Goal: Task Accomplishment & Management: Complete application form

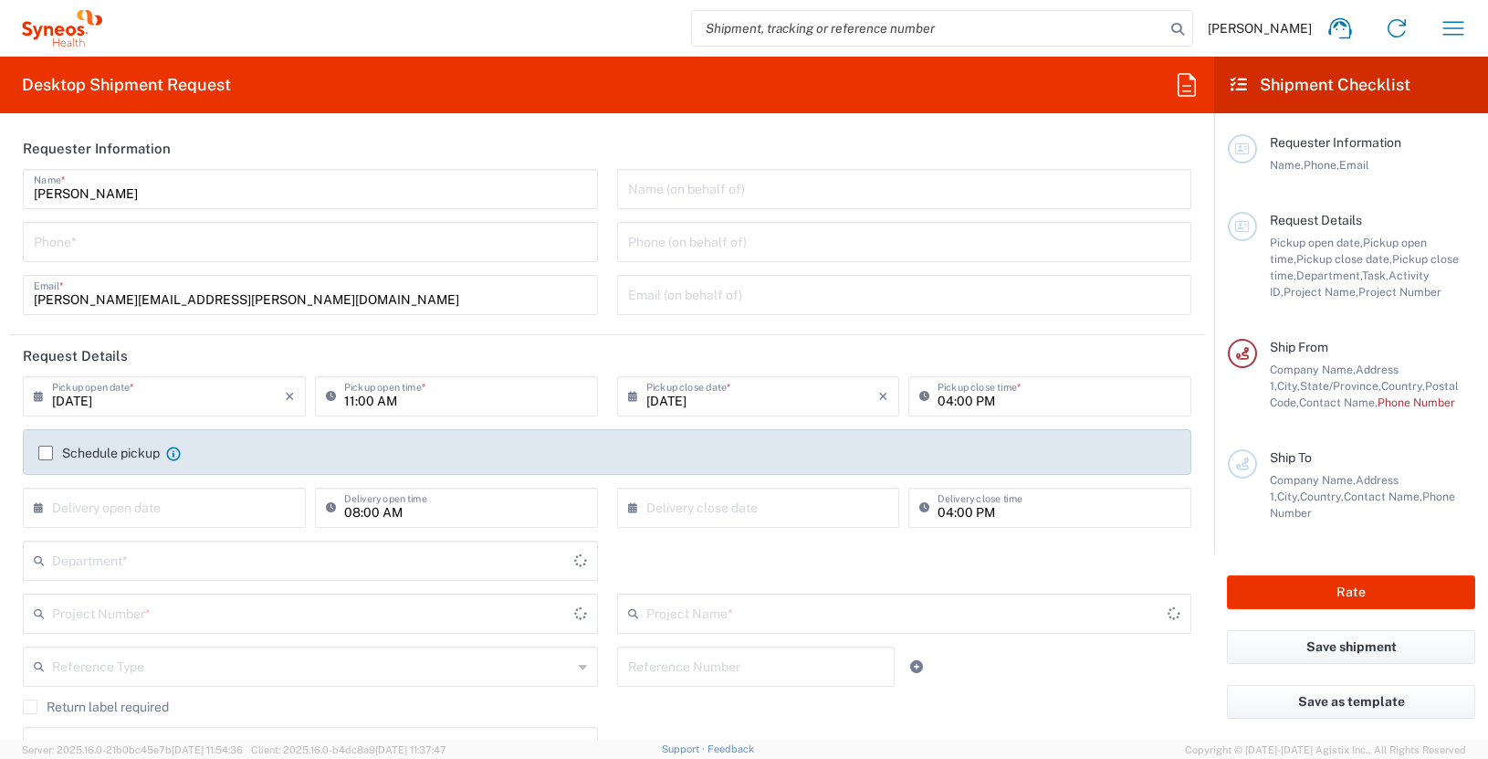
type input "North Carolina"
type input "United States"
type input "3190"
type input "Illingworth Rsrch Grp (USA) In"
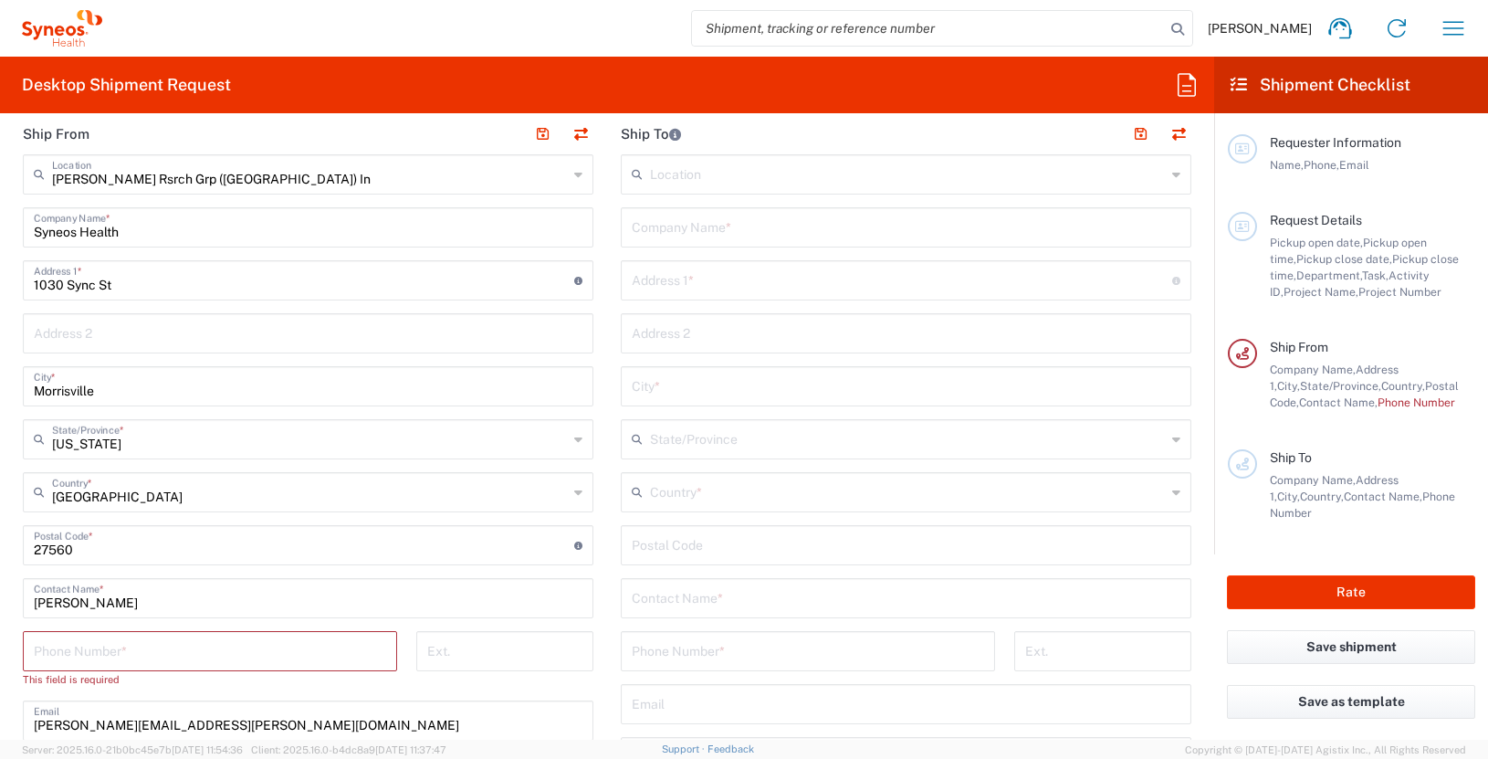
scroll to position [732, 0]
click at [163, 592] on input "James Smith" at bounding box center [308, 594] width 549 height 32
drag, startPoint x: 162, startPoint y: 597, endPoint x: -3, endPoint y: 600, distance: 164.4
click at [0, 600] on html "James Smith Home Shipment estimator Shipment tracking Desktop shipment request …" at bounding box center [744, 379] width 1488 height 759
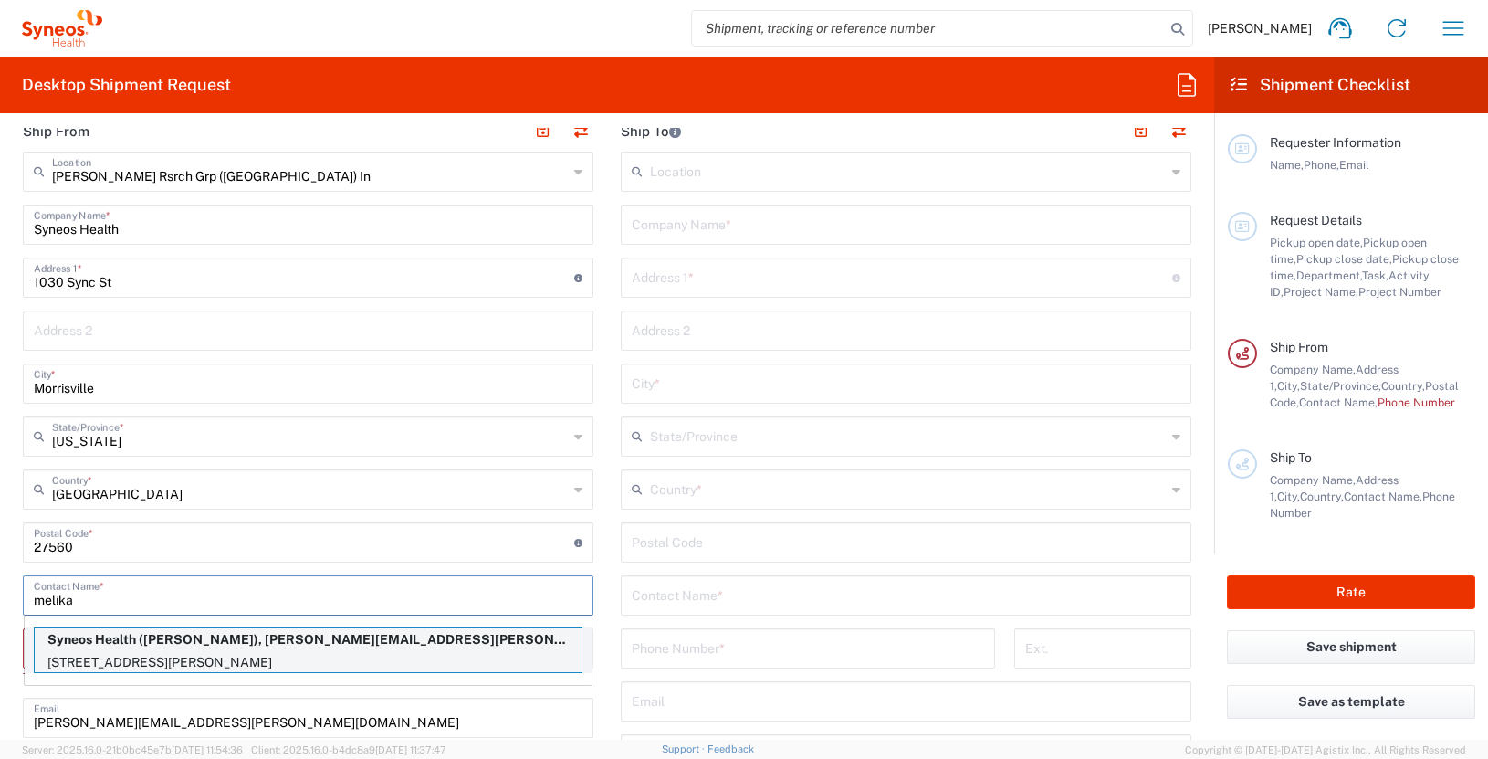
type input "melika"
click at [182, 648] on p "Syneos Health (melika forde), melika.forde@illingworthresearch.com" at bounding box center [308, 639] width 547 height 23
type input "5250 Terrace Beaudry"
type input "longueuil"
type input "Canada"
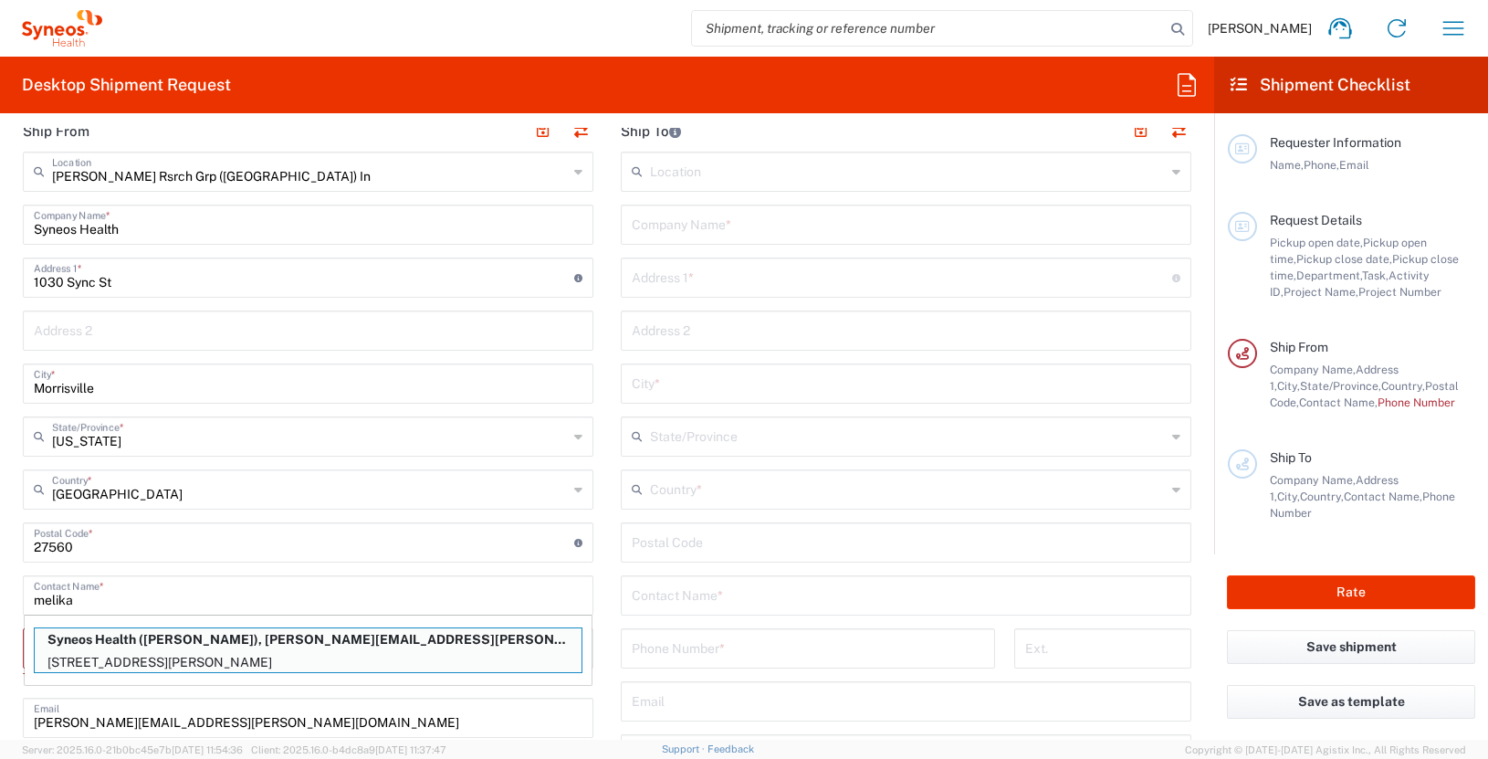
type input "j3y6l3"
type input "melika forde"
type input "5146419149"
type input "melika.forde@illingworthresearch.com"
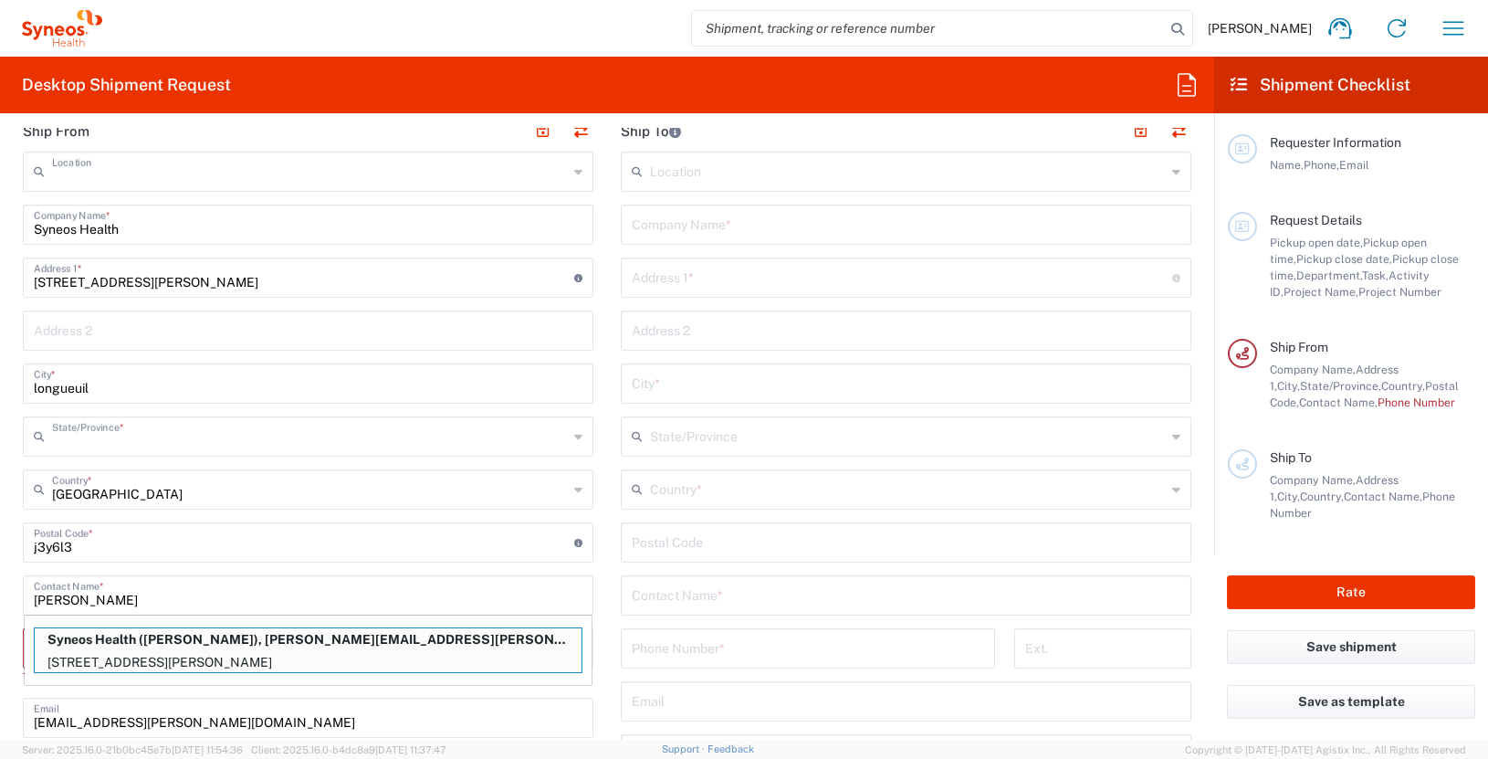
type input "Quebec"
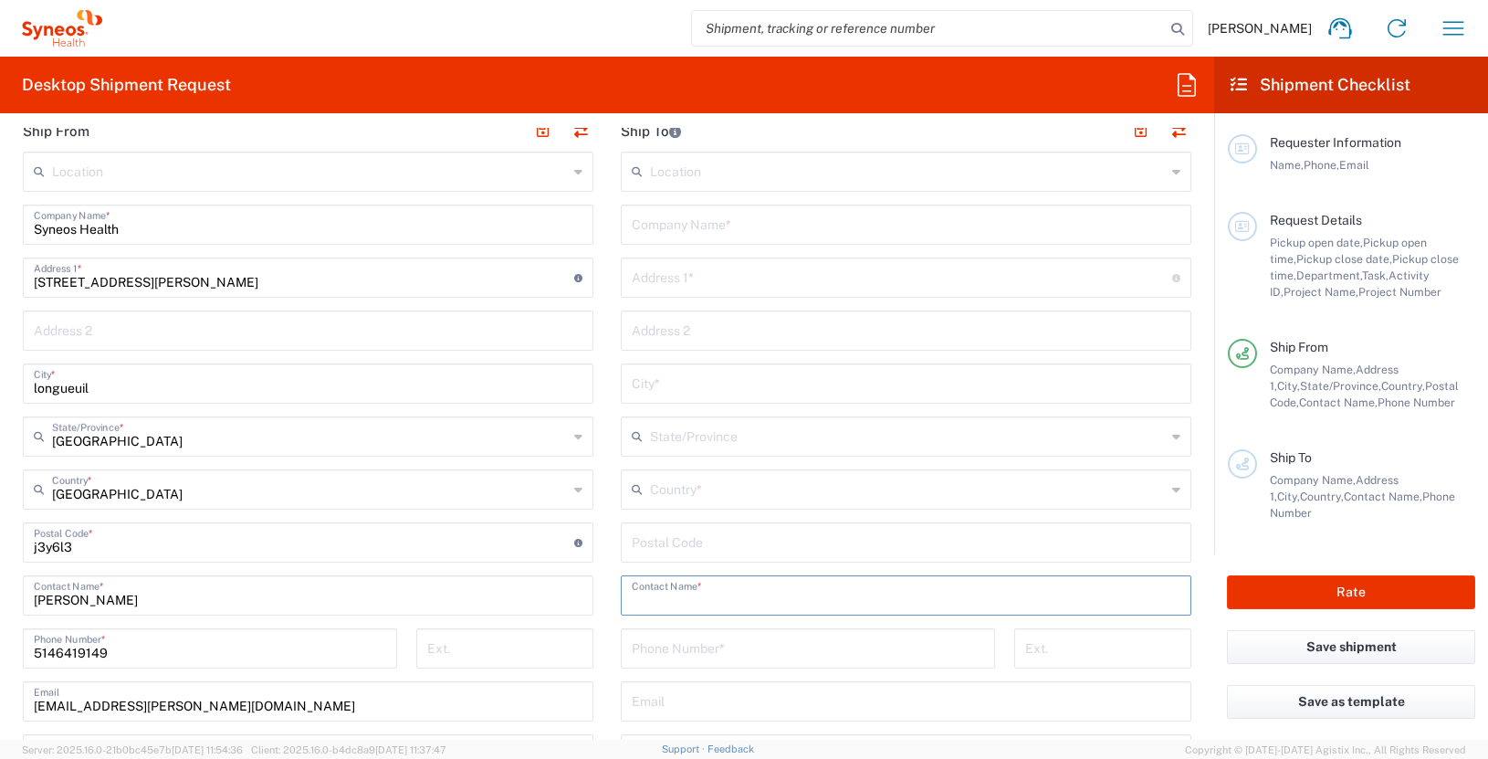
click at [721, 597] on input "text" at bounding box center [906, 594] width 549 height 32
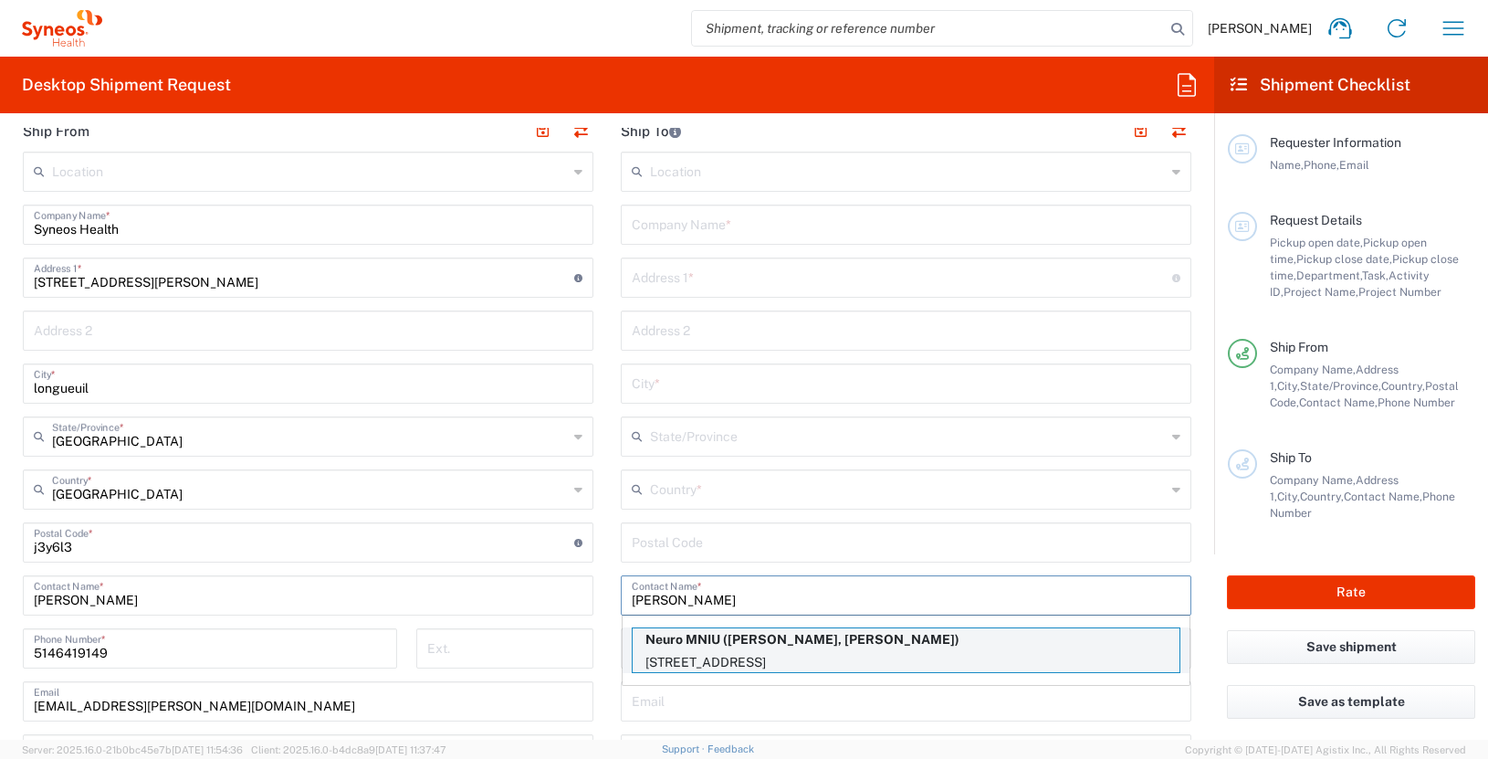
type input "sabrina"
click at [728, 655] on p "3801 University Street, Montreal, QC, H3A 2B4, CA" at bounding box center [906, 662] width 547 height 23
type input "Neuro MNIU"
type input "3801 University Street"
type input "Montreal"
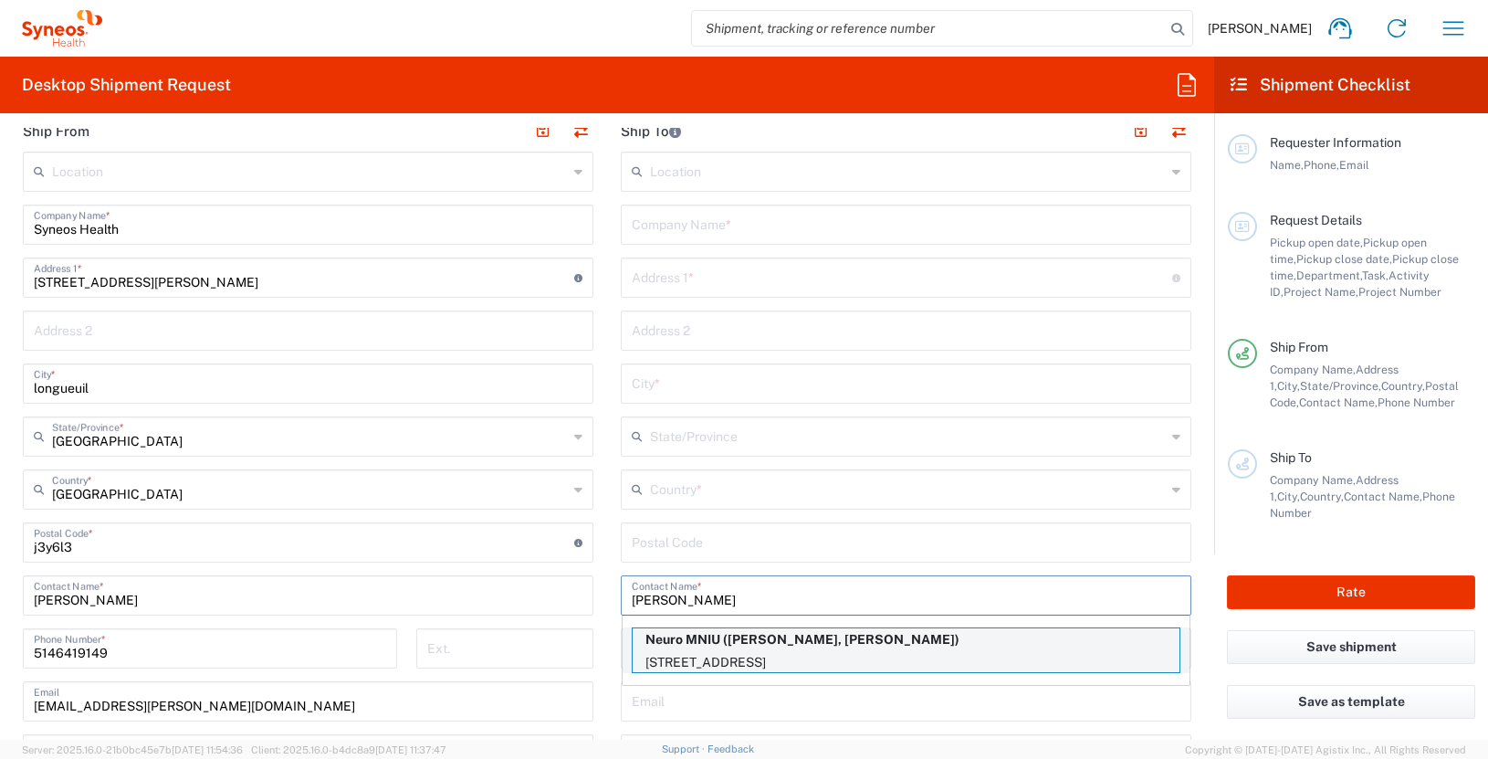
type input "Canada"
type input "H3A 2B4"
type input "Sabrina Yusuf, Mohini Patel"
type input "514 396 1949"
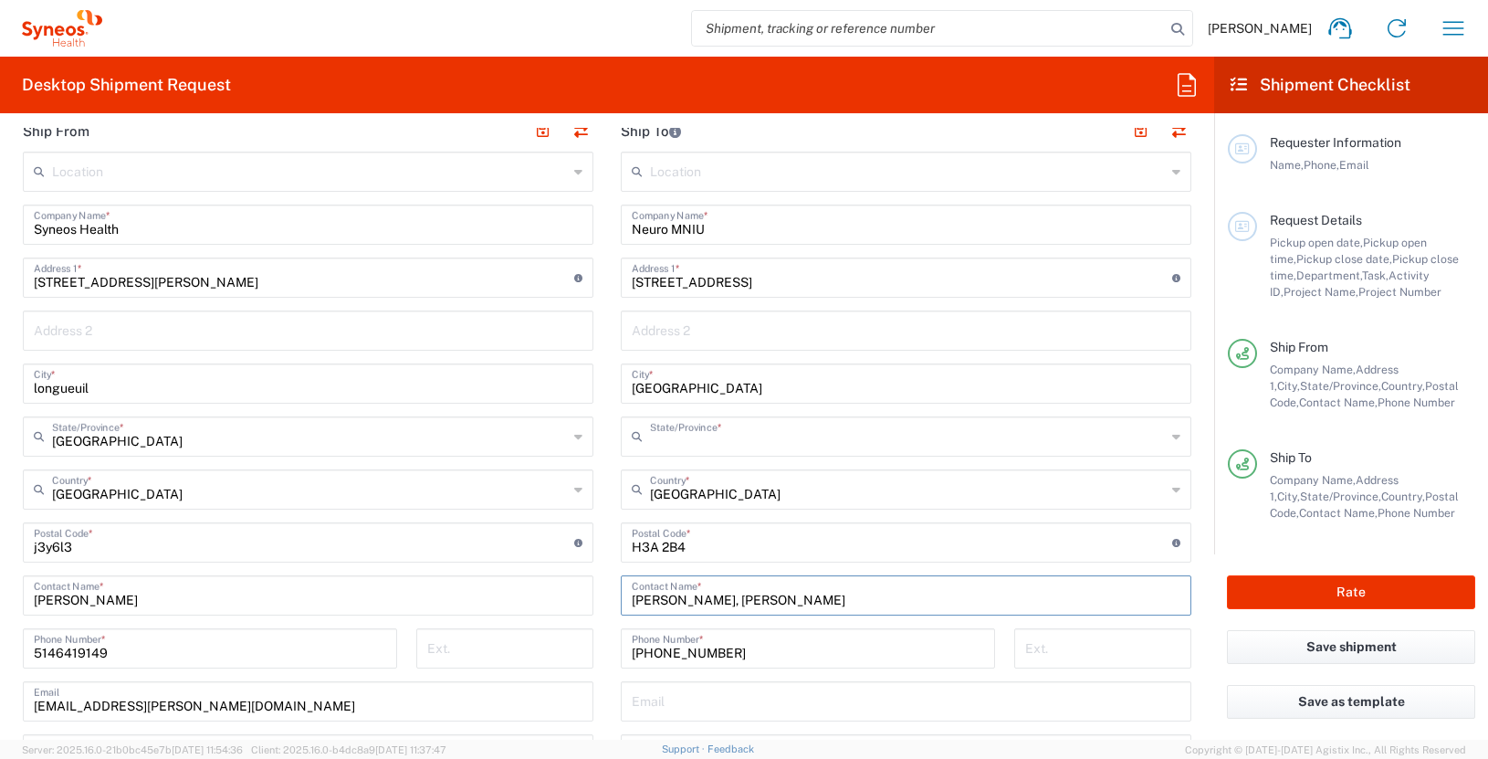
type input "Quebec"
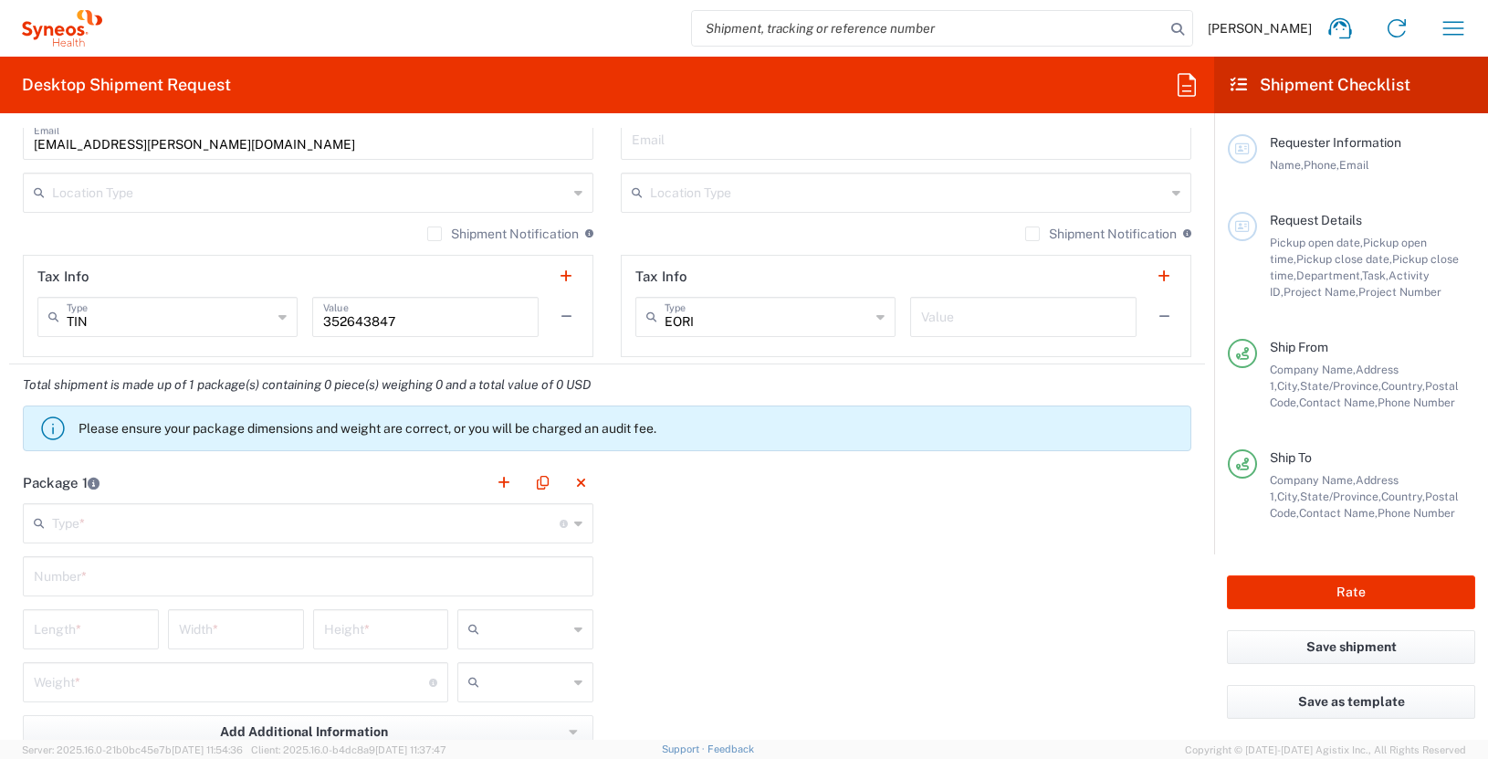
scroll to position [1296, 0]
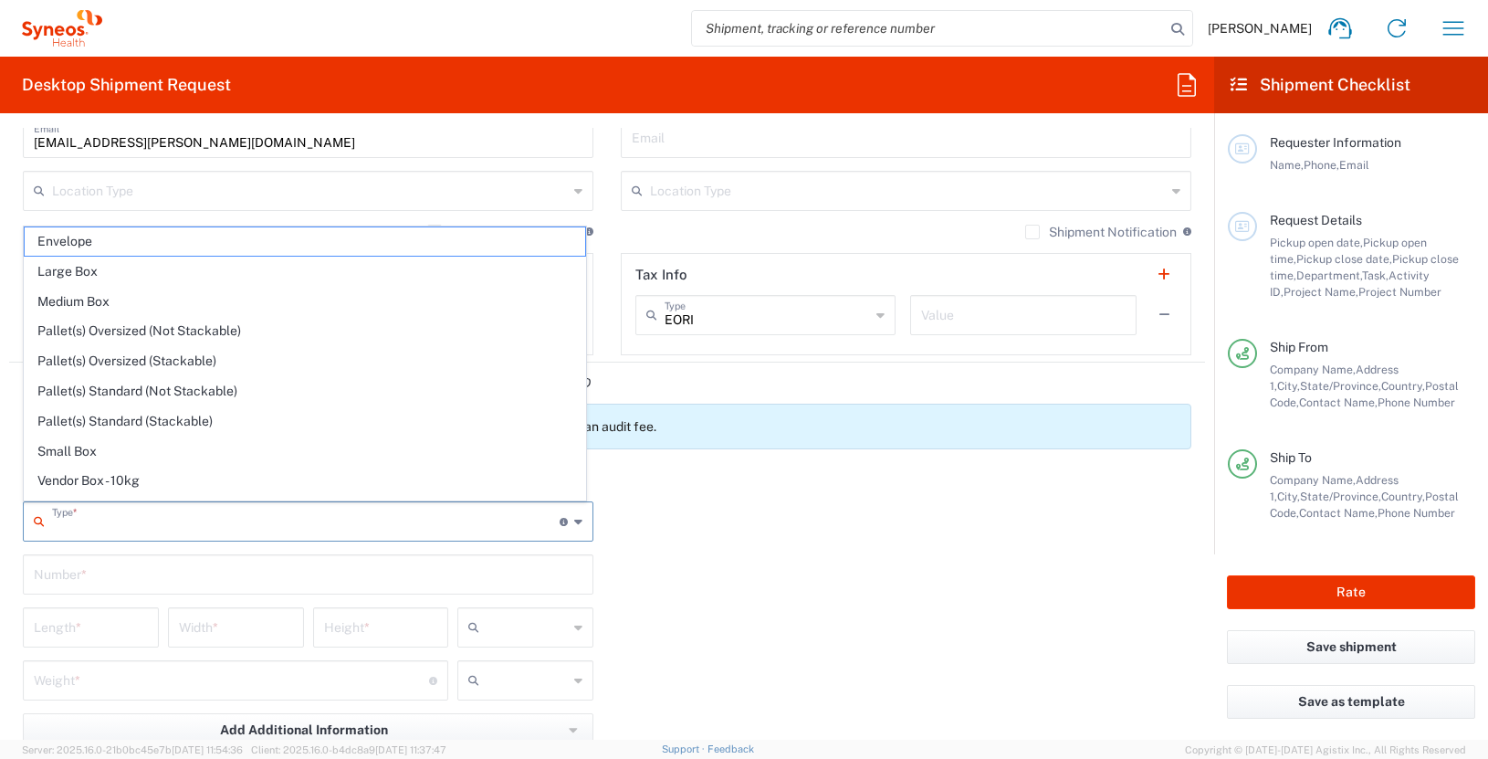
click at [418, 531] on input "text" at bounding box center [306, 520] width 508 height 32
click at [142, 239] on span "Envelope" at bounding box center [305, 241] width 561 height 28
type input "Envelope"
type input "1"
type input "9.5"
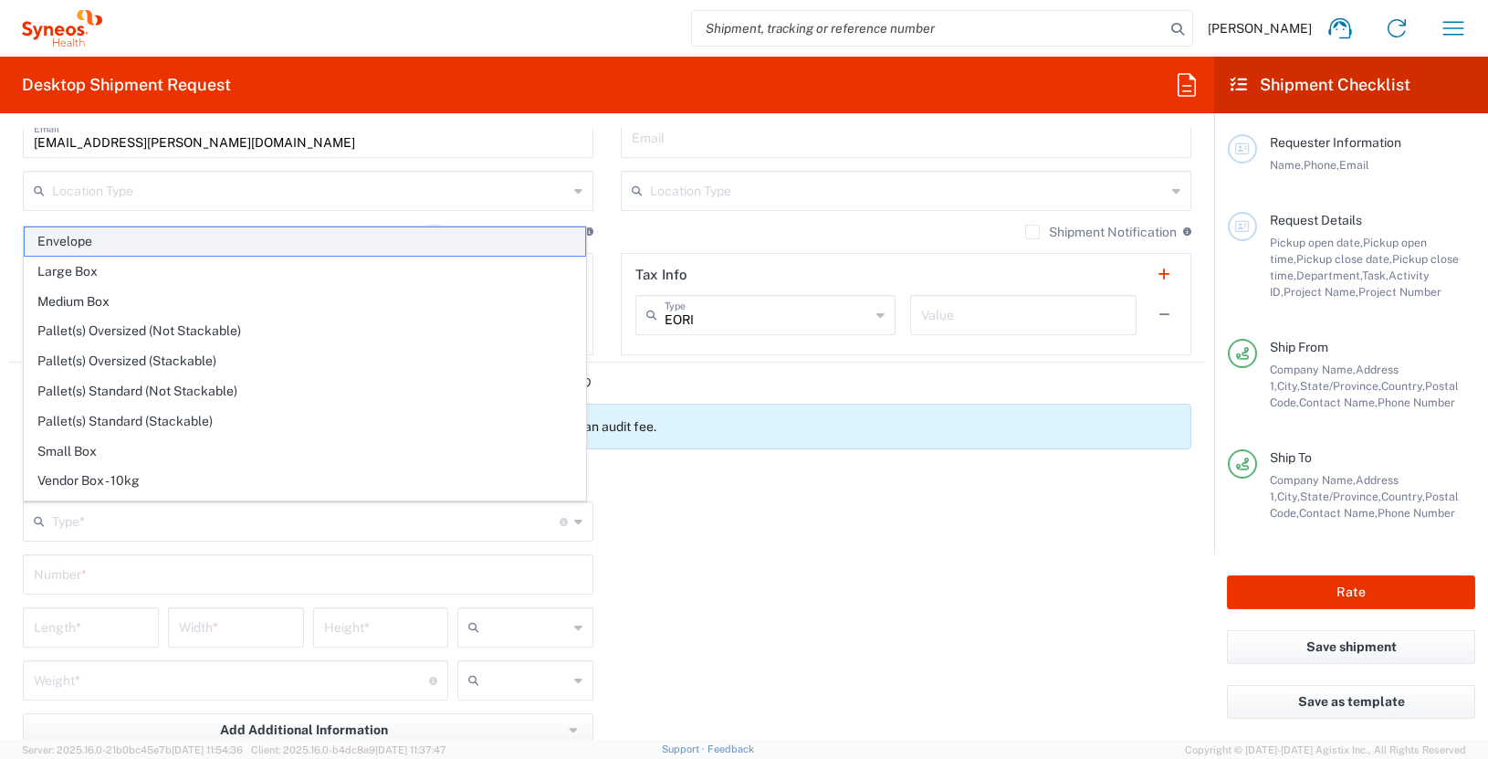
type input "12.5"
type input "0.25"
type input "in"
type input "0.45"
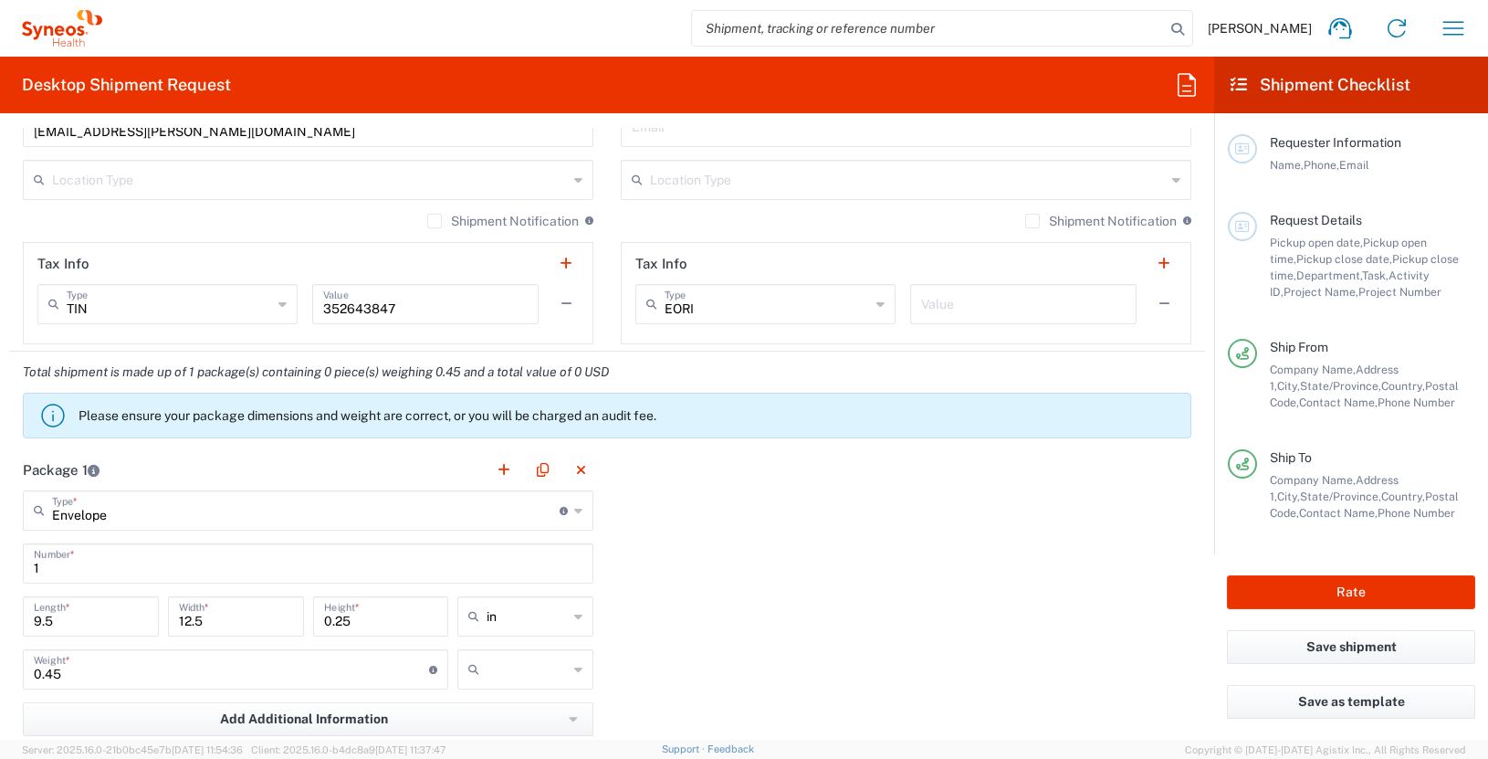
scroll to position [1309, 0]
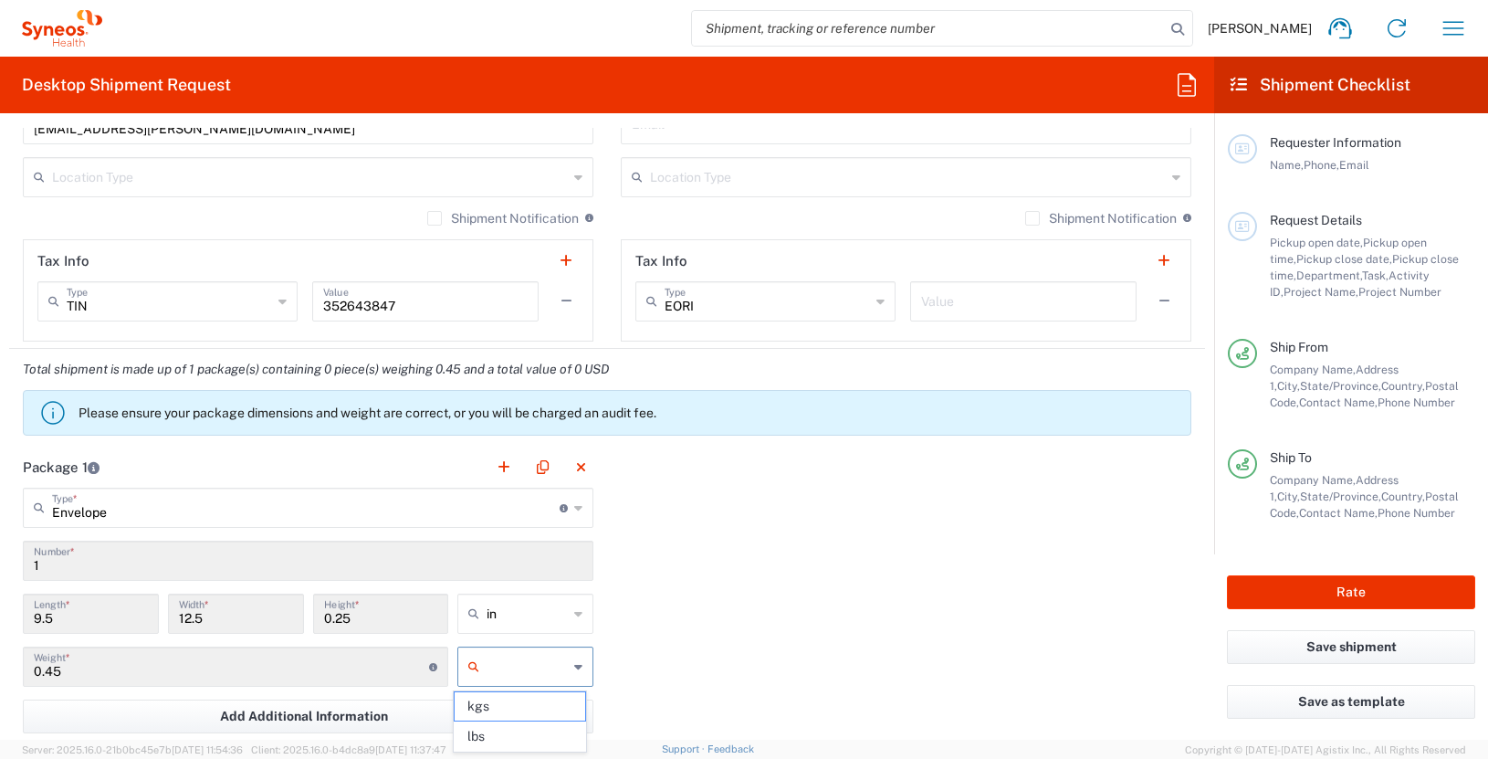
click at [509, 656] on input "text" at bounding box center [527, 666] width 81 height 29
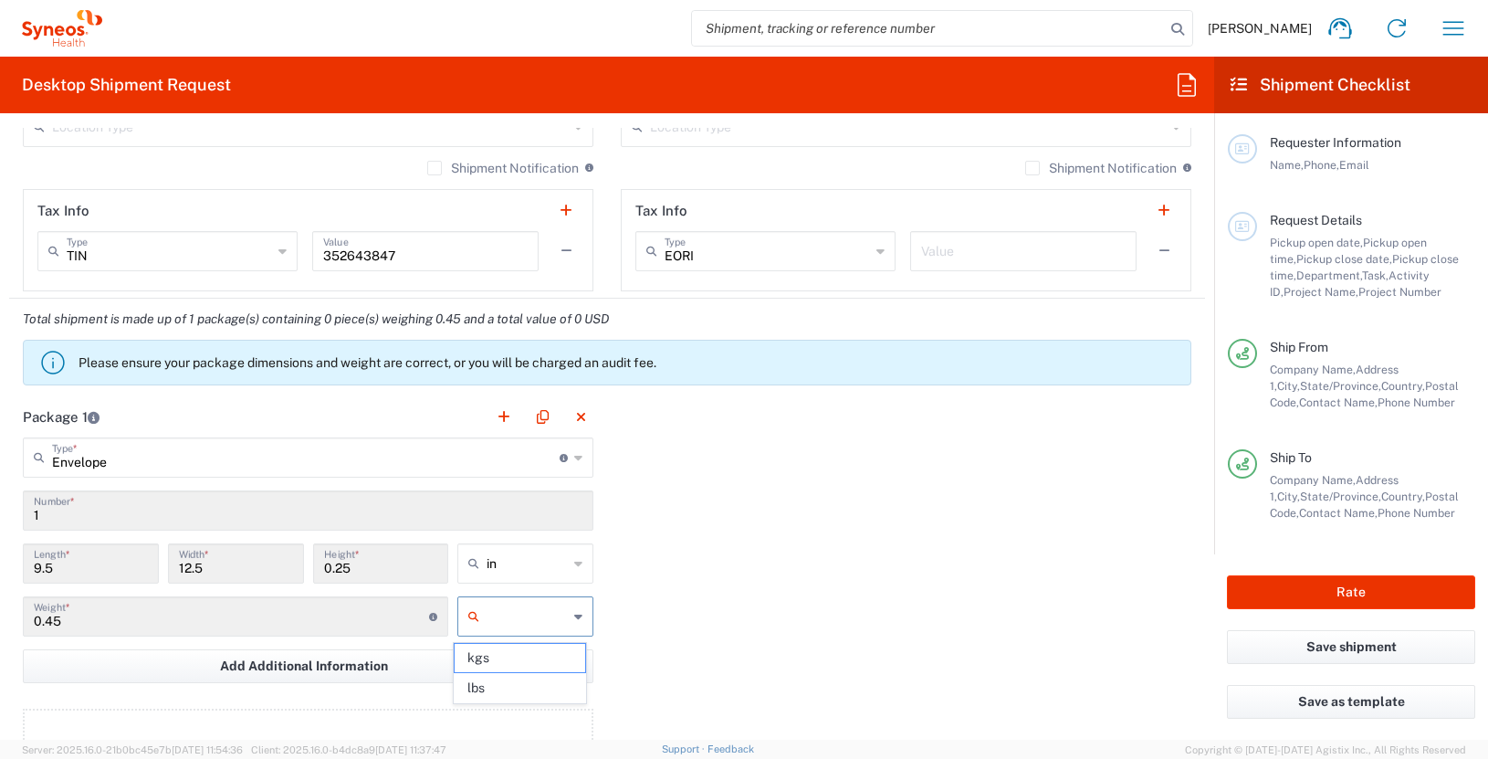
scroll to position [1349, 0]
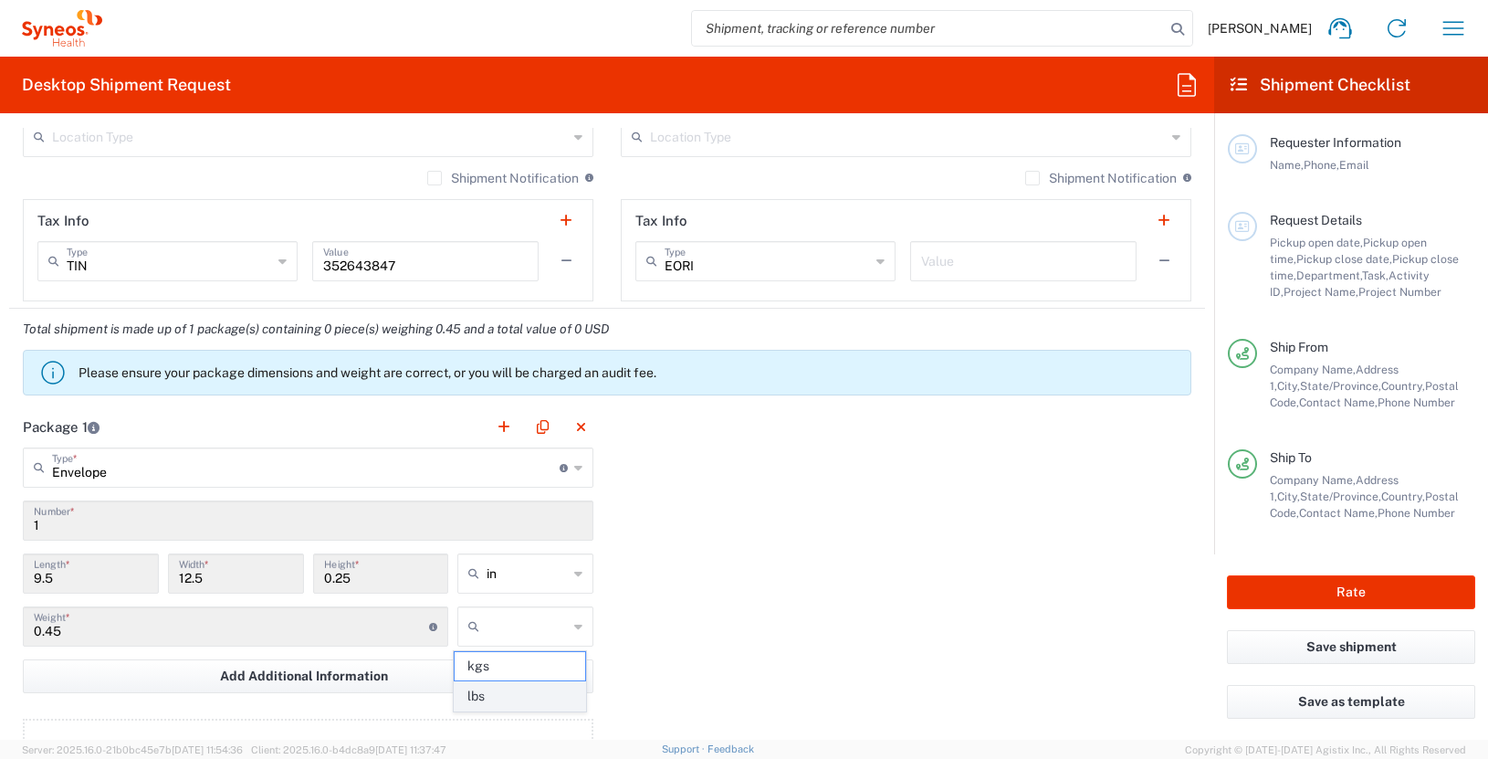
click at [516, 688] on span "lbs" at bounding box center [520, 696] width 131 height 28
type input "lbs"
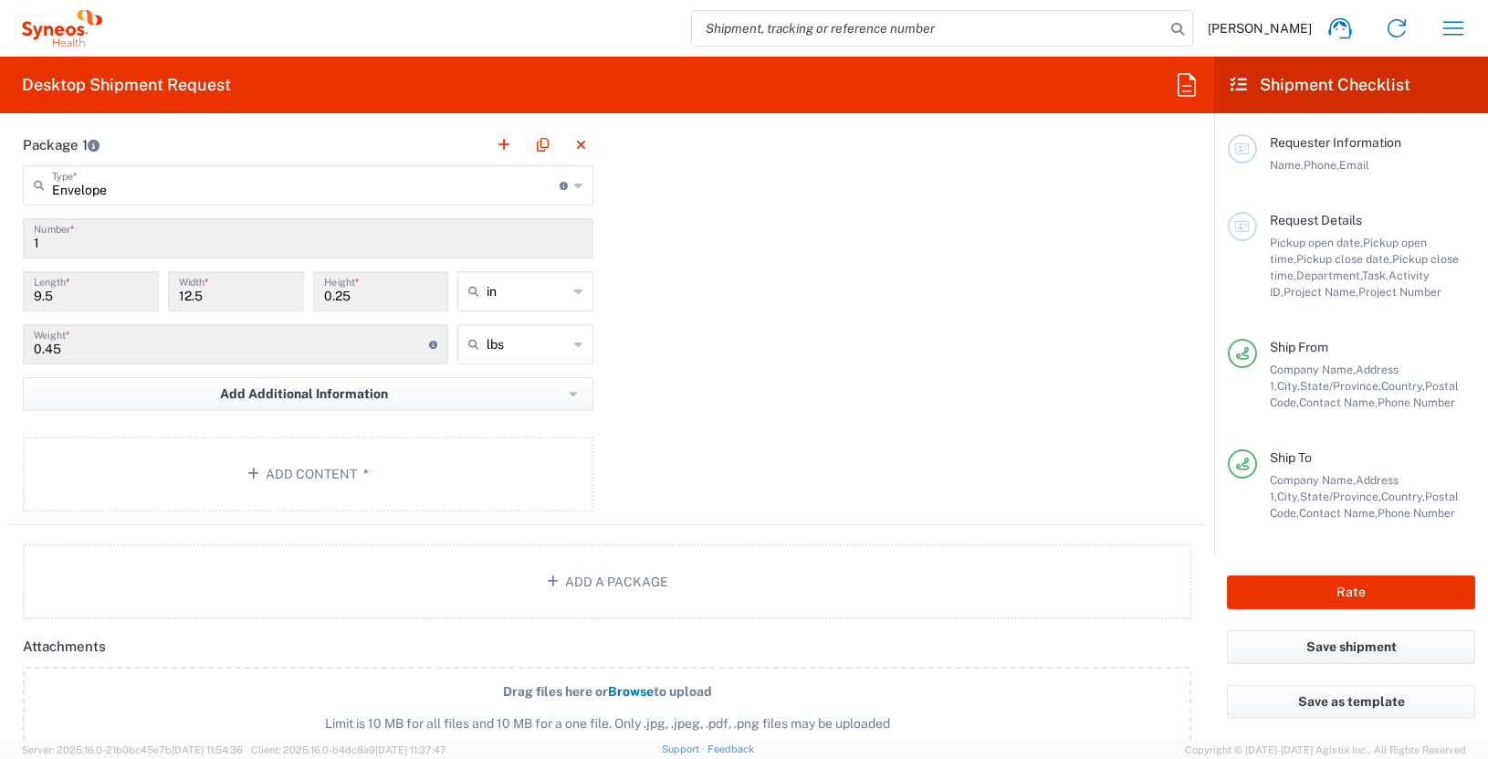
scroll to position [1667, 0]
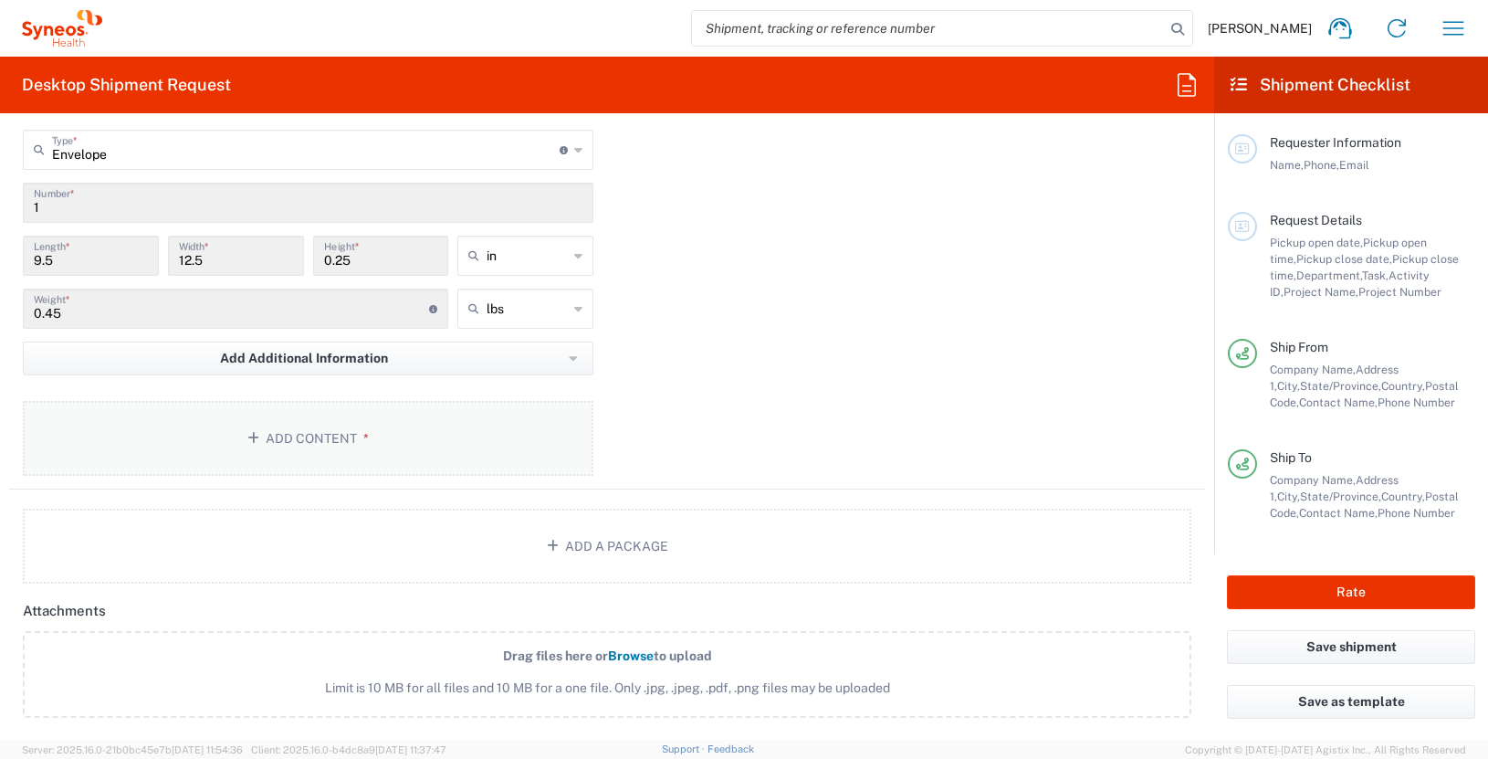
click at [331, 425] on button "Add Content *" at bounding box center [308, 438] width 571 height 75
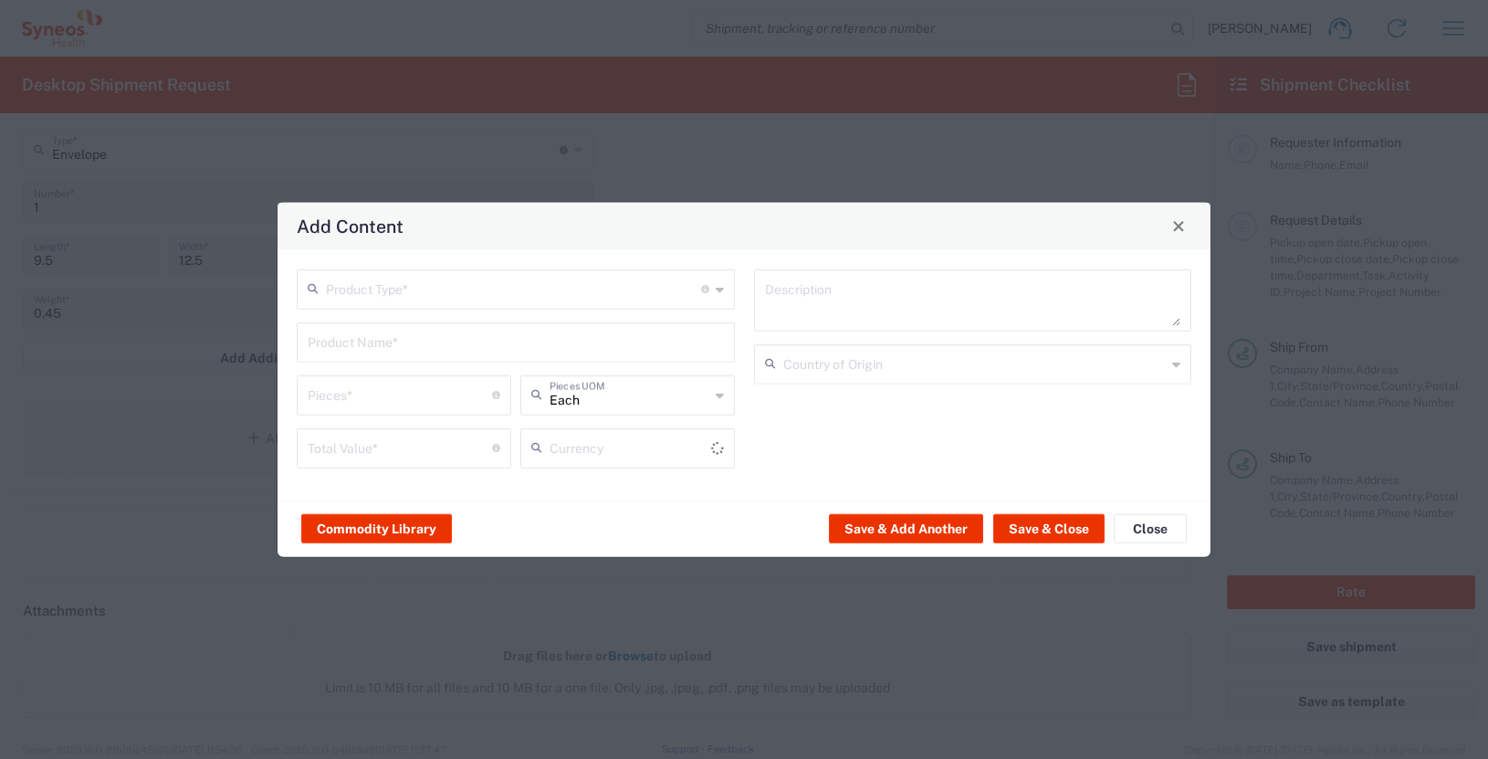
type input "US Dollar"
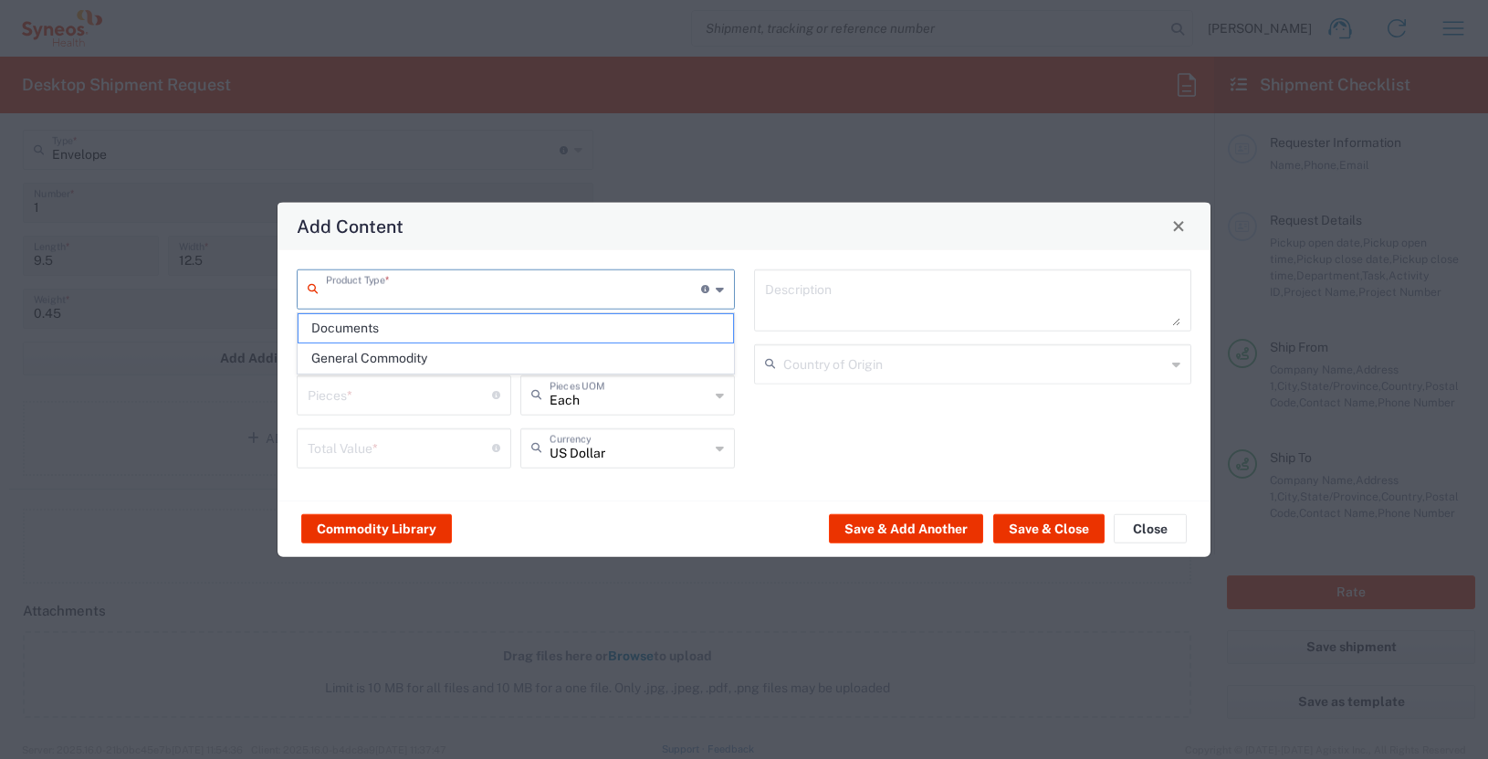
click at [391, 292] on input "text" at bounding box center [513, 287] width 375 height 32
click at [397, 327] on span "Documents" at bounding box center [516, 328] width 435 height 28
type input "Documents"
type input "1"
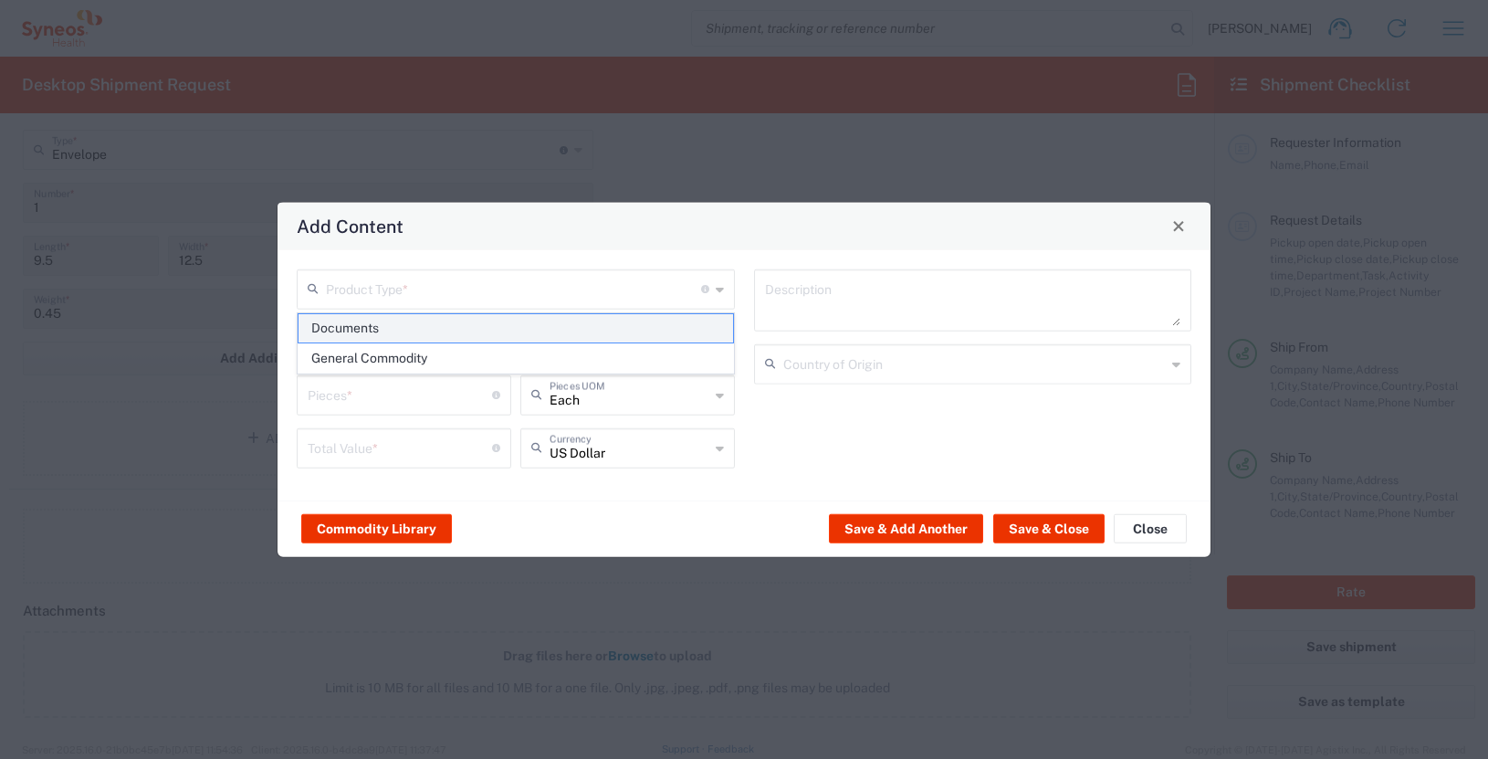
type input "1"
type textarea "Documents"
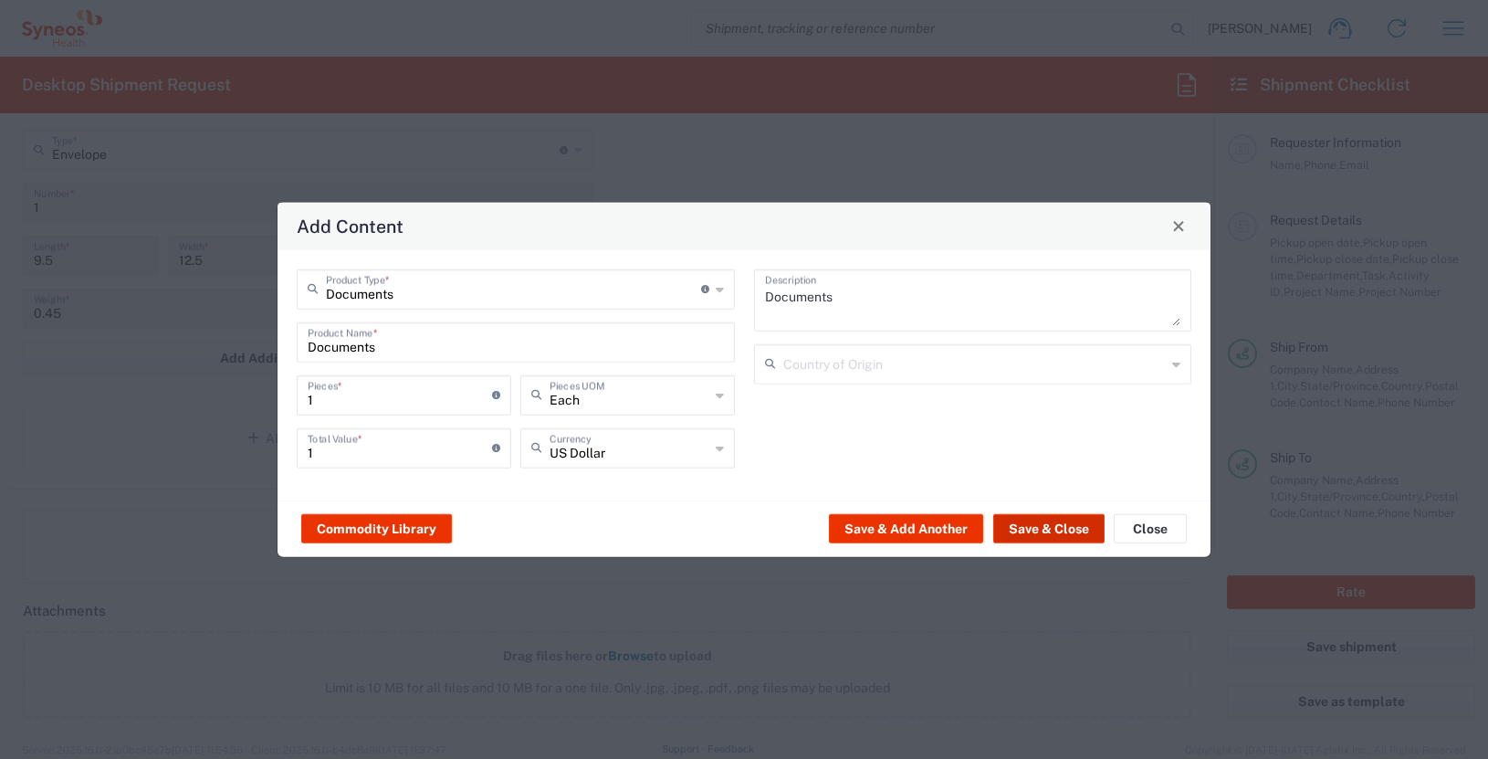
click at [1072, 530] on button "Save & Close" at bounding box center [1048, 528] width 111 height 29
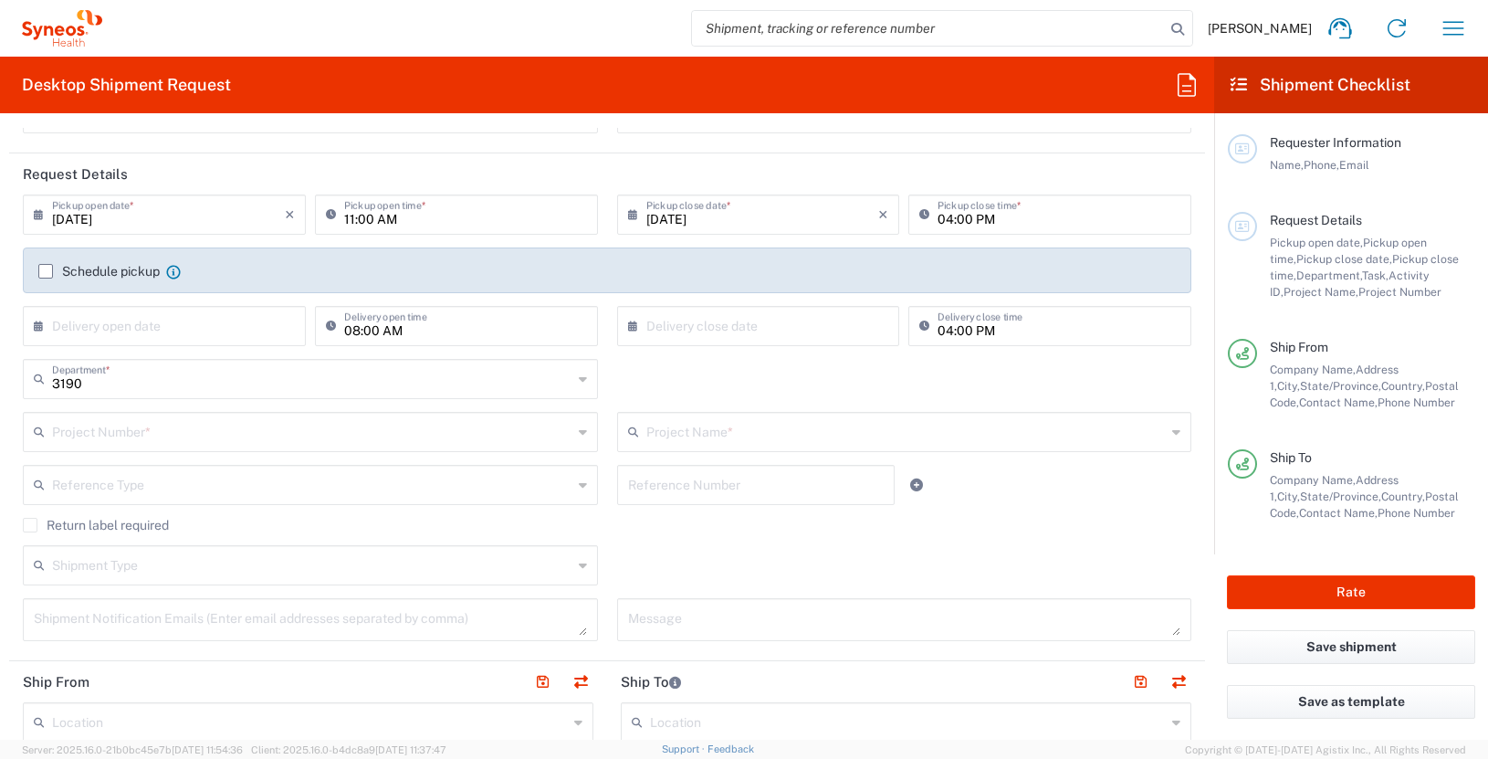
scroll to position [0, 0]
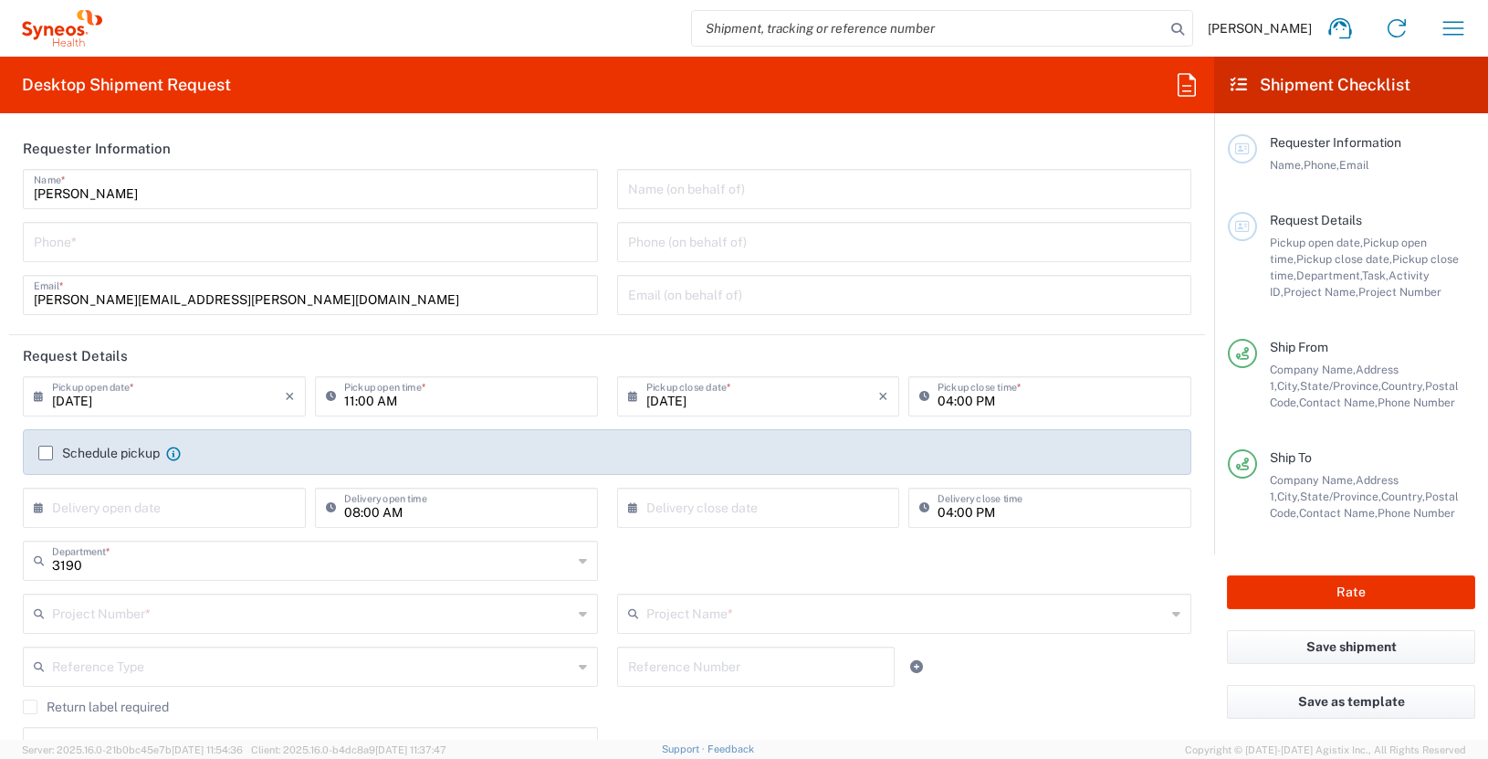
click at [309, 234] on input "tel" at bounding box center [310, 241] width 553 height 32
type input "3035422228"
type input "Suite 111"
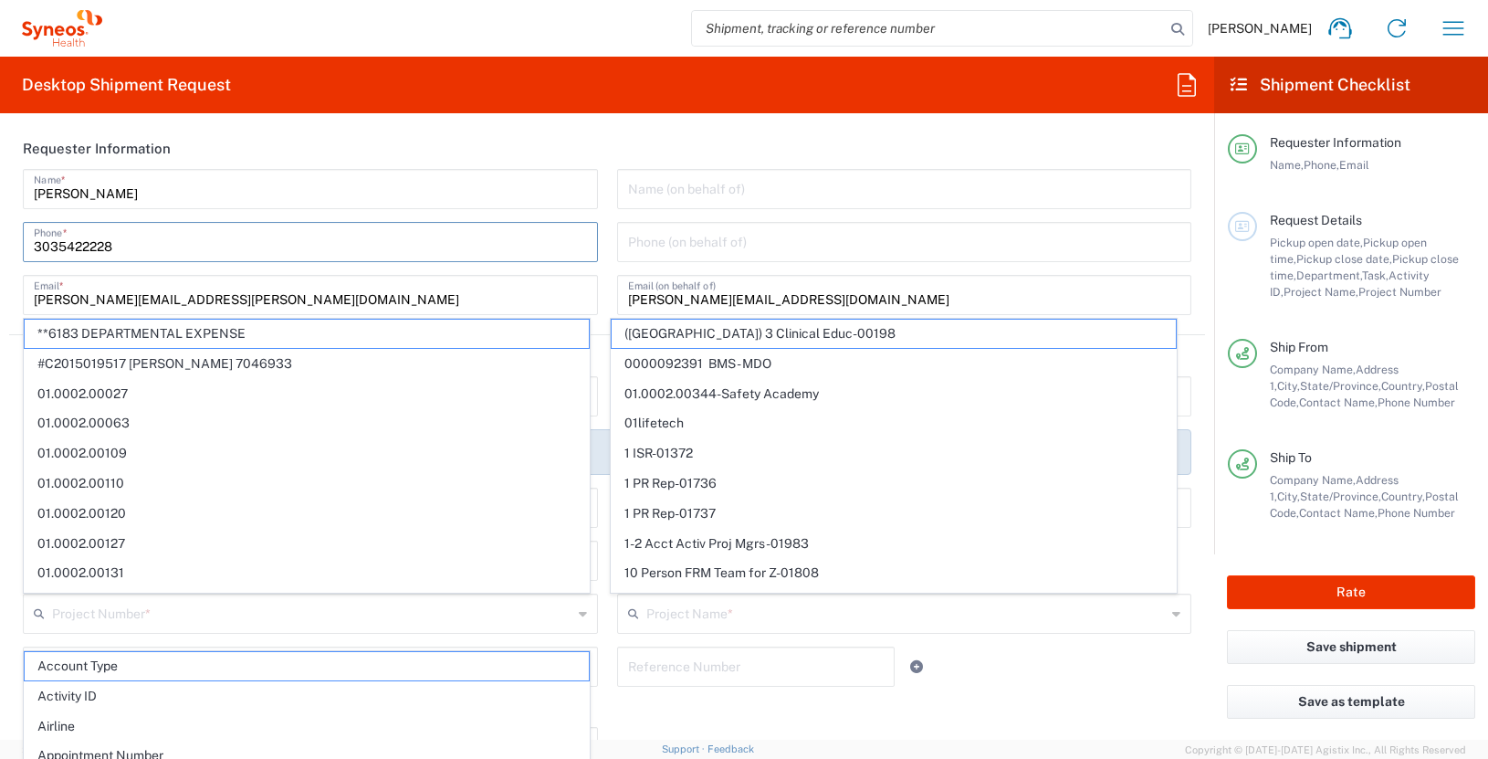
click at [576, 132] on header "Requester Information" at bounding box center [607, 148] width 1196 height 41
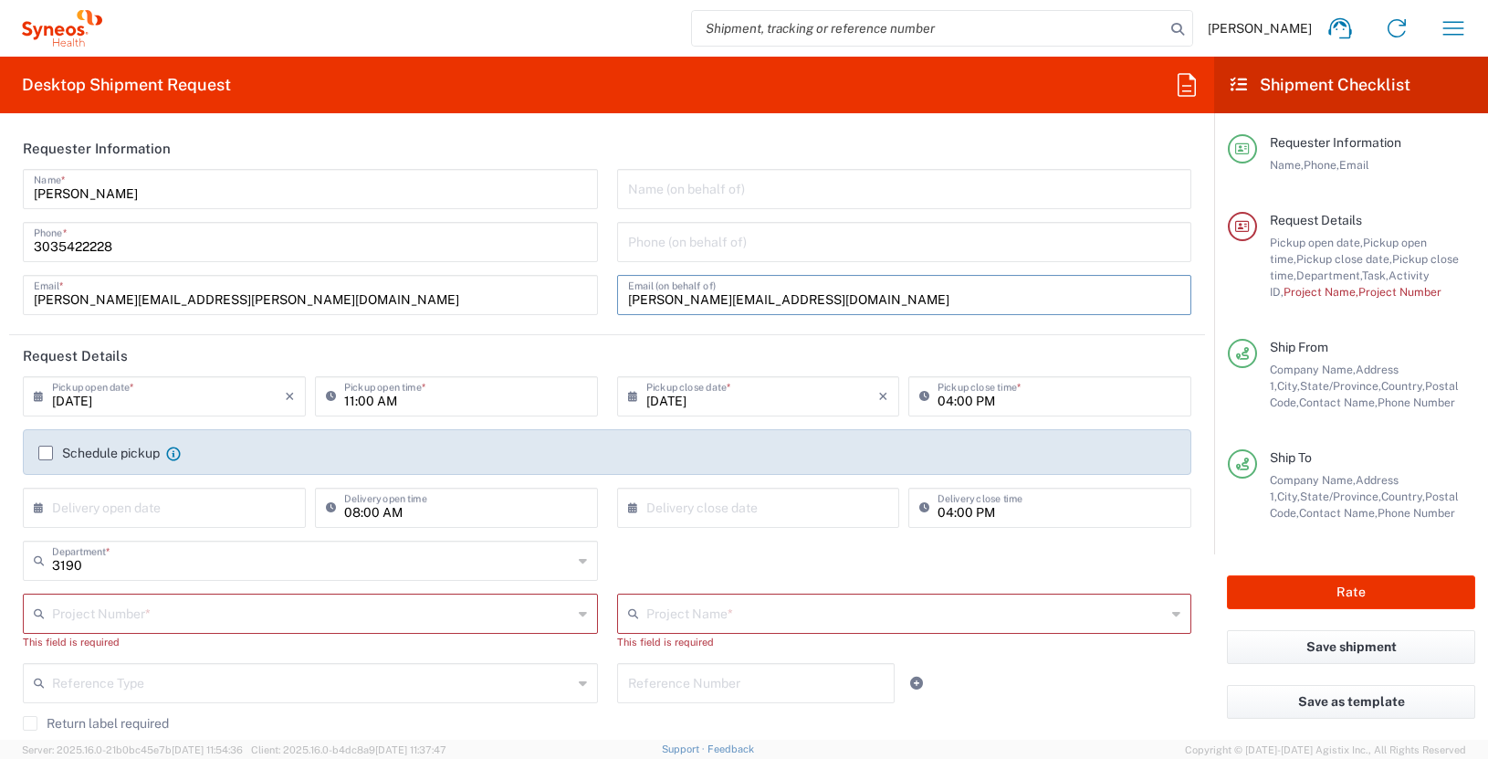
drag, startPoint x: 715, startPoint y: 293, endPoint x: 589, endPoint y: 291, distance: 126.0
click at [589, 291] on div "James Smith Name * 3035422228 Phone * james.smith@illingworthresearch.com Email…" at bounding box center [608, 248] width 1188 height 159
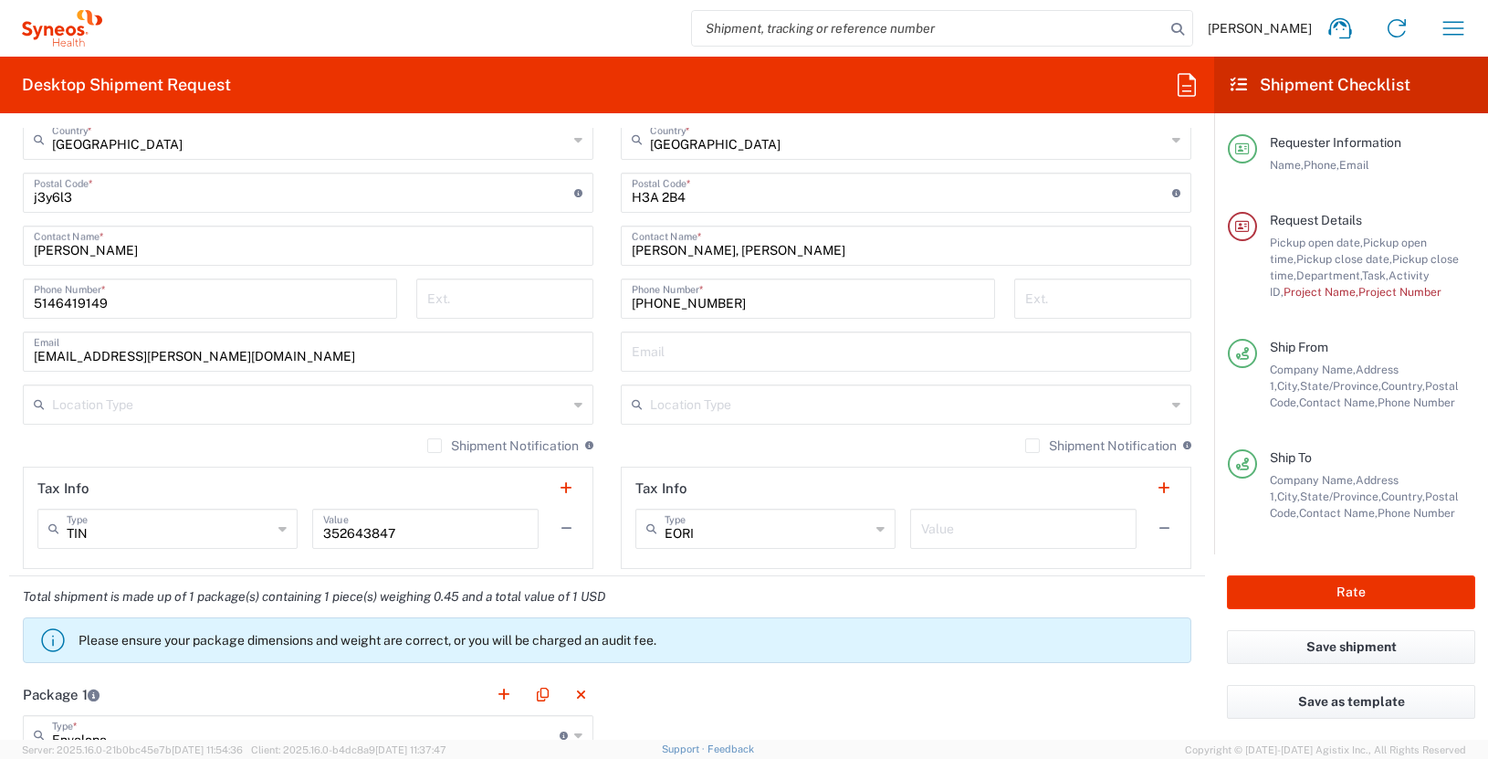
scroll to position [1097, 0]
type input "melika.forde@illingworthresearch.com"
drag, startPoint x: 112, startPoint y: 251, endPoint x: -43, endPoint y: 248, distance: 155.2
click at [0, 248] on html "James Smith Home Shipment estimator Shipment tracking Desktop shipment request …" at bounding box center [744, 379] width 1488 height 759
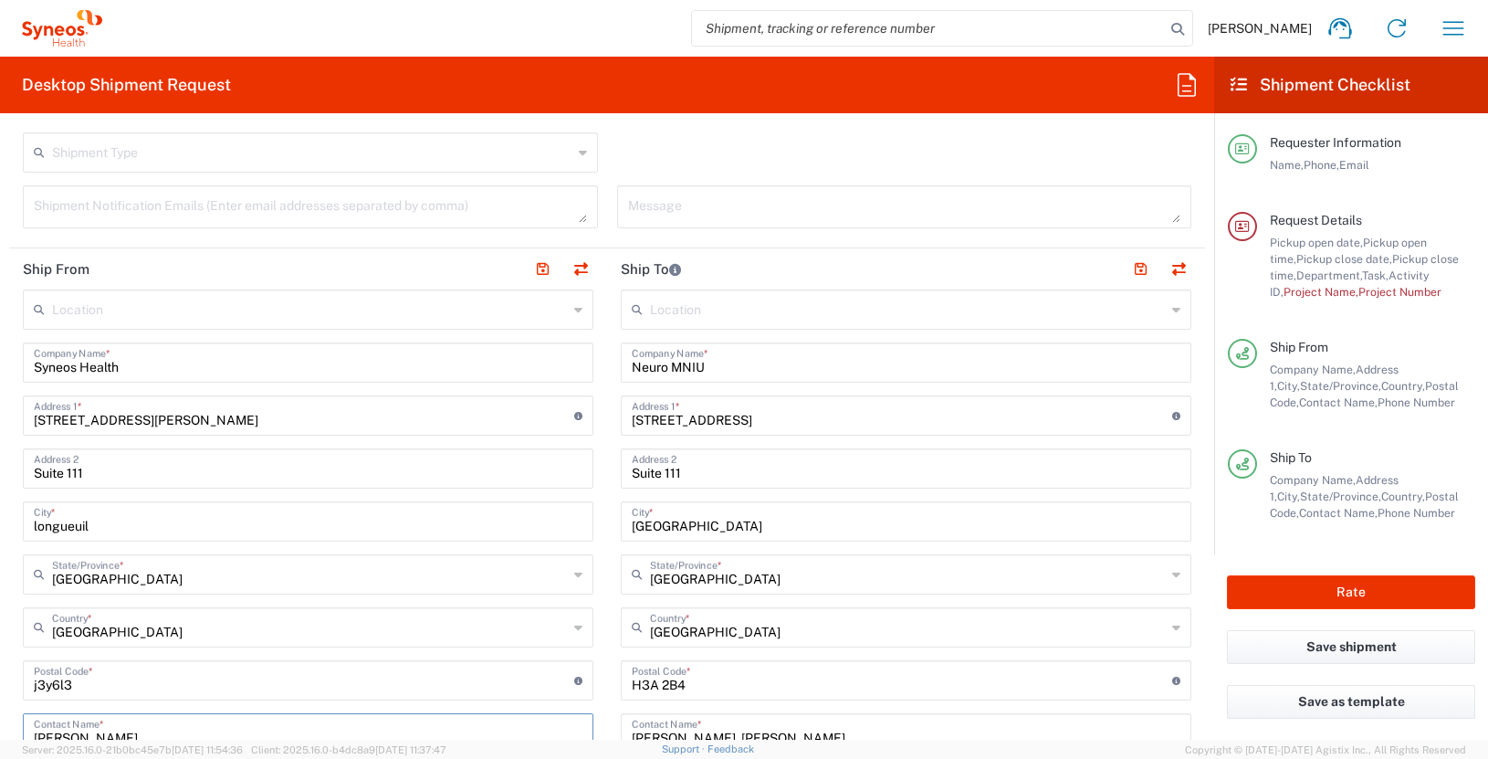
scroll to position [0, 0]
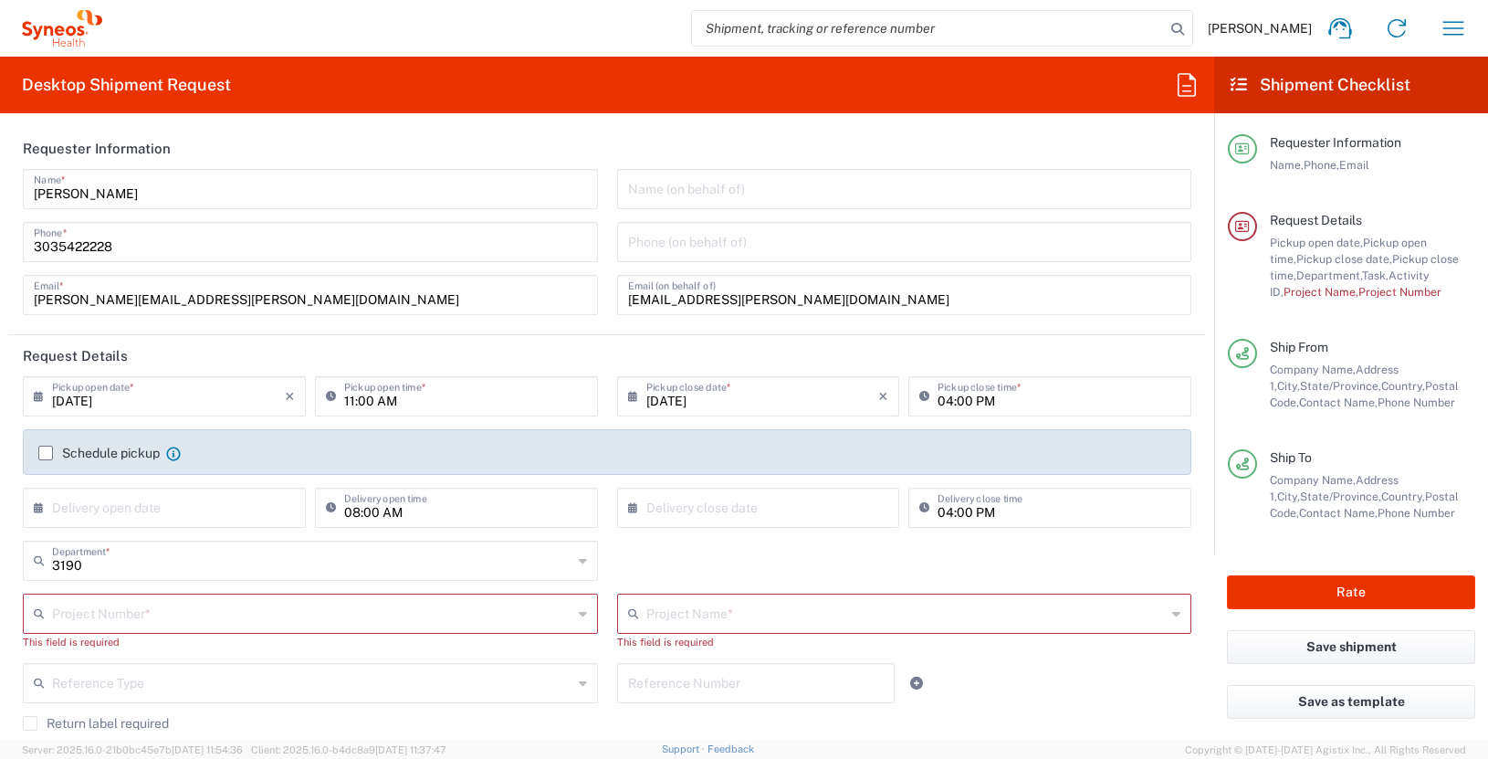
click at [663, 187] on input "text" at bounding box center [904, 188] width 553 height 32
paste input "melika forde"
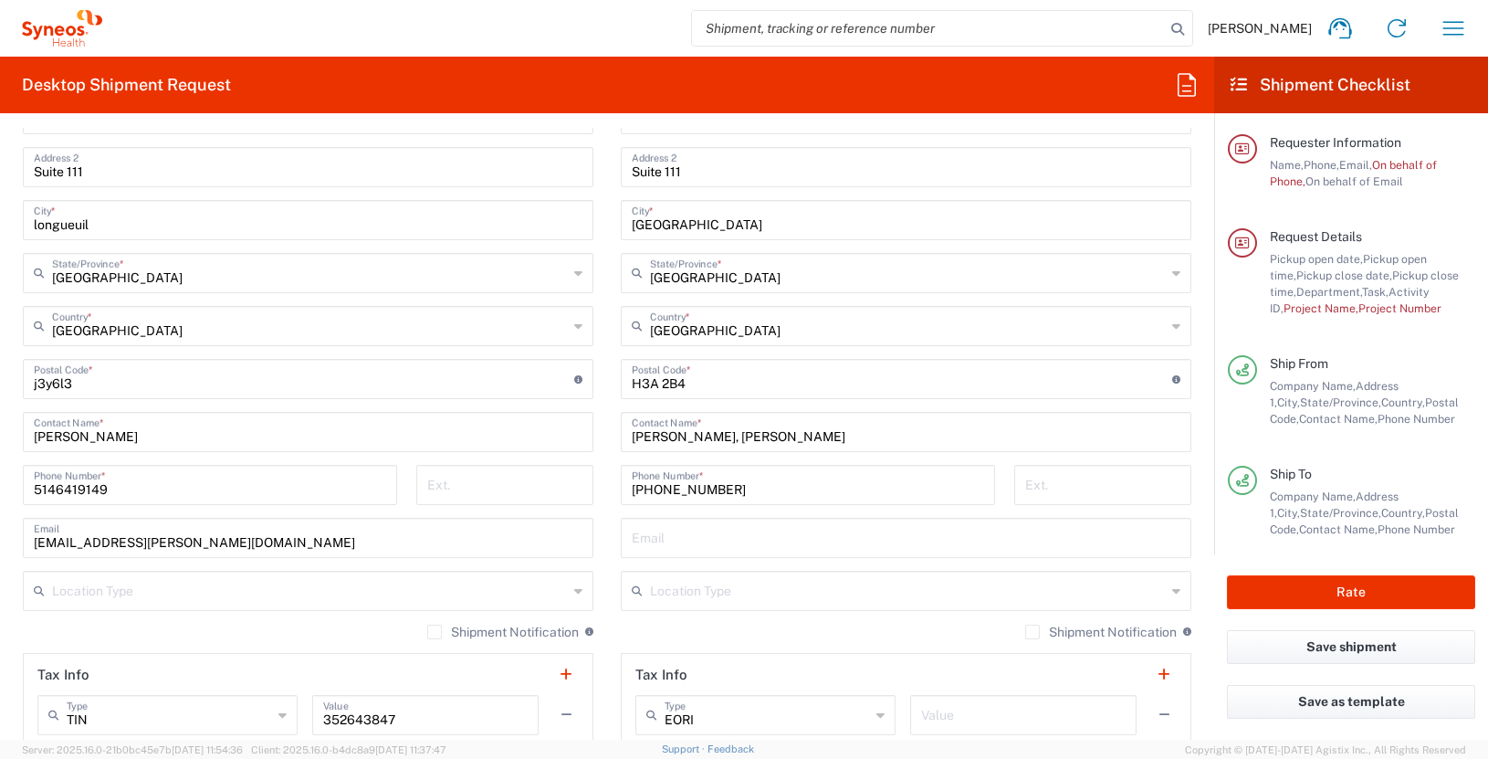
scroll to position [929, 0]
type input "melika forde"
drag, startPoint x: 118, startPoint y: 485, endPoint x: -72, endPoint y: 484, distance: 189.9
click at [0, 484] on html "James Smith Home Shipment estimator Shipment tracking Desktop shipment request …" at bounding box center [744, 379] width 1488 height 759
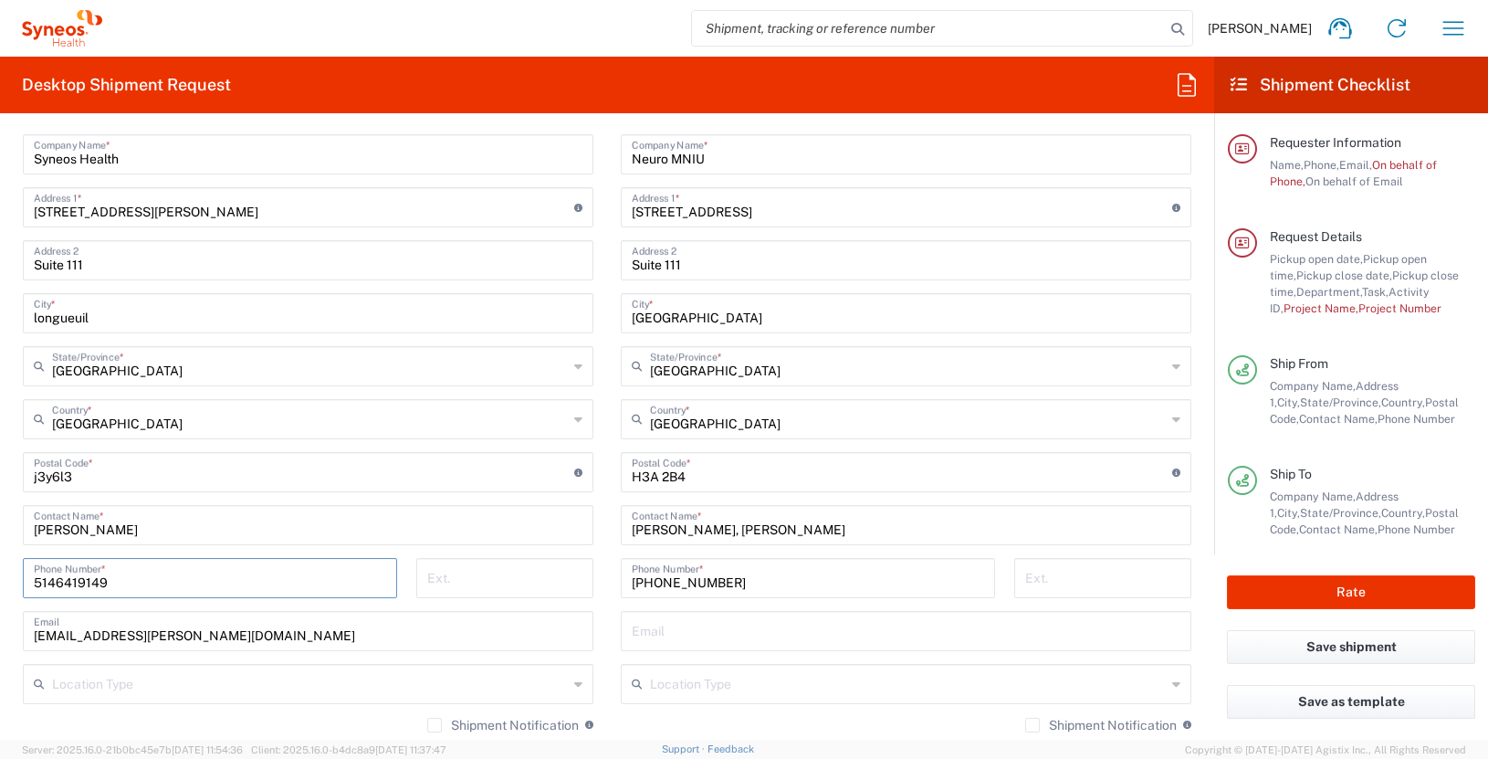
scroll to position [804, 0]
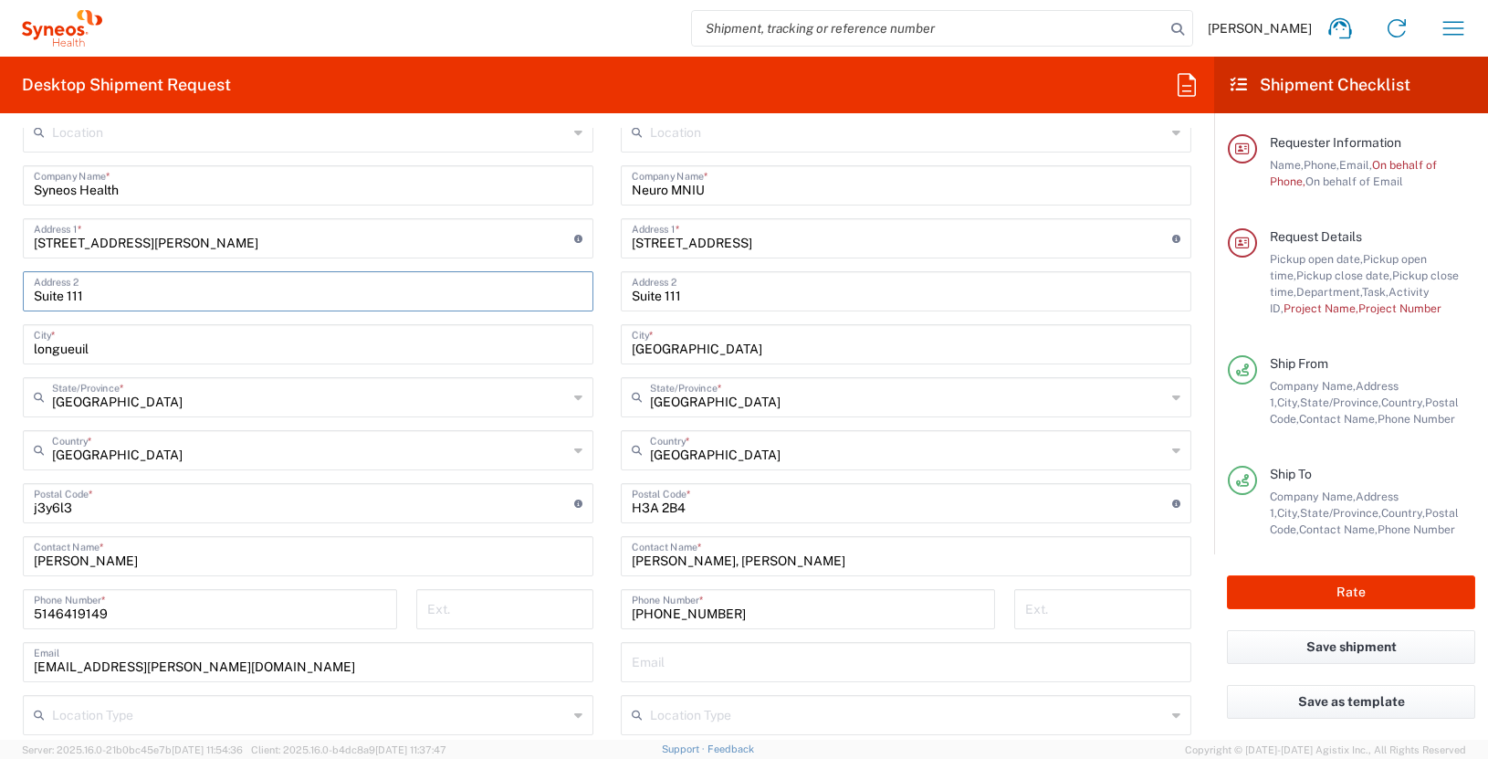
drag, startPoint x: 110, startPoint y: 295, endPoint x: -86, endPoint y: 302, distance: 195.5
click at [0, 302] on html "James Smith Home Shipment estimator Shipment tracking Desktop shipment request …" at bounding box center [744, 379] width 1488 height 759
drag, startPoint x: 695, startPoint y: 295, endPoint x: 553, endPoint y: 297, distance: 141.5
click at [553, 297] on div "Ship From Location Addison Whitney LLC-Morrisvile NC US Barcelona-Syneos Health…" at bounding box center [607, 478] width 1196 height 815
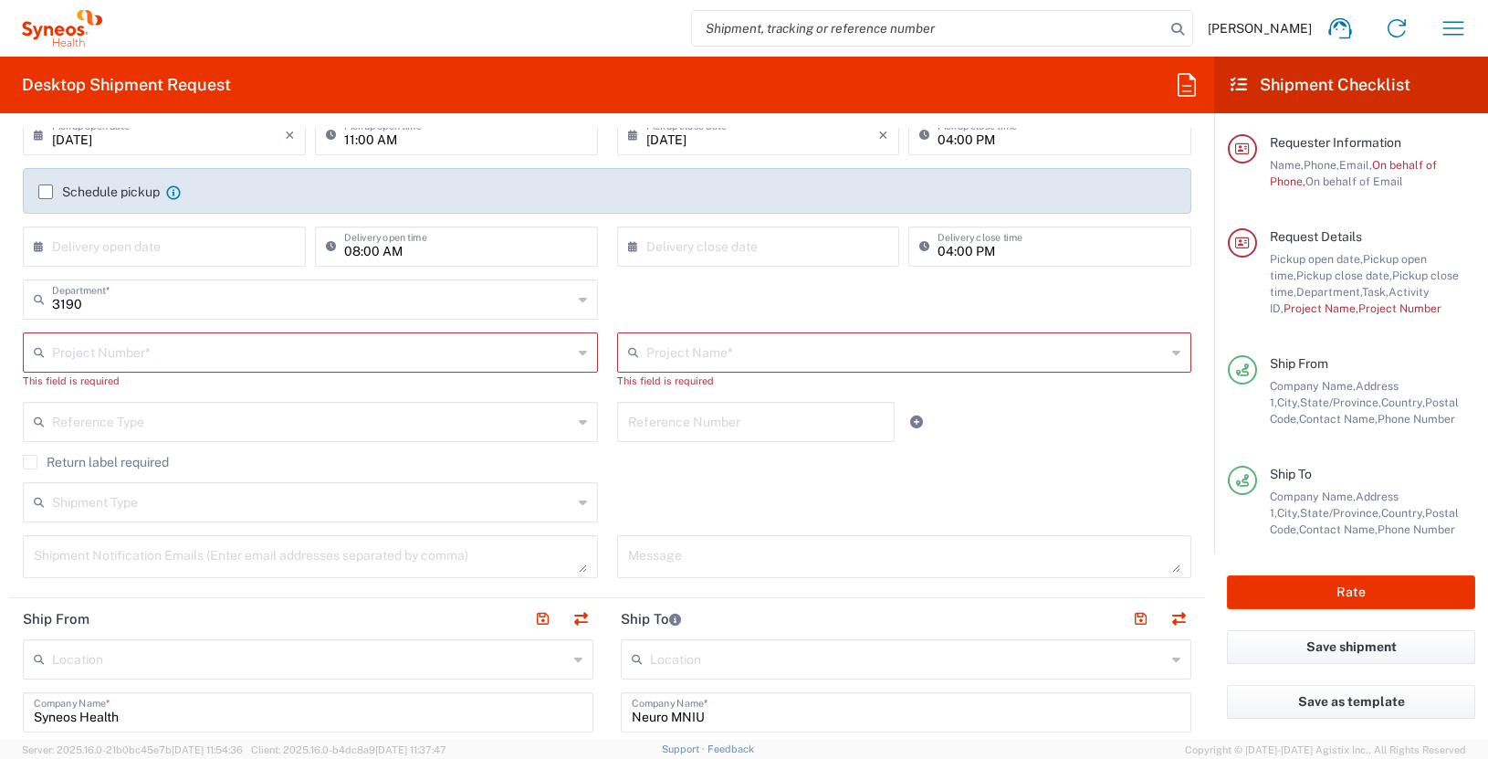
scroll to position [0, 0]
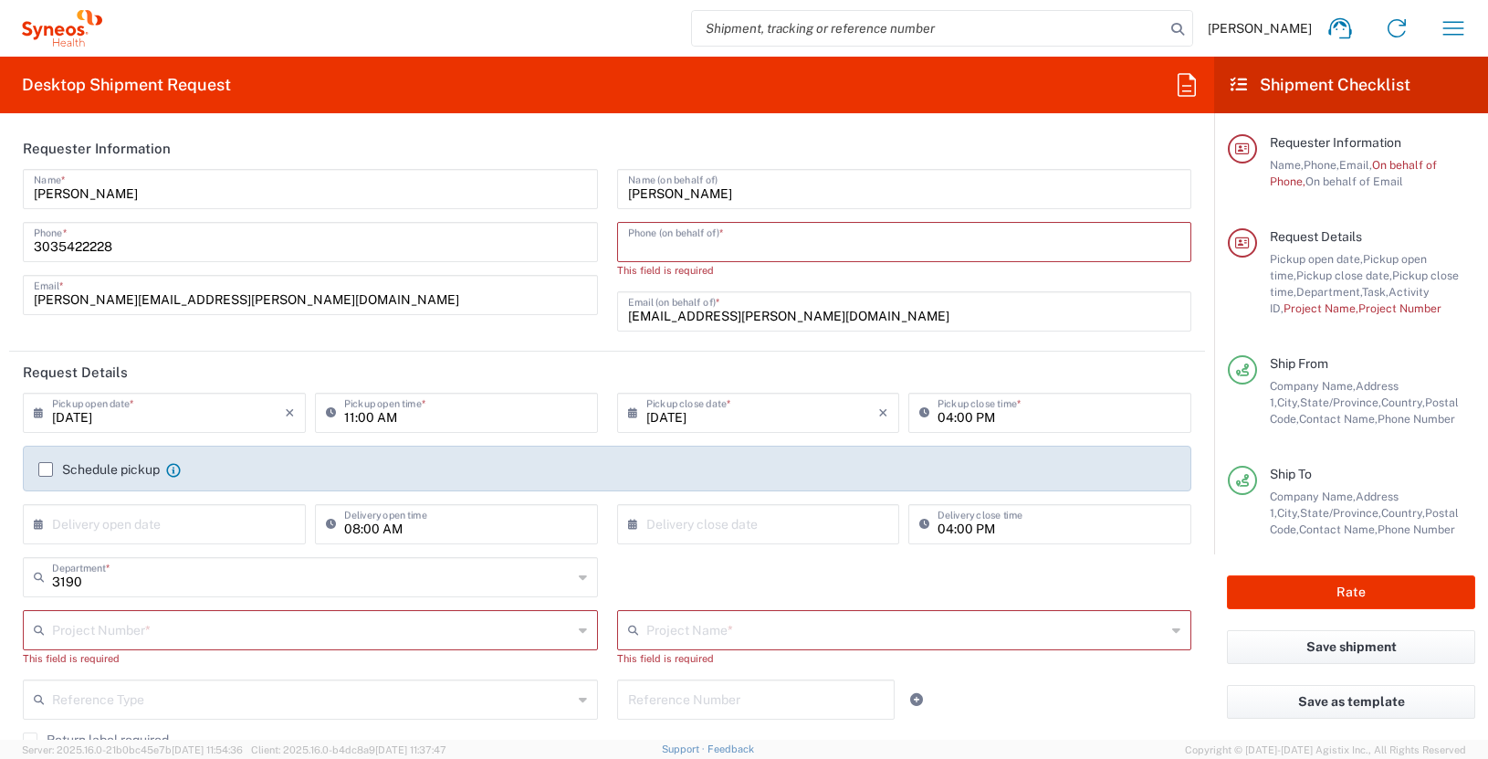
click at [667, 250] on input "tel" at bounding box center [904, 241] width 553 height 32
paste input "5146419149"
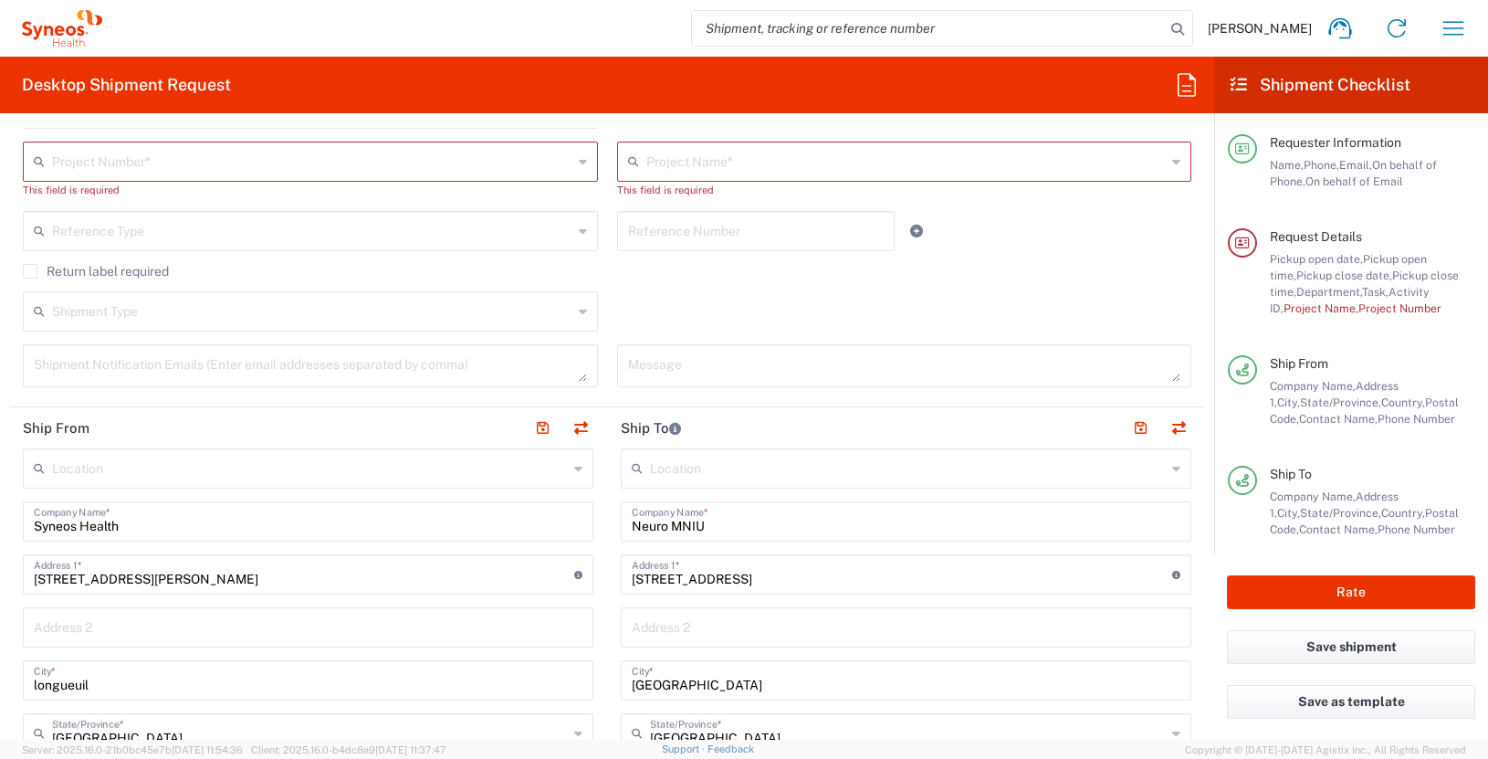
scroll to position [821, 0]
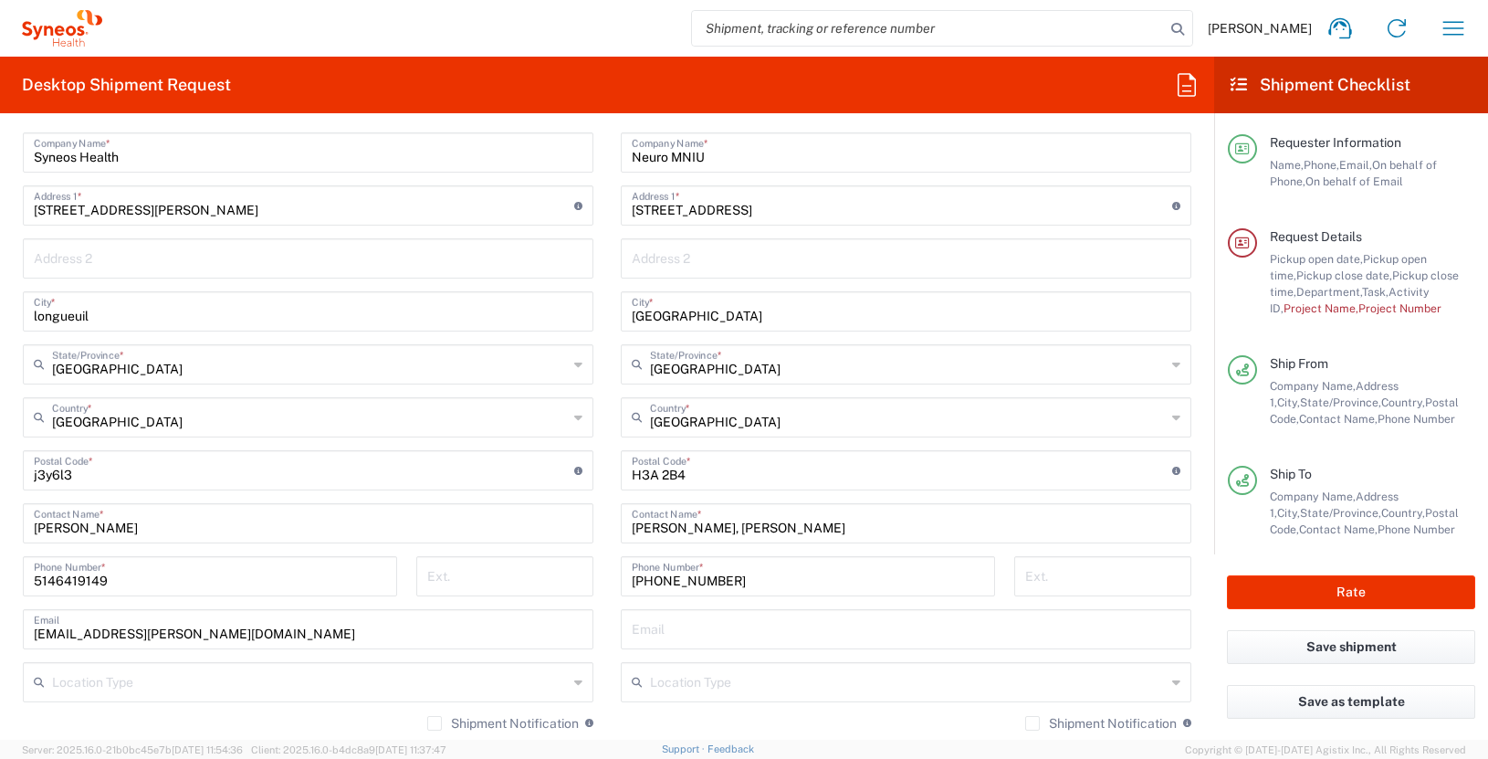
type input "5146419149"
click at [817, 519] on input "Sabrina Yusuf, Mohini Patel" at bounding box center [906, 522] width 549 height 32
drag, startPoint x: 733, startPoint y: 531, endPoint x: 562, endPoint y: 531, distance: 170.7
click at [562, 531] on div "Ship From Location Addison Whitney LLC-Morrisvile NC US Barcelona-Syneos Health…" at bounding box center [607, 445] width 1196 height 815
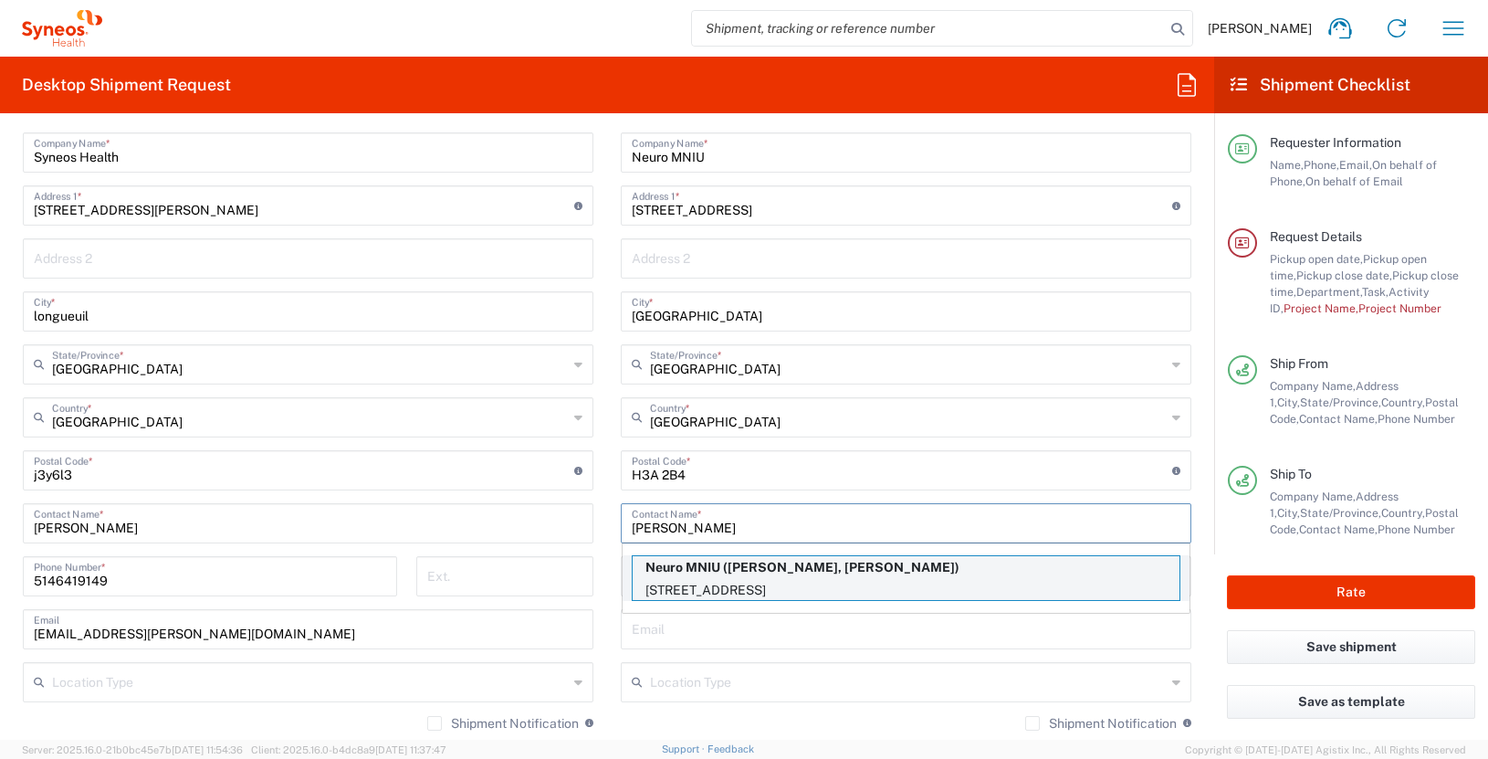
click at [824, 584] on p "3801 University Street, Montreal, QC, H3A 2B4, CA" at bounding box center [906, 590] width 547 height 23
type input "Sabrina Yusuf, Mohini Patel"
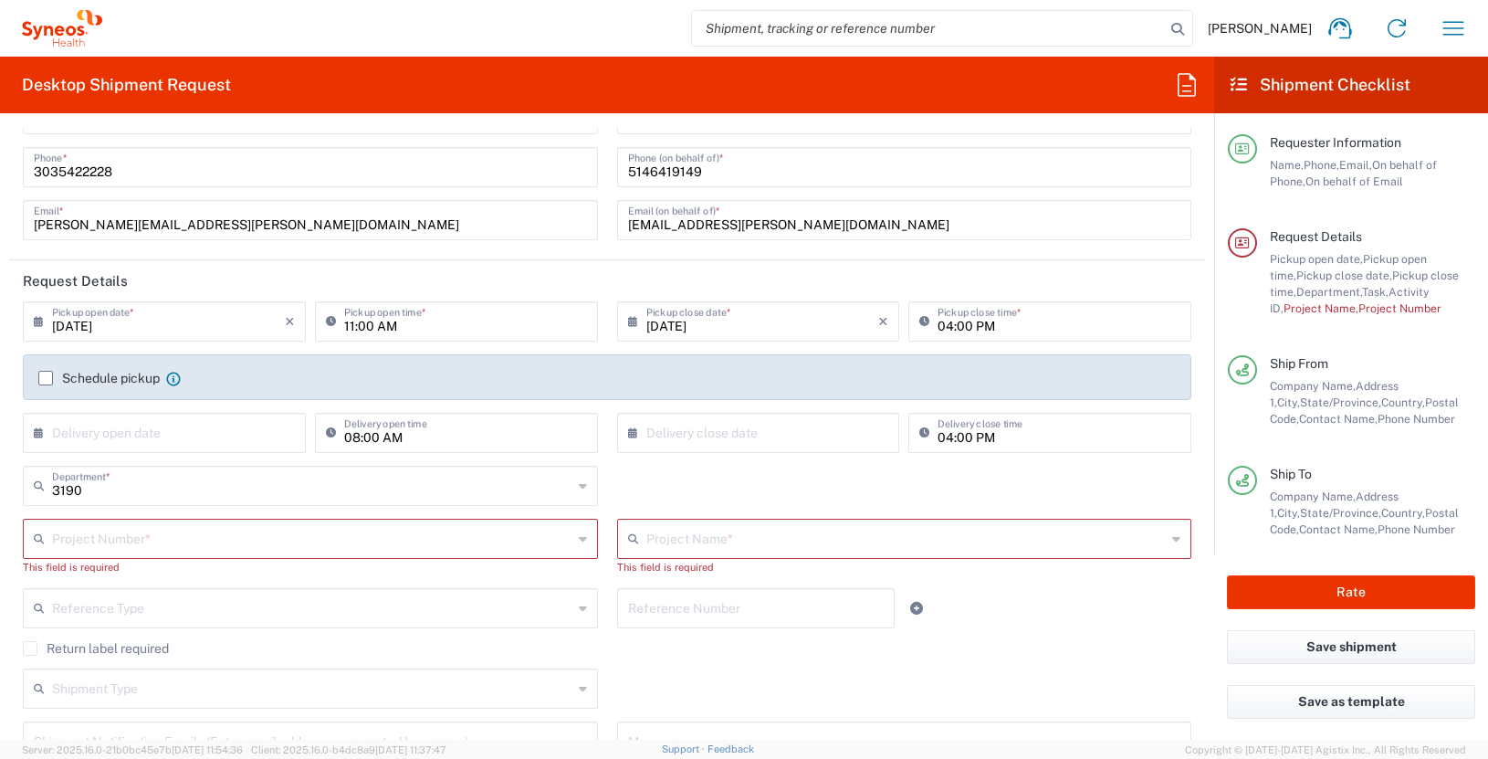
scroll to position [0, 0]
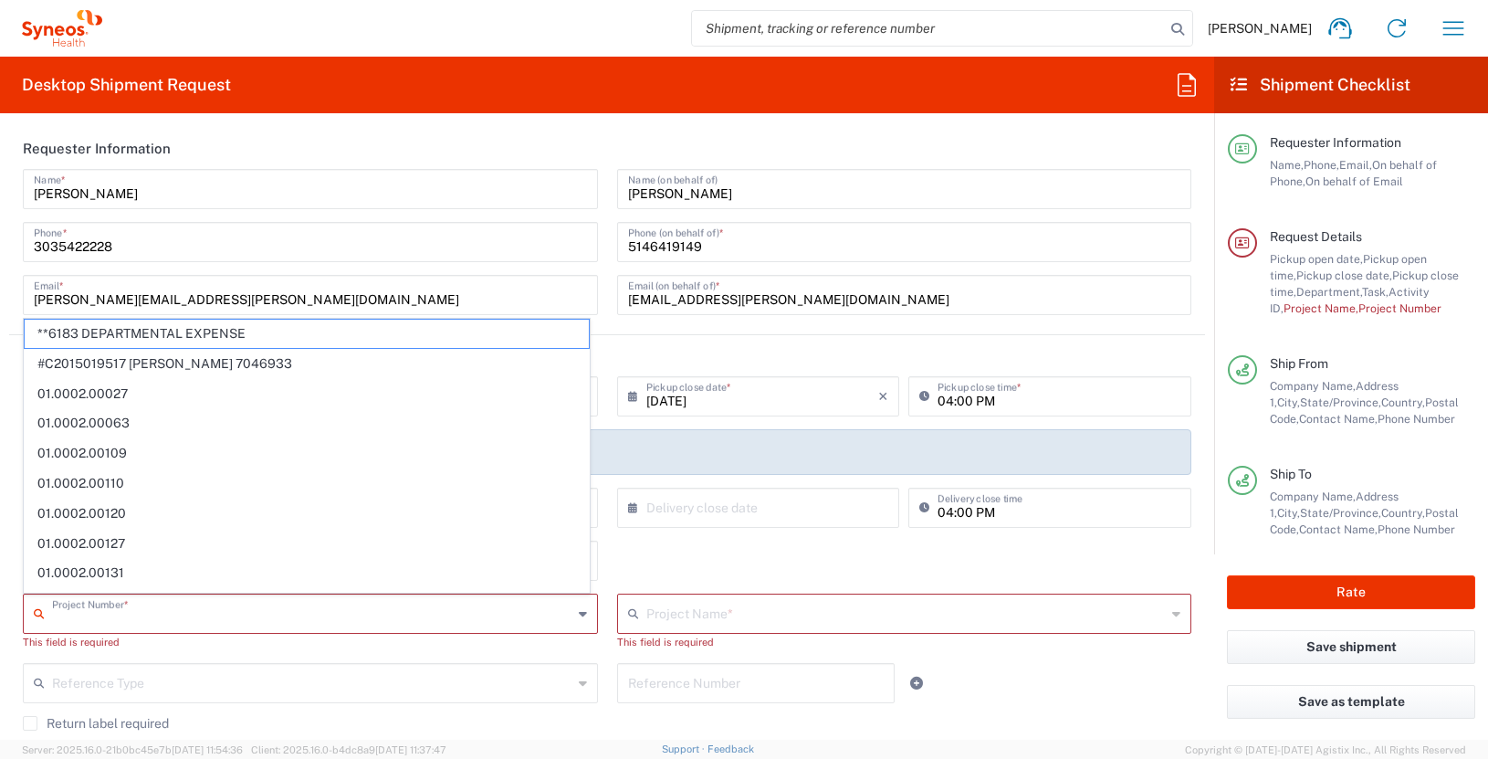
click at [206, 618] on input "text" at bounding box center [312, 612] width 520 height 32
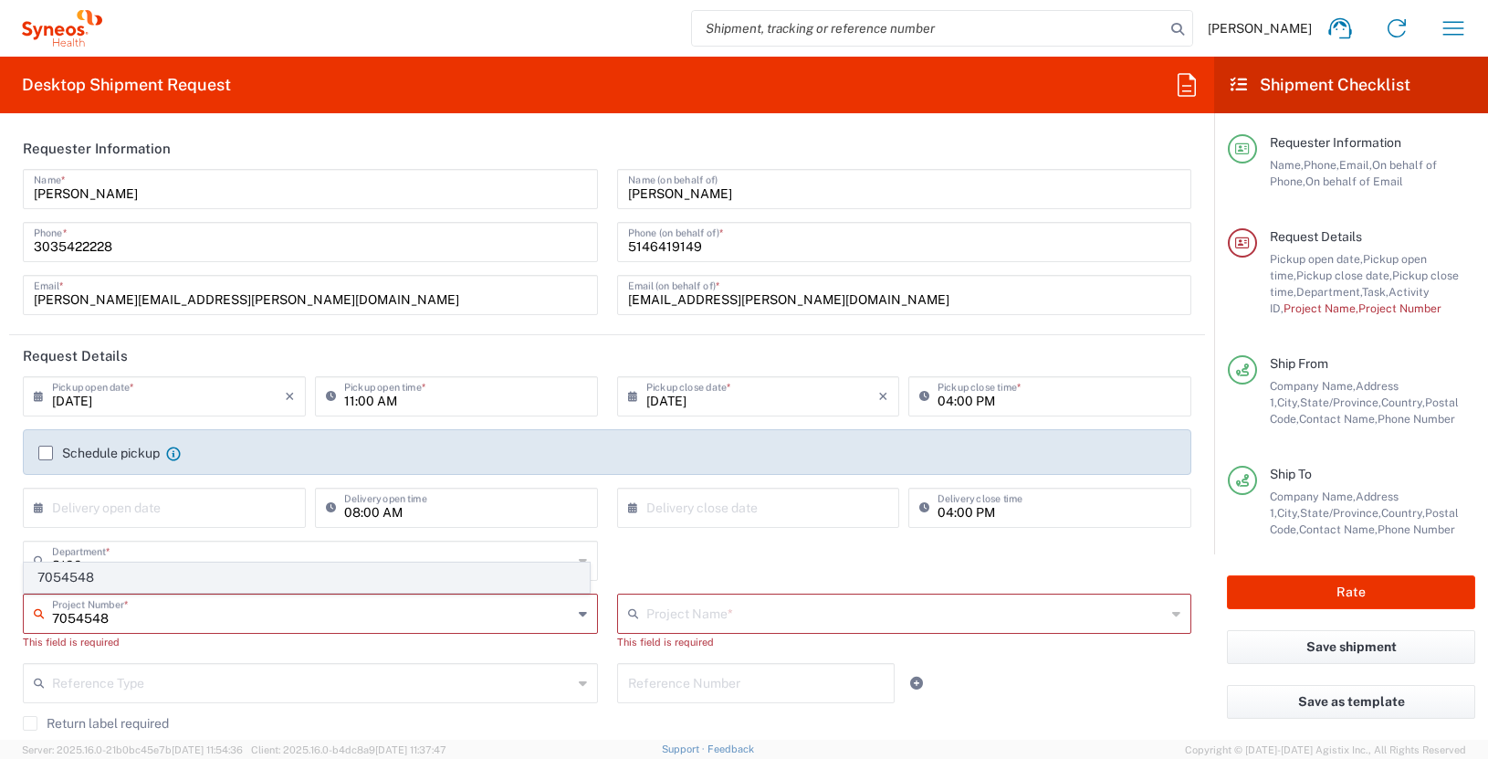
type input "7054548"
click at [101, 583] on span "7054548" at bounding box center [307, 577] width 564 height 28
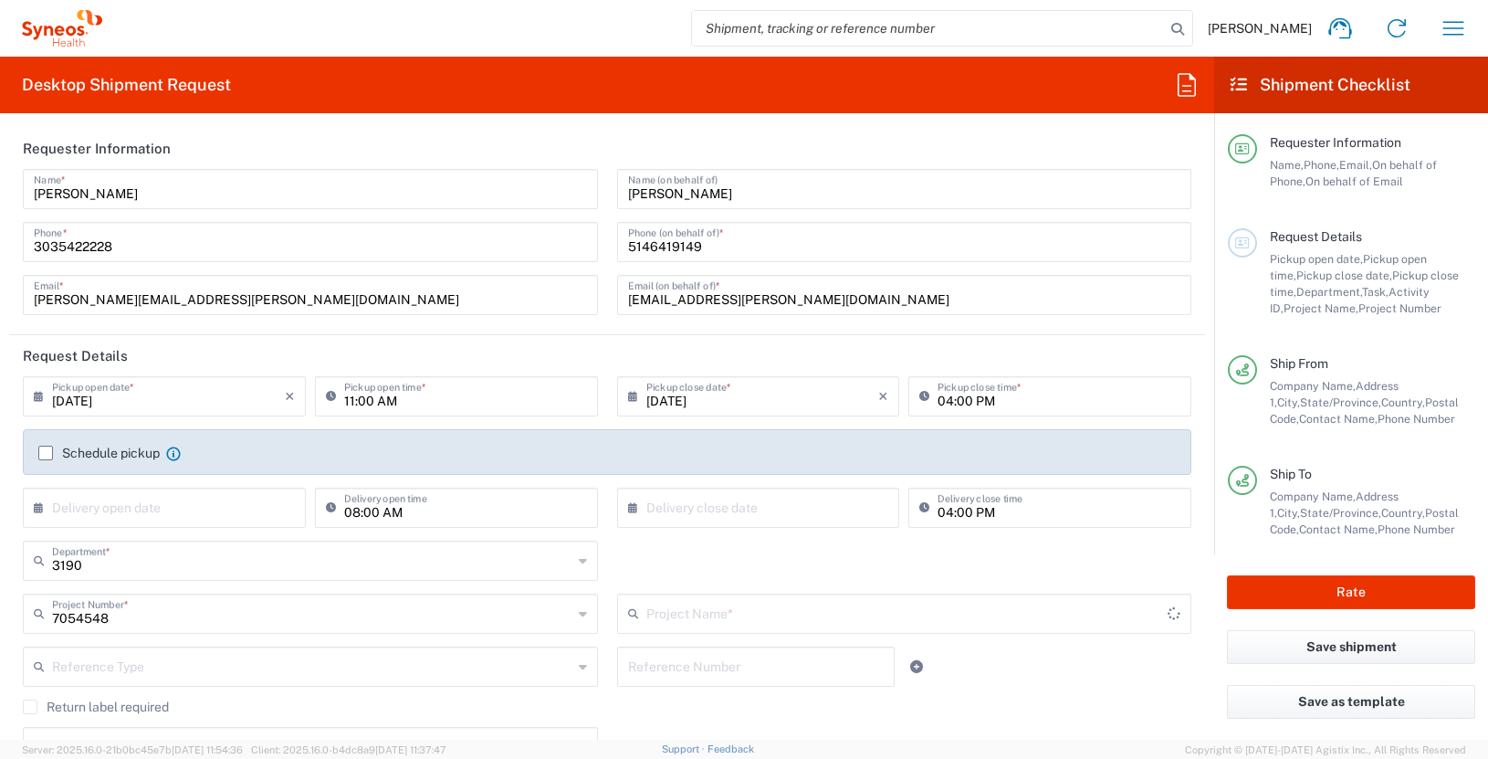
type input "802-JUL-003"
click at [1371, 588] on button "Rate" at bounding box center [1351, 592] width 248 height 34
type input "7054548"
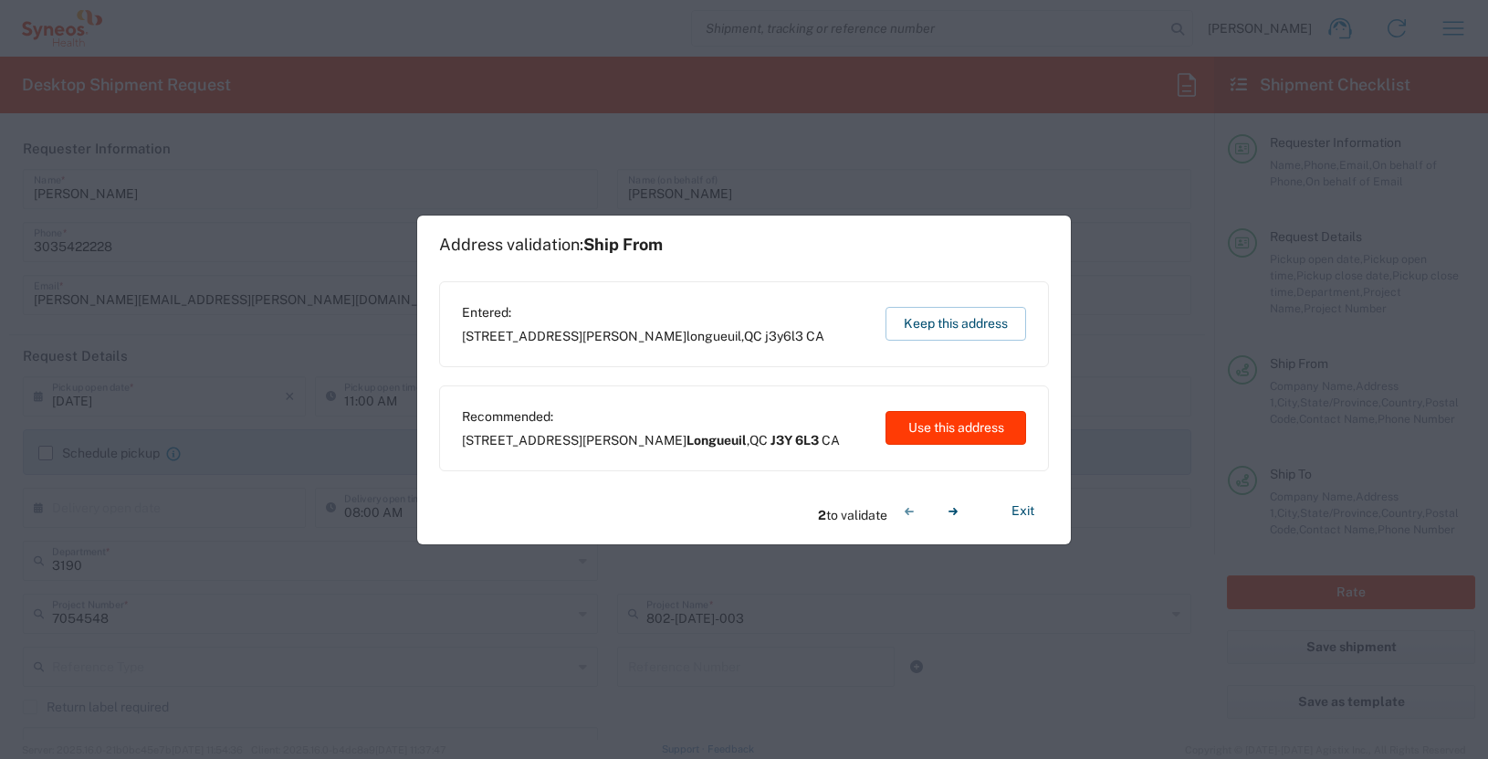
click at [963, 426] on button "Use this address" at bounding box center [956, 428] width 141 height 34
click at [966, 438] on button "Use this address" at bounding box center [956, 428] width 141 height 34
type input "Longueuil"
type input "J3Y 6L3"
type input "Montréal"
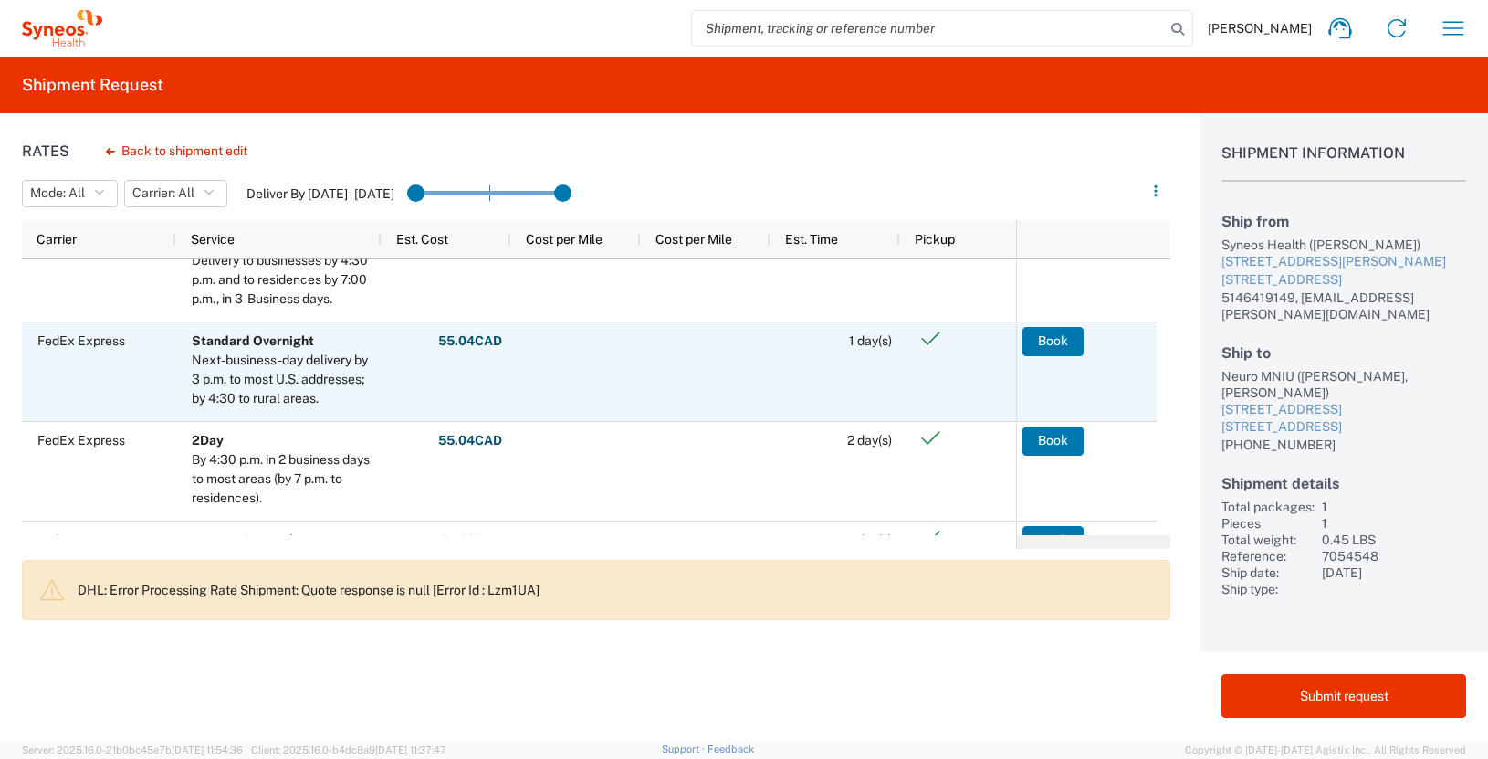
scroll to position [29, 0]
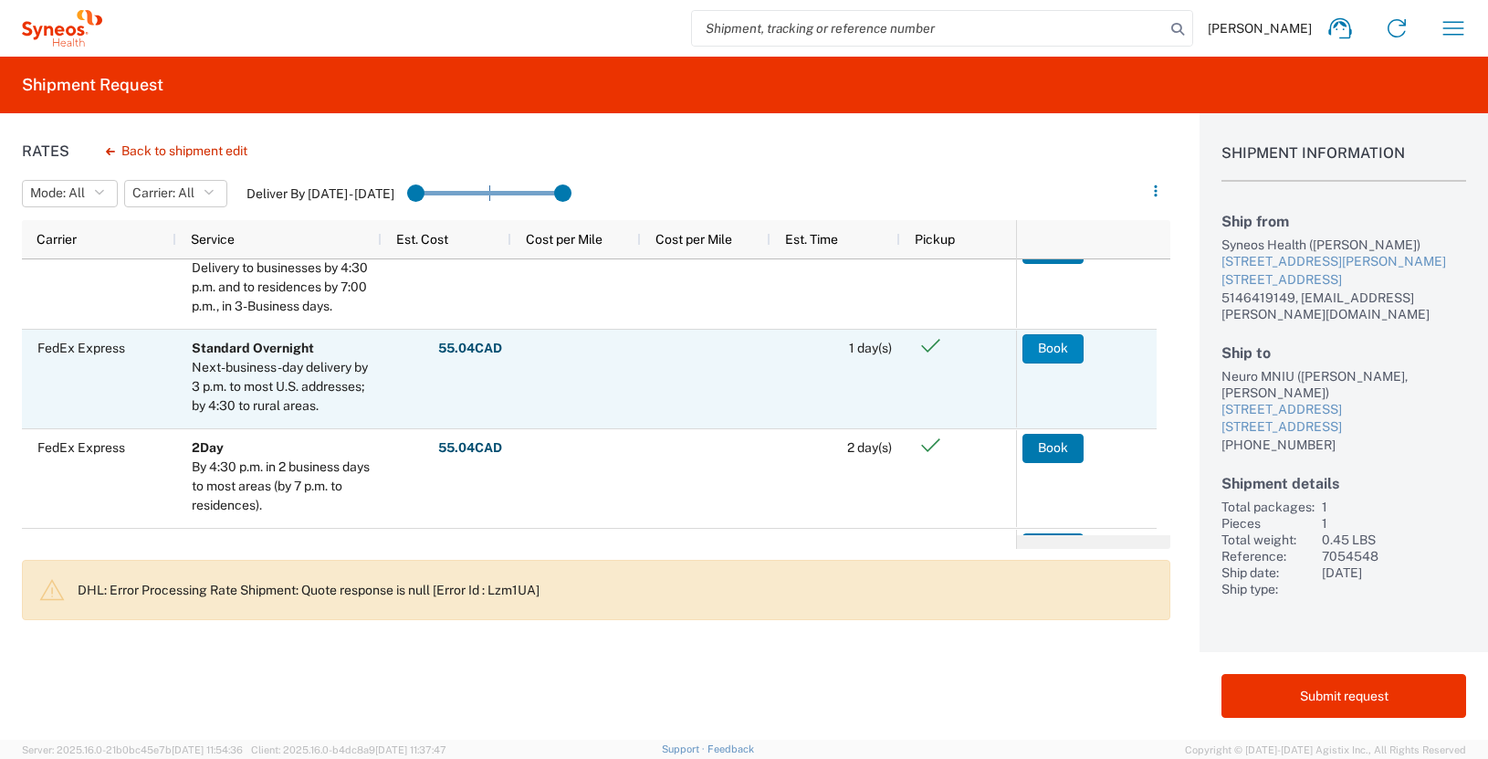
click at [1049, 343] on button "Book" at bounding box center [1053, 348] width 61 height 29
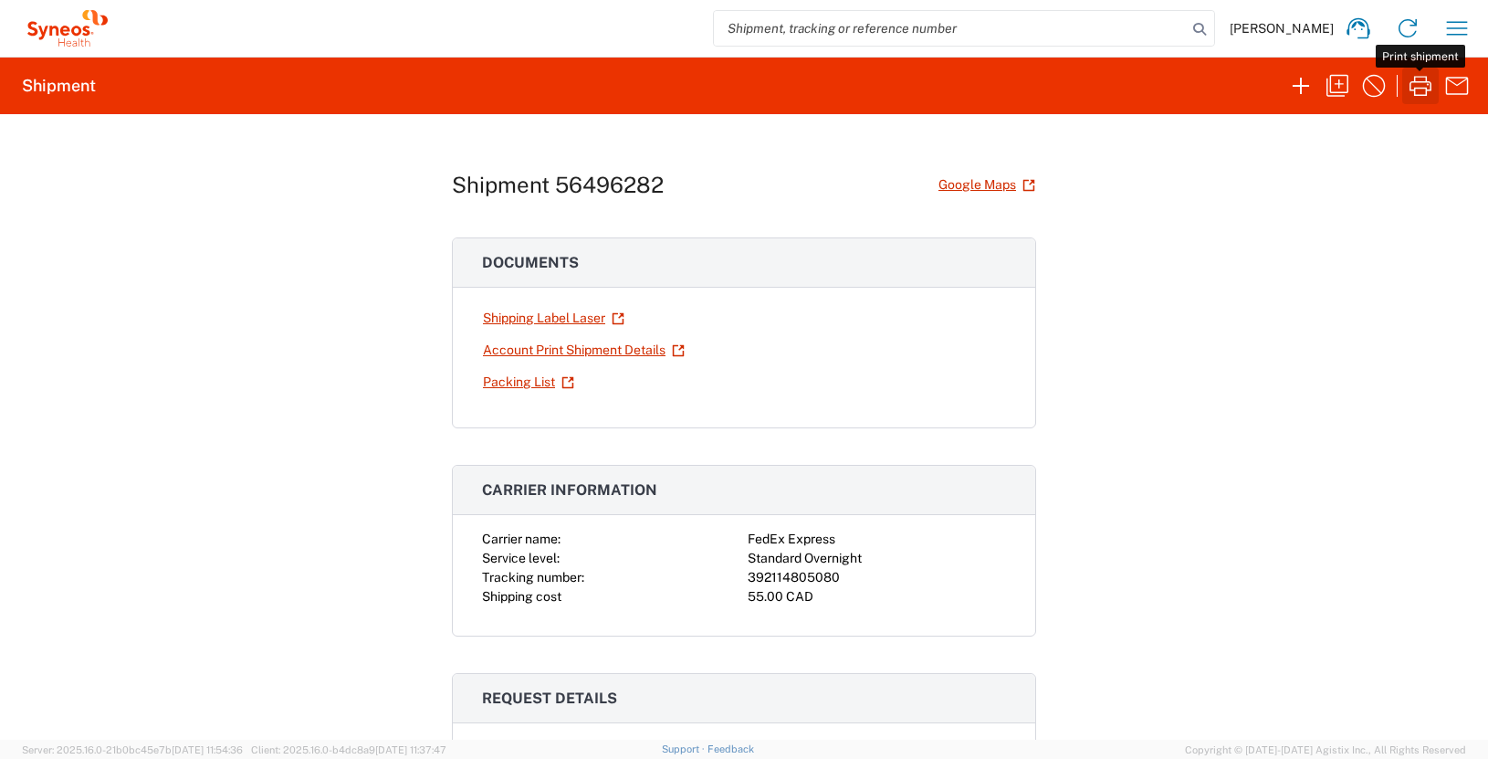
click at [1418, 90] on icon "button" at bounding box center [1420, 85] width 29 height 29
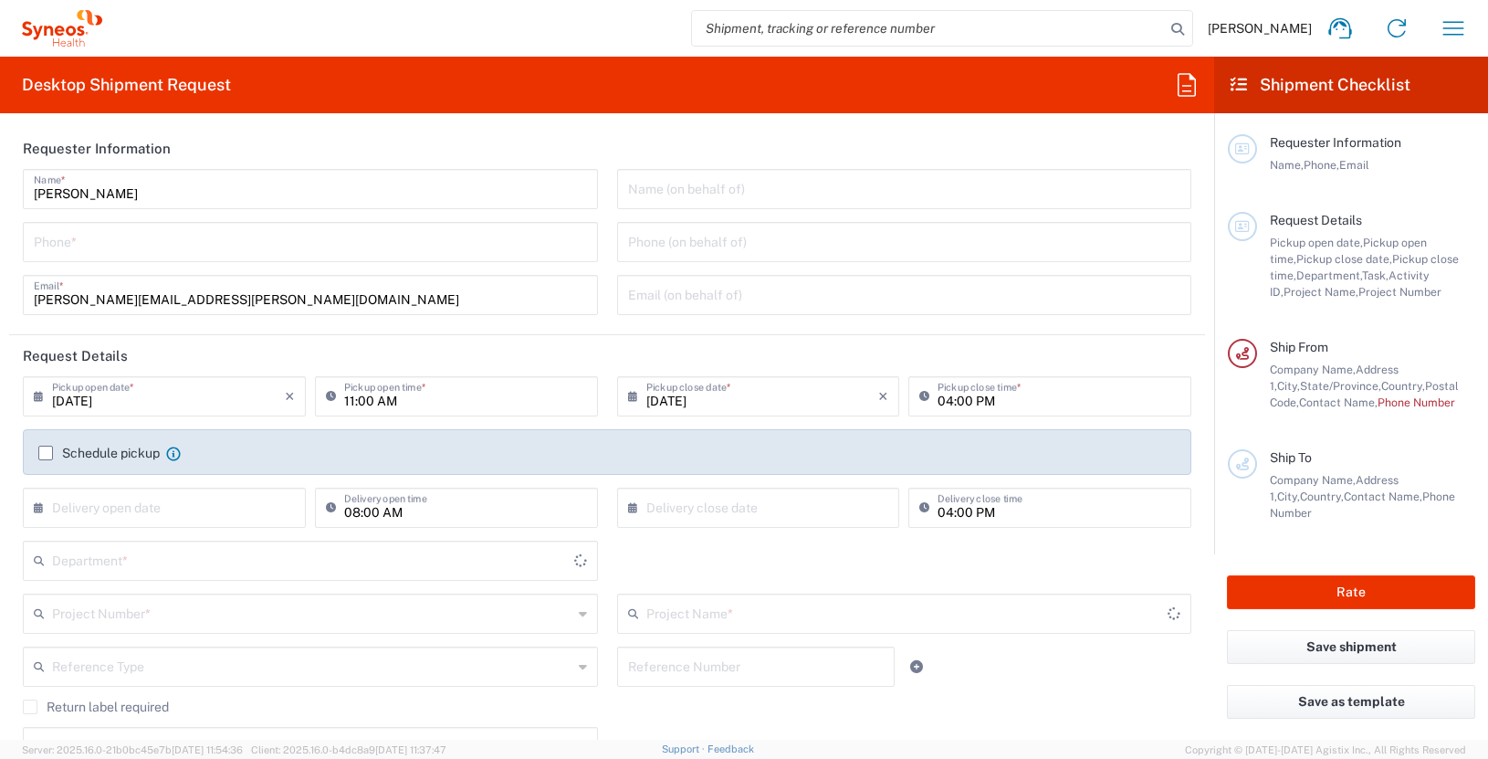
type input "[US_STATE]"
type input "[GEOGRAPHIC_DATA]"
type input "3190"
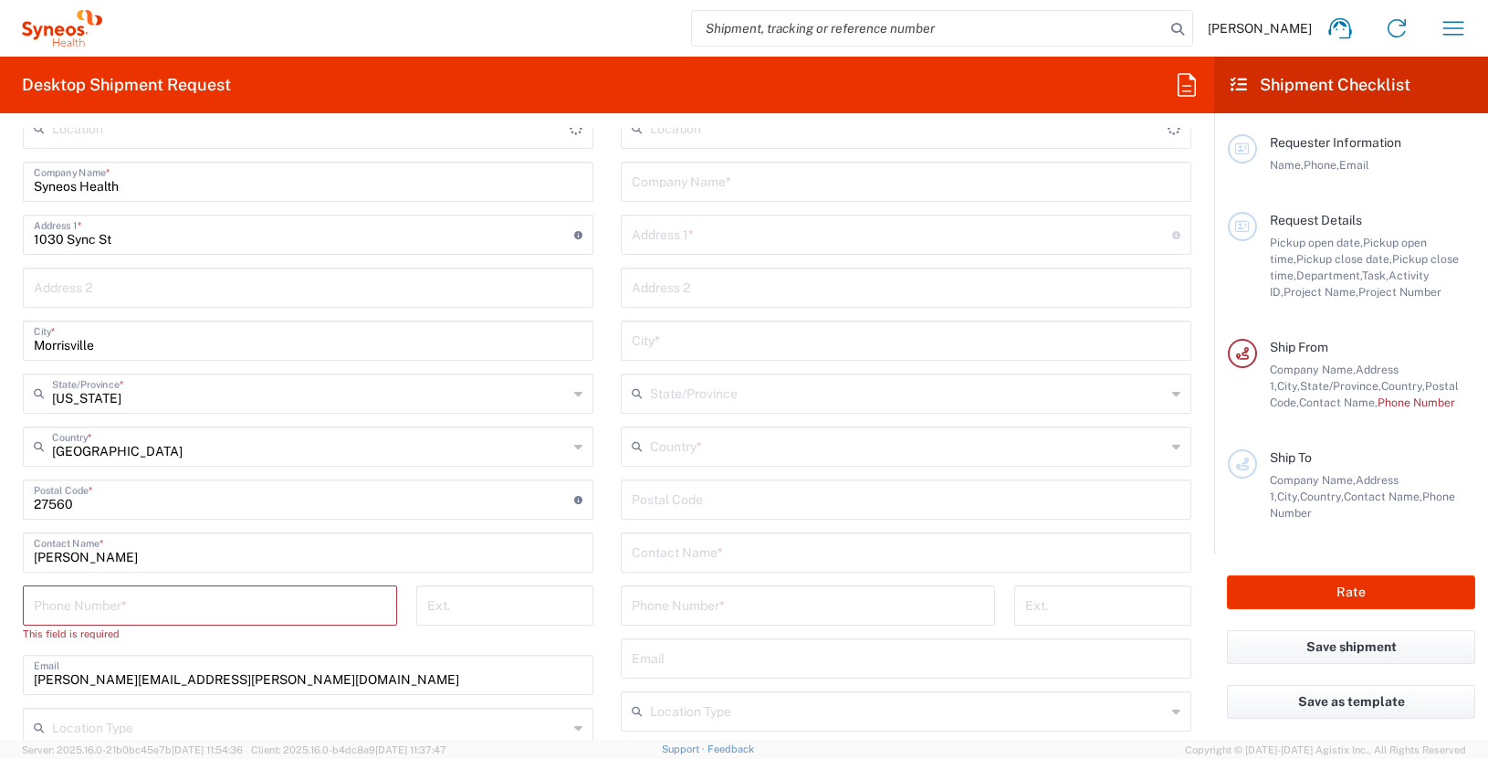
type input "Illingworth Rsrch Grp (USA) In"
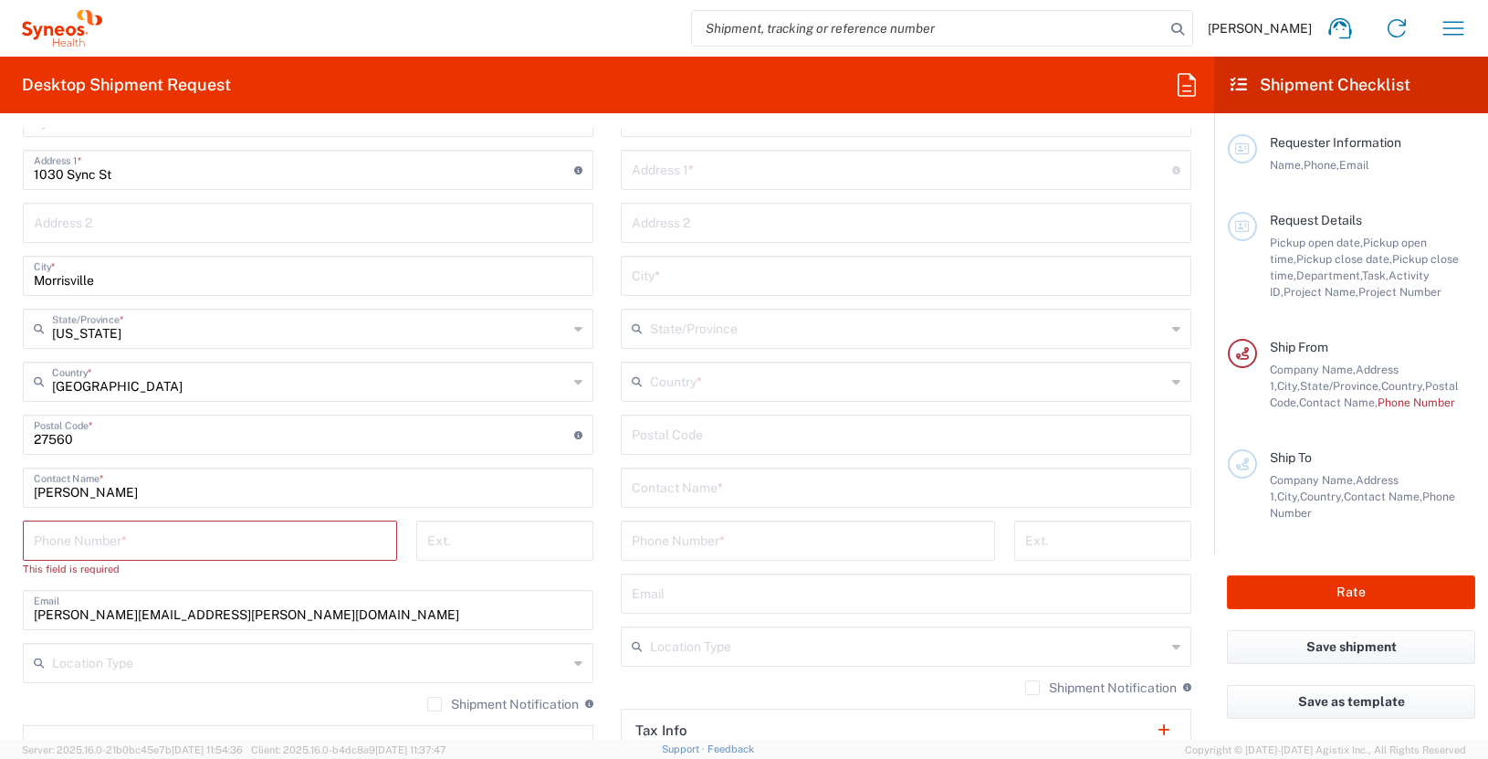
scroll to position [842, 0]
click at [720, 485] on input "text" at bounding box center [906, 484] width 549 height 32
type input "wei chen"
click at [692, 542] on input "tel" at bounding box center [808, 537] width 352 height 32
type input "7804076952"
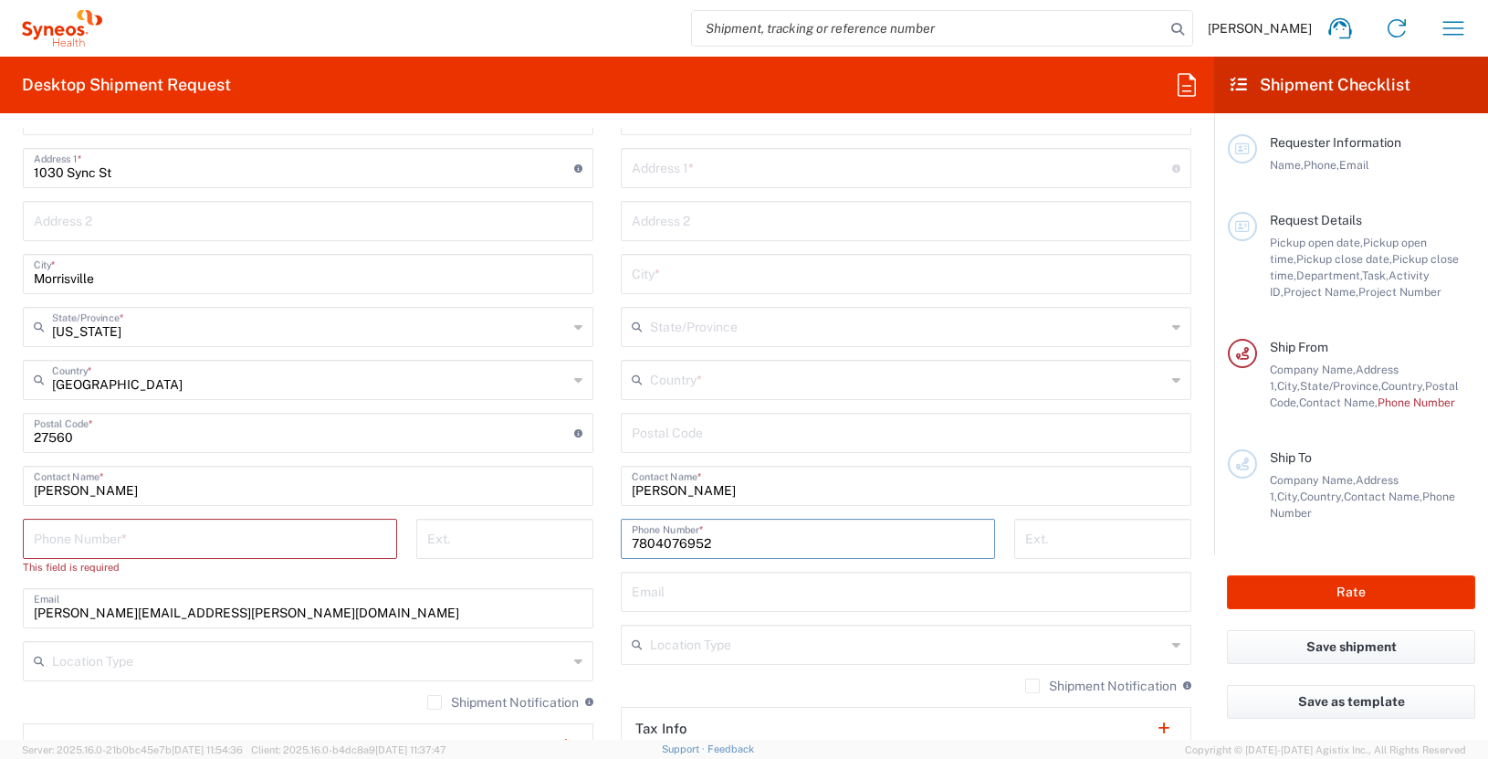
type input "University of Alberta"
type input "8440 112 ST NW"
type input "Edmonton"
type input "Alberta"
type input "Canada"
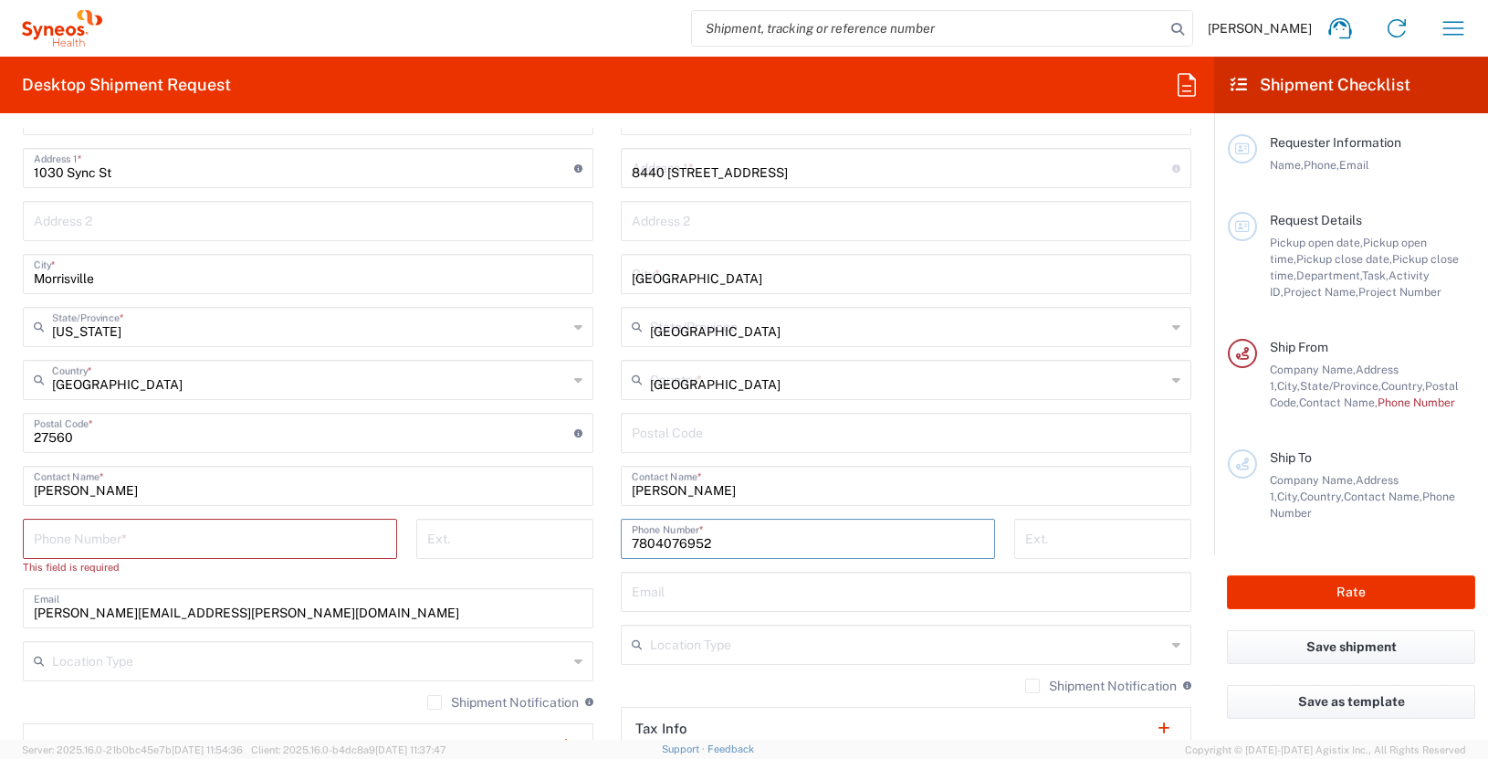
type input "T6G2R3"
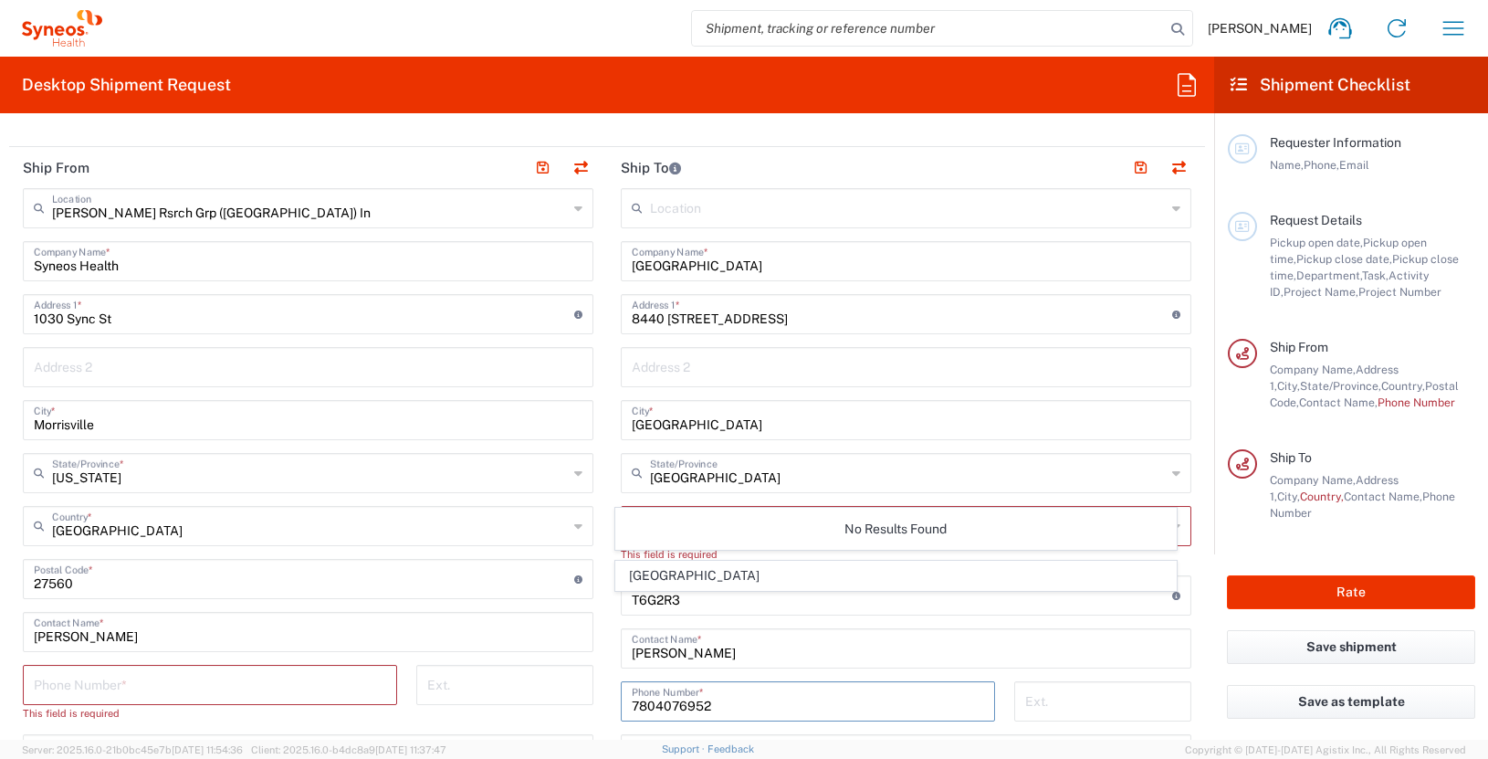
scroll to position [704, 0]
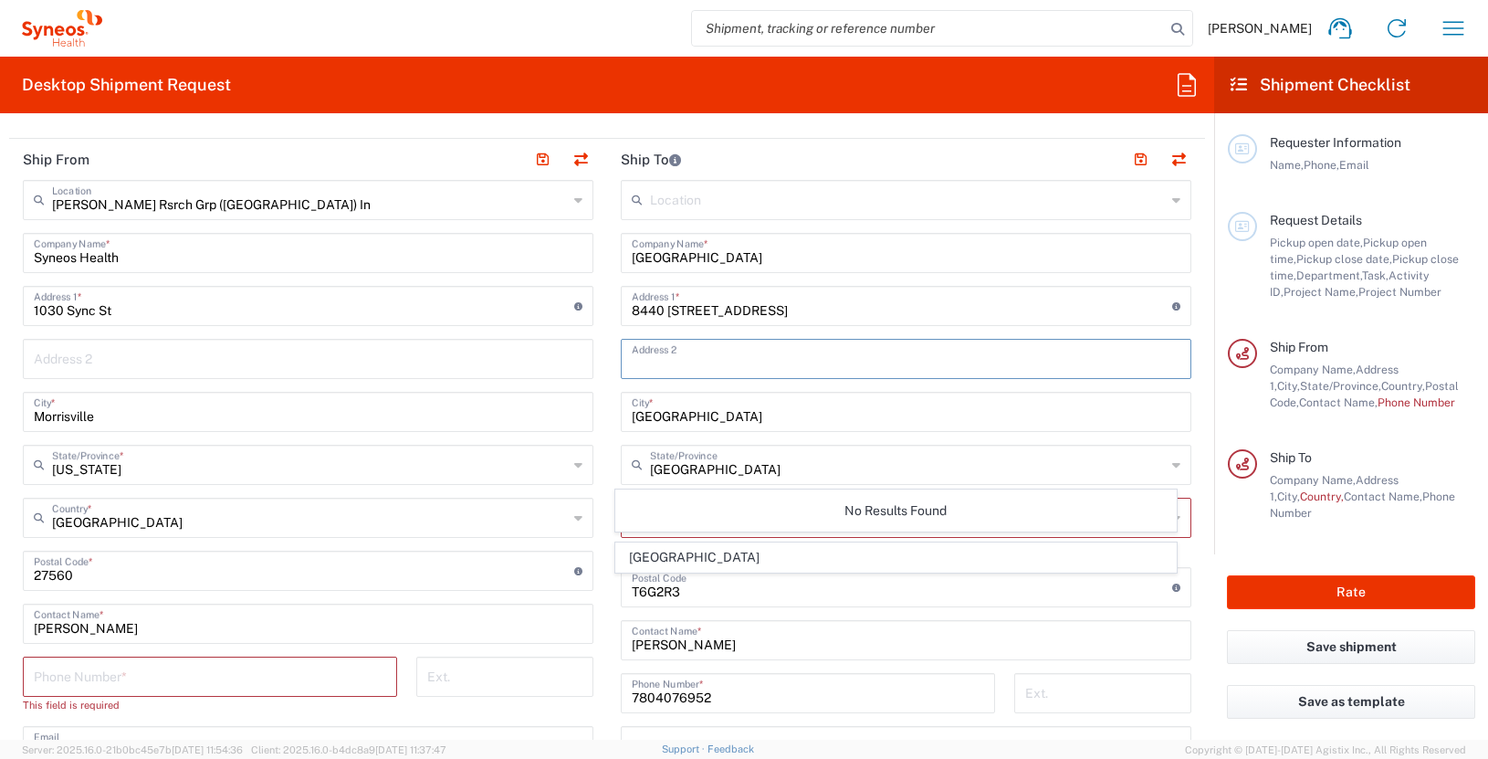
click at [757, 360] on input "text" at bounding box center [906, 357] width 549 height 32
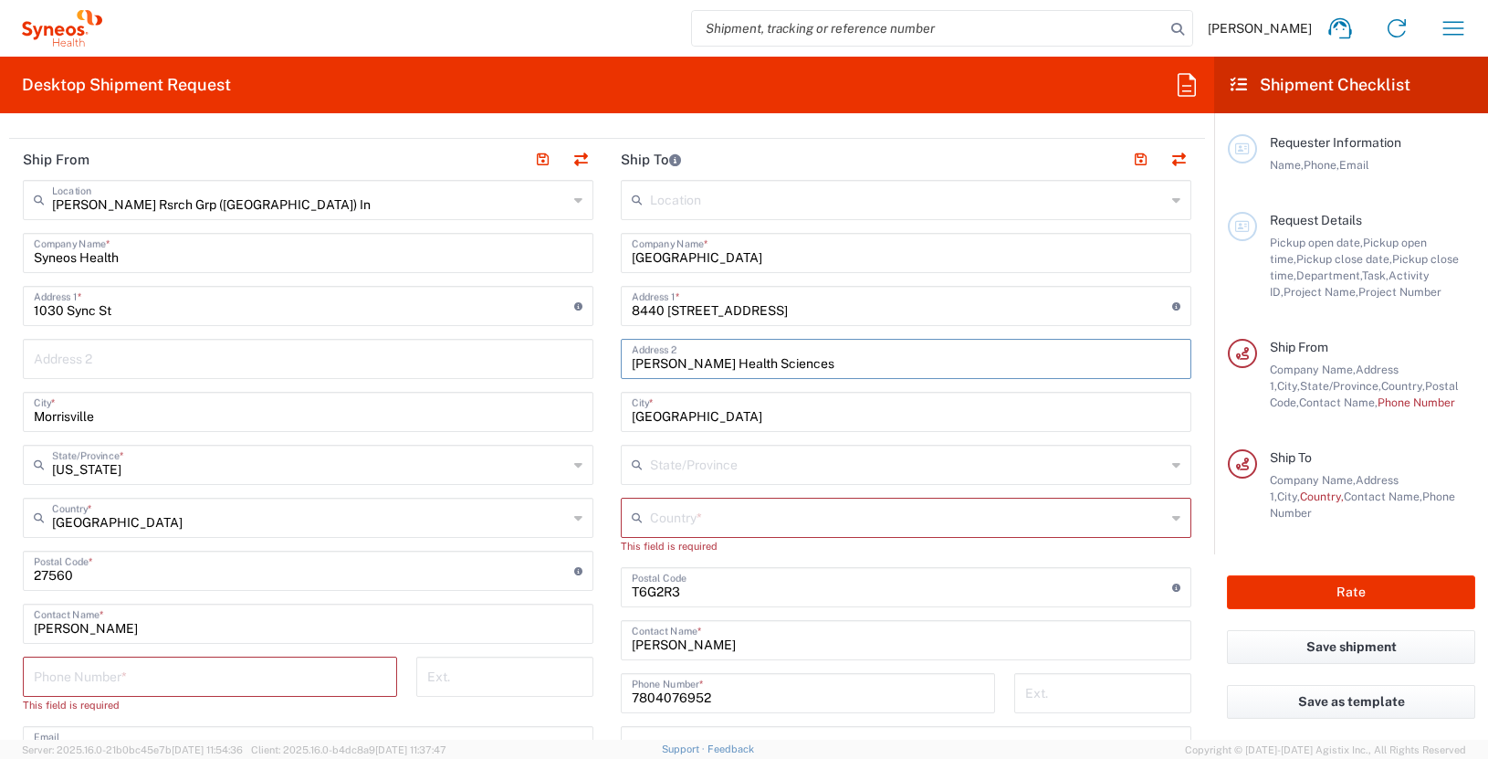
type input "Walter C Mackenzie Health Sciences"
click at [1168, 524] on div "Country *" at bounding box center [906, 518] width 571 height 40
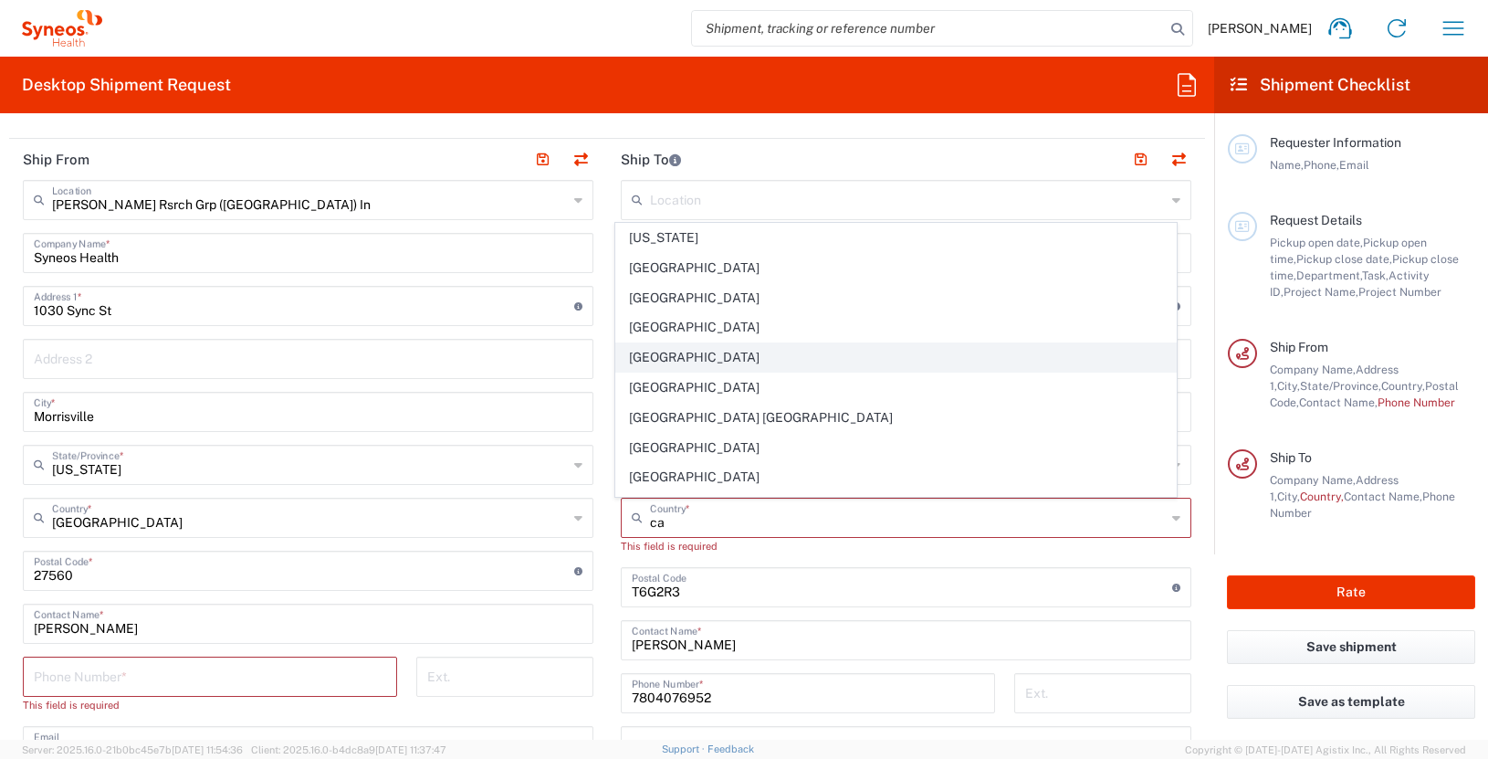
click at [649, 358] on span "Canada" at bounding box center [896, 357] width 561 height 28
type input "Canada"
type input "Sender/Shipper"
type input "Delivery Duty Paid"
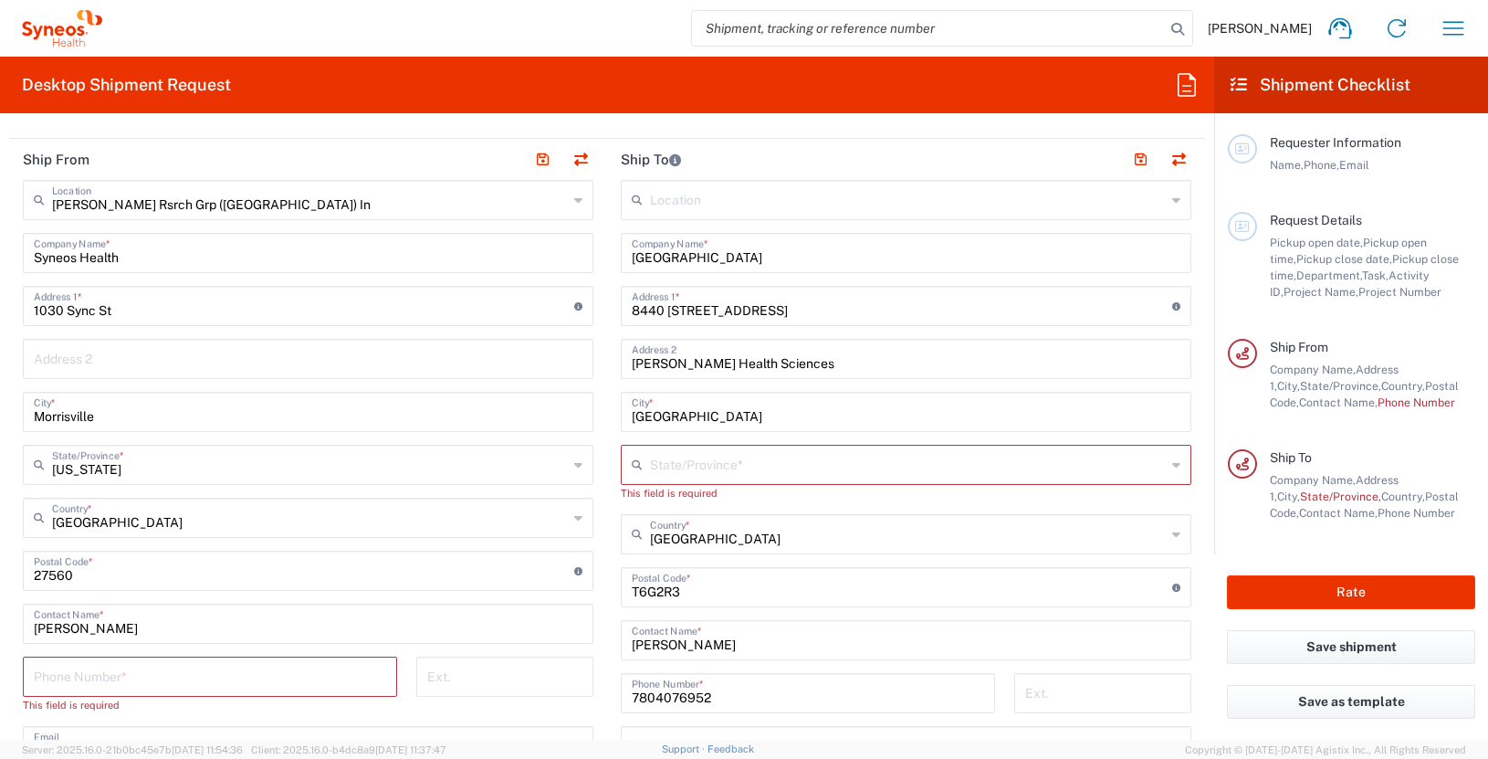
click at [1172, 470] on icon at bounding box center [1176, 464] width 8 height 29
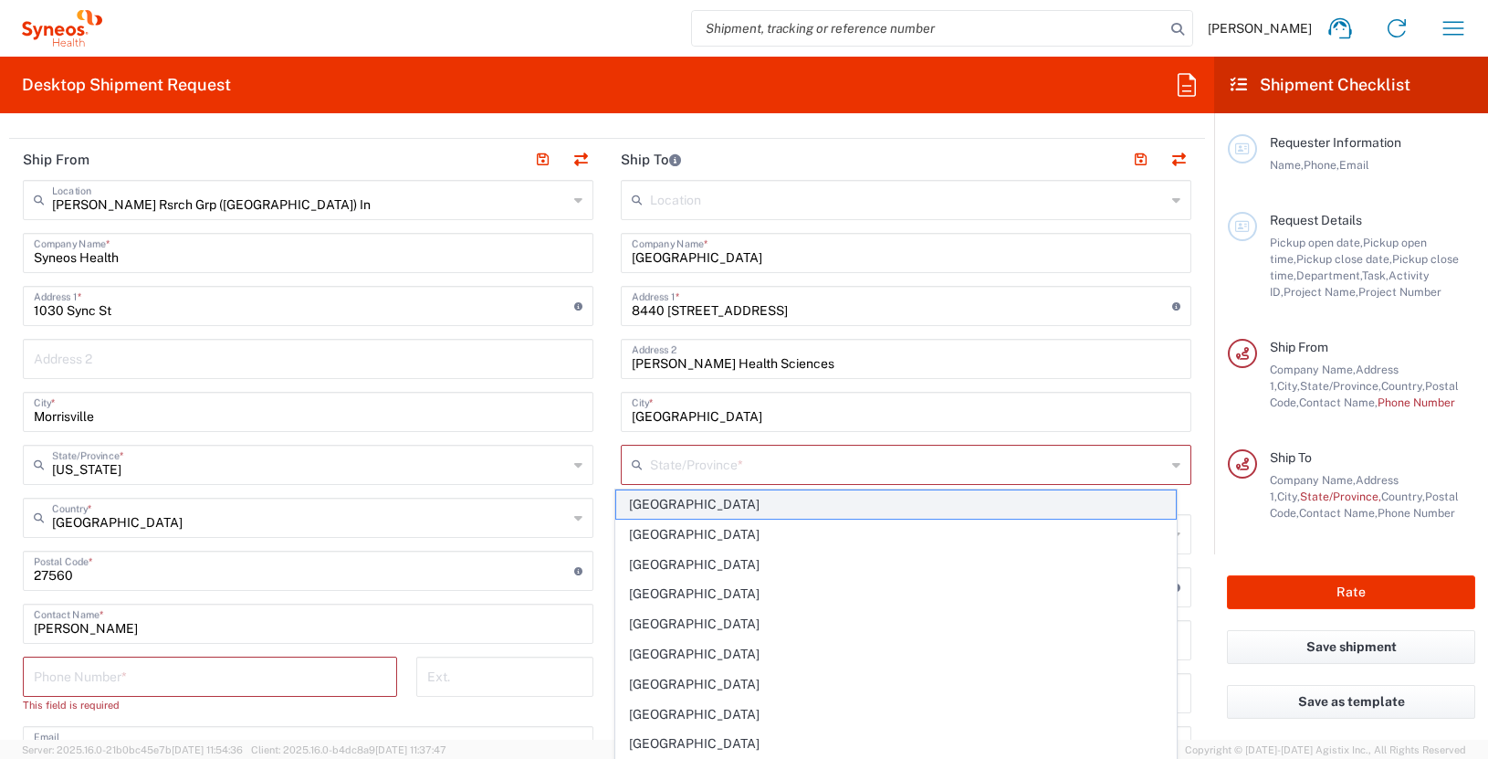
click at [782, 509] on span "Alberta" at bounding box center [896, 504] width 561 height 28
type input "Alberta"
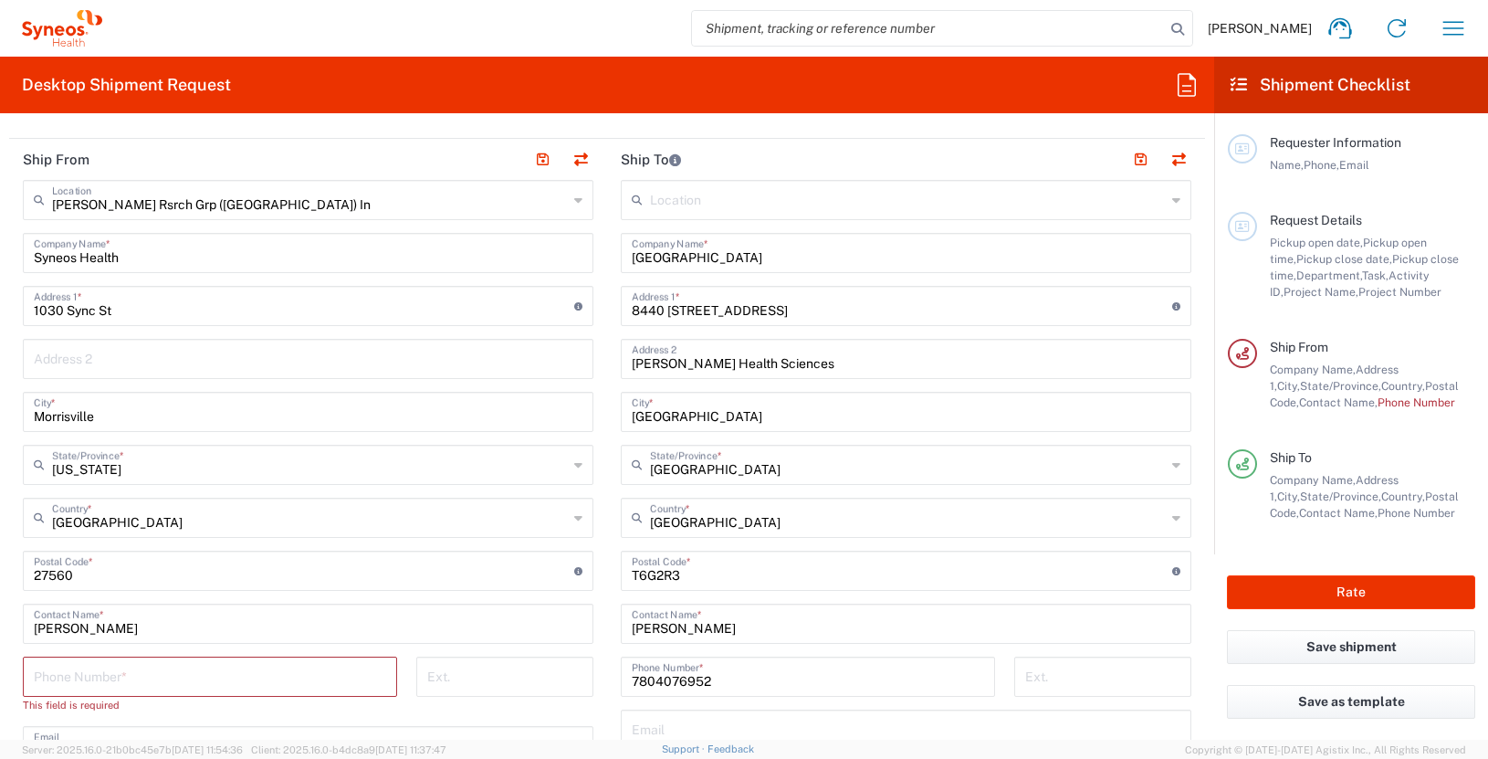
click at [651, 572] on input "undefined" at bounding box center [902, 569] width 541 height 32
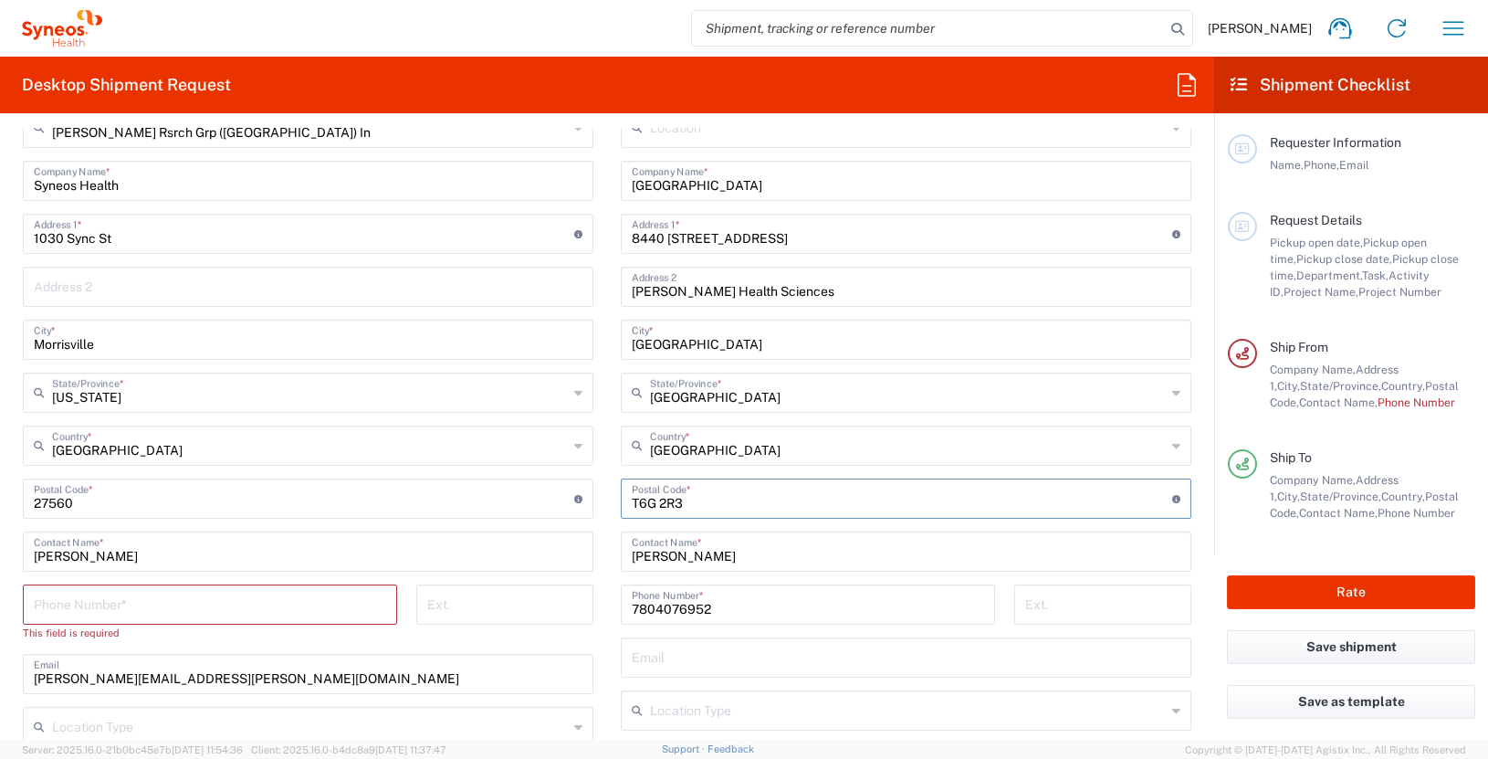
scroll to position [801, 0]
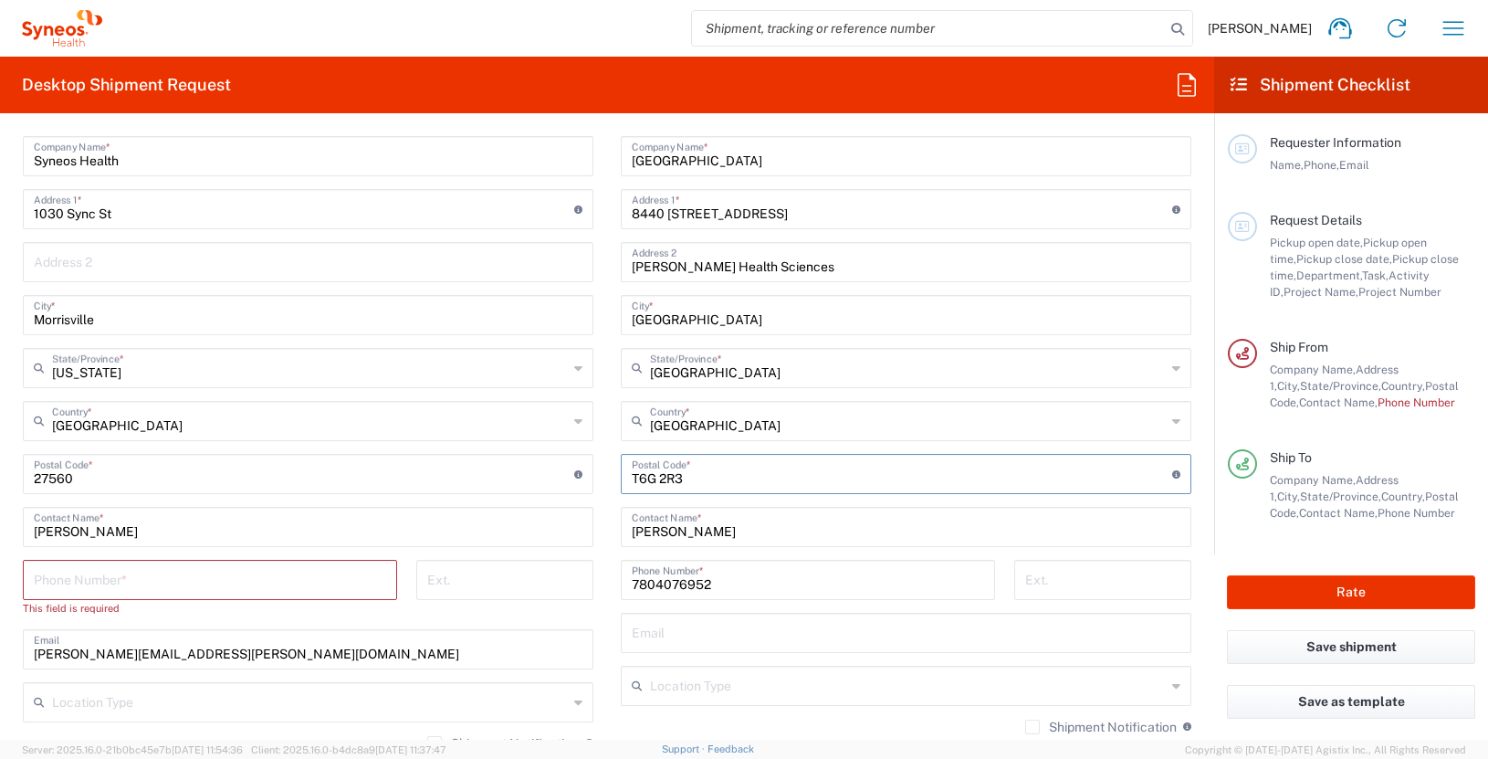
type input "T6G 2R3"
drag, startPoint x: 709, startPoint y: 583, endPoint x: 675, endPoint y: 583, distance: 33.8
click at [675, 583] on input "7804076952" at bounding box center [808, 578] width 352 height 32
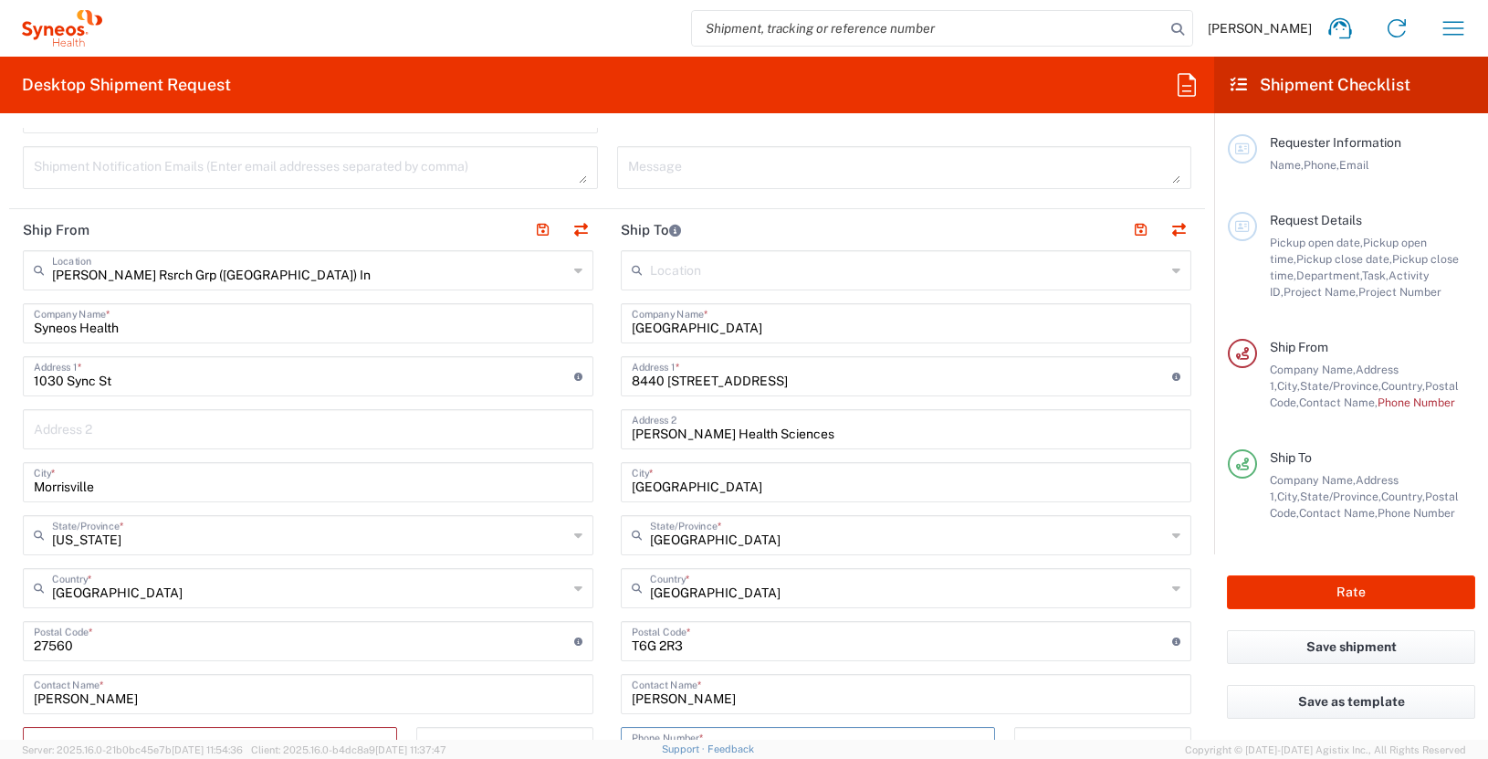
scroll to position [528, 0]
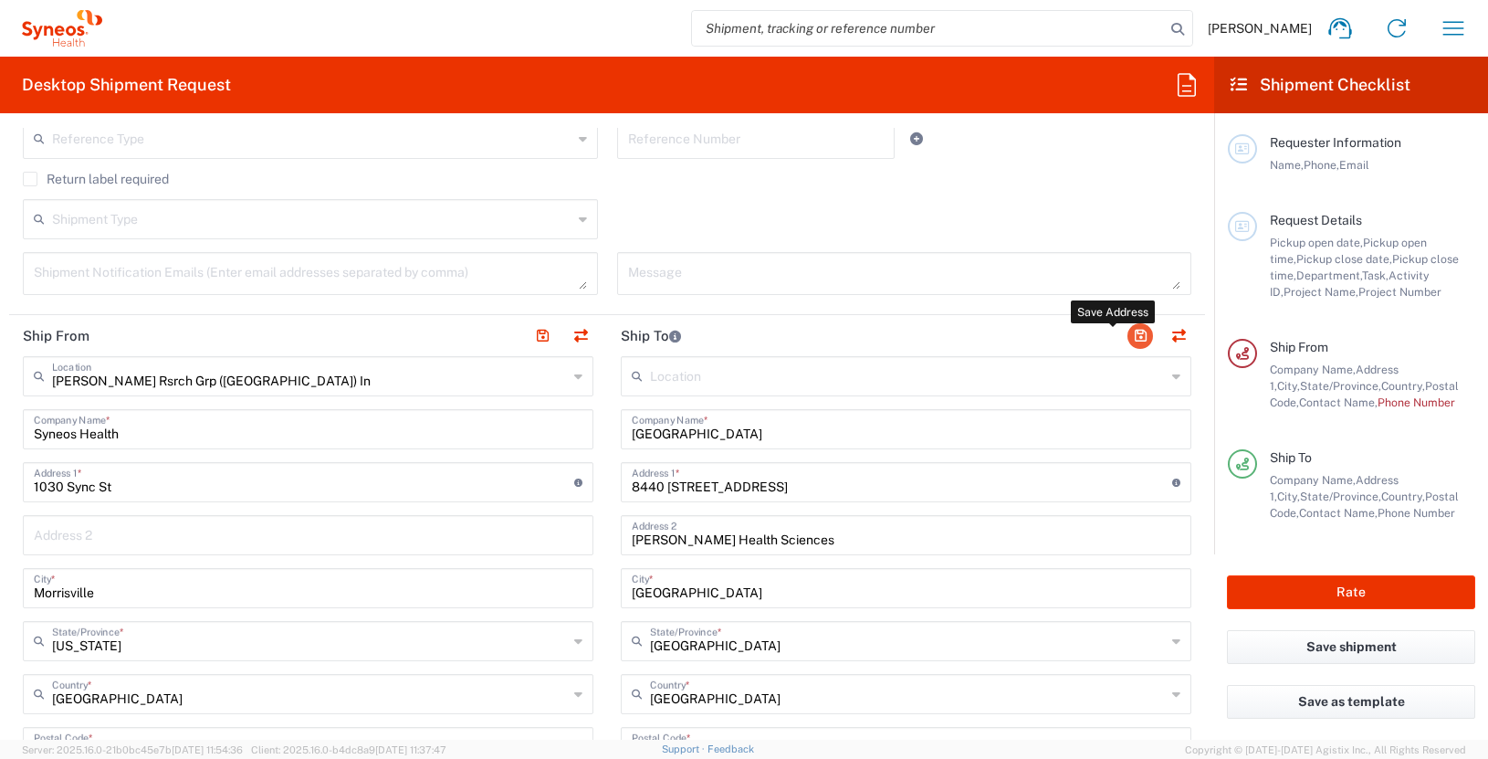
type input "7804071306"
click at [1132, 335] on button "button" at bounding box center [1141, 336] width 26 height 26
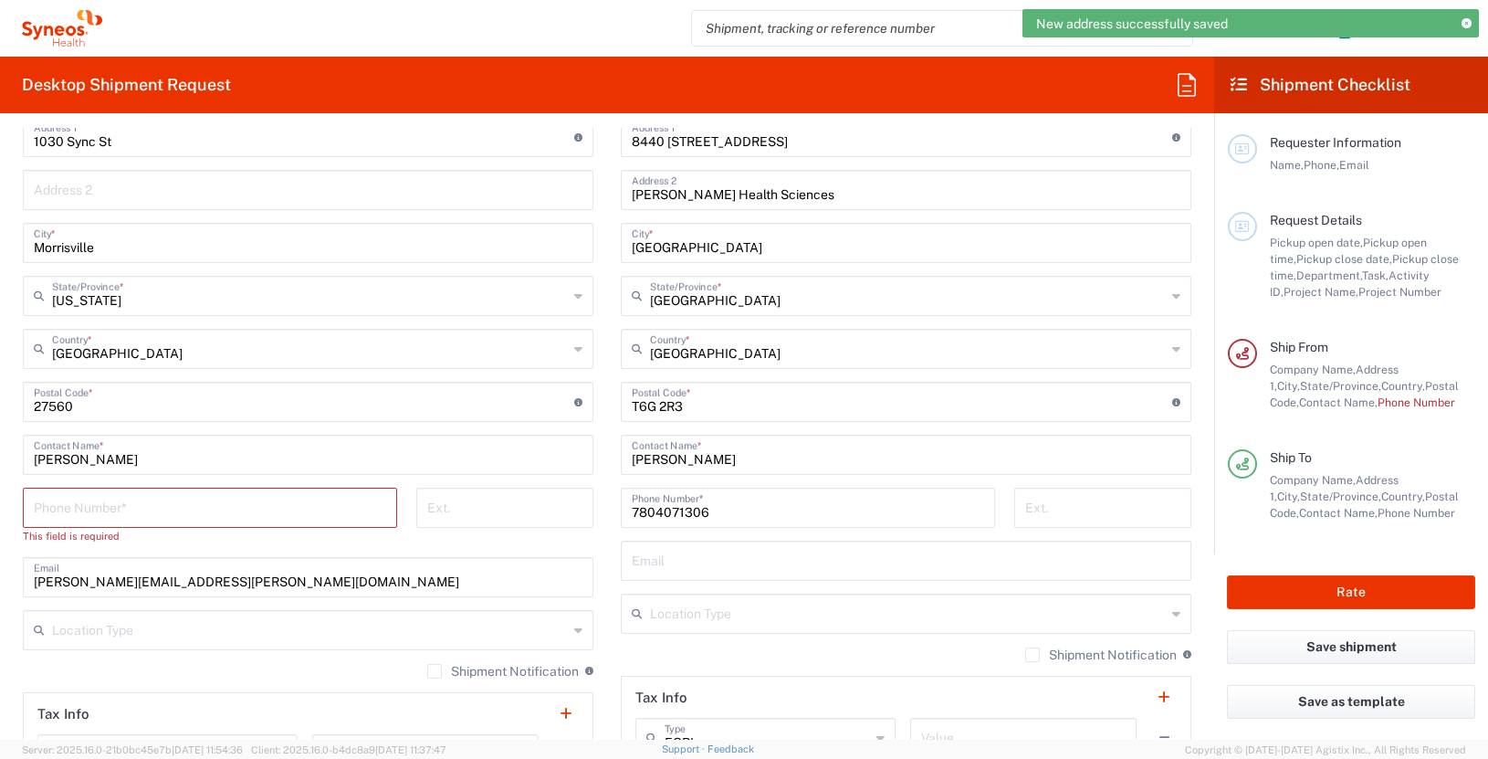
scroll to position [894, 0]
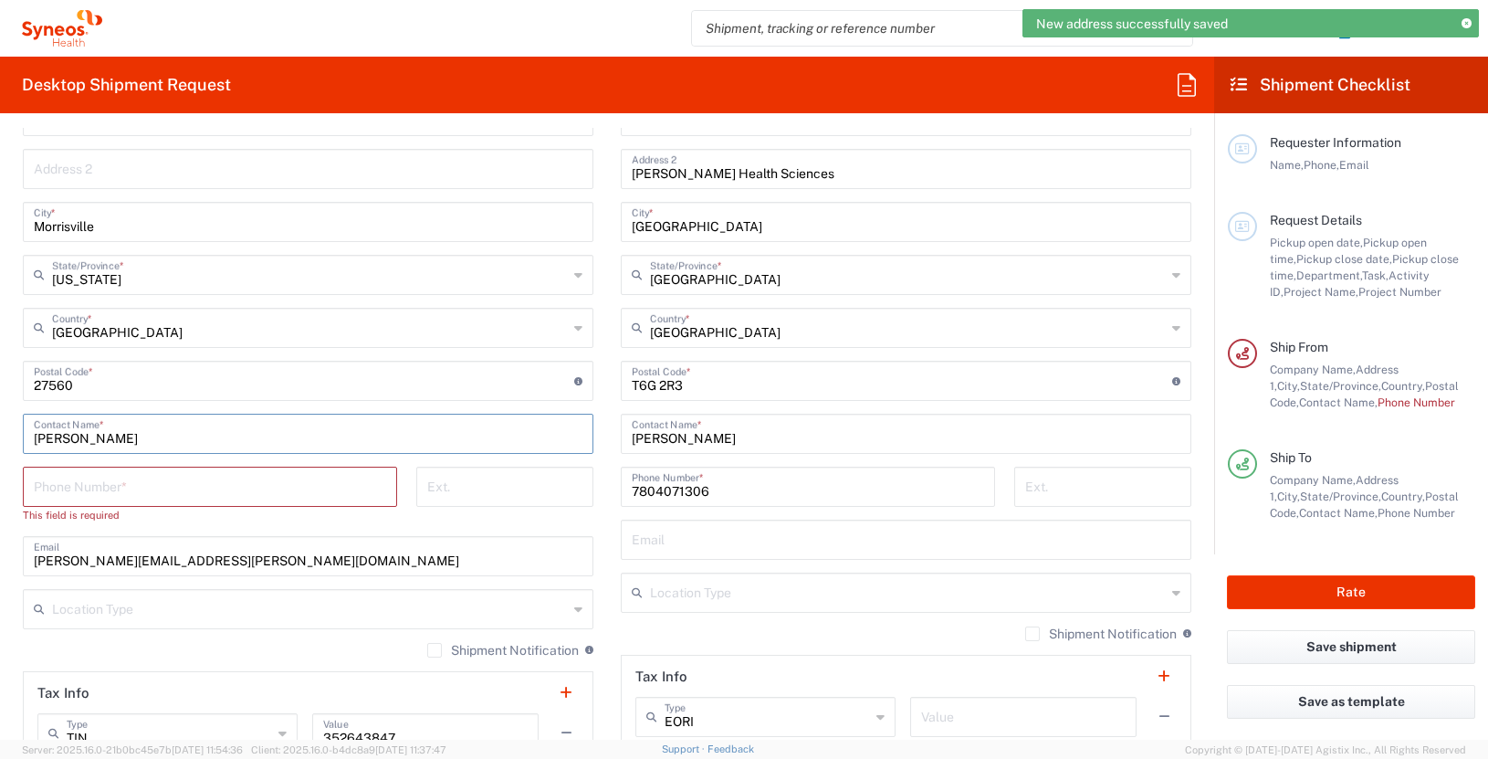
drag, startPoint x: 131, startPoint y: 436, endPoint x: 17, endPoint y: 436, distance: 113.2
click at [17, 436] on main "Illingworth Rsrch Grp (USA) In Location Illingworth Rsrch Grp (USA) In Addison …" at bounding box center [308, 381] width 598 height 783
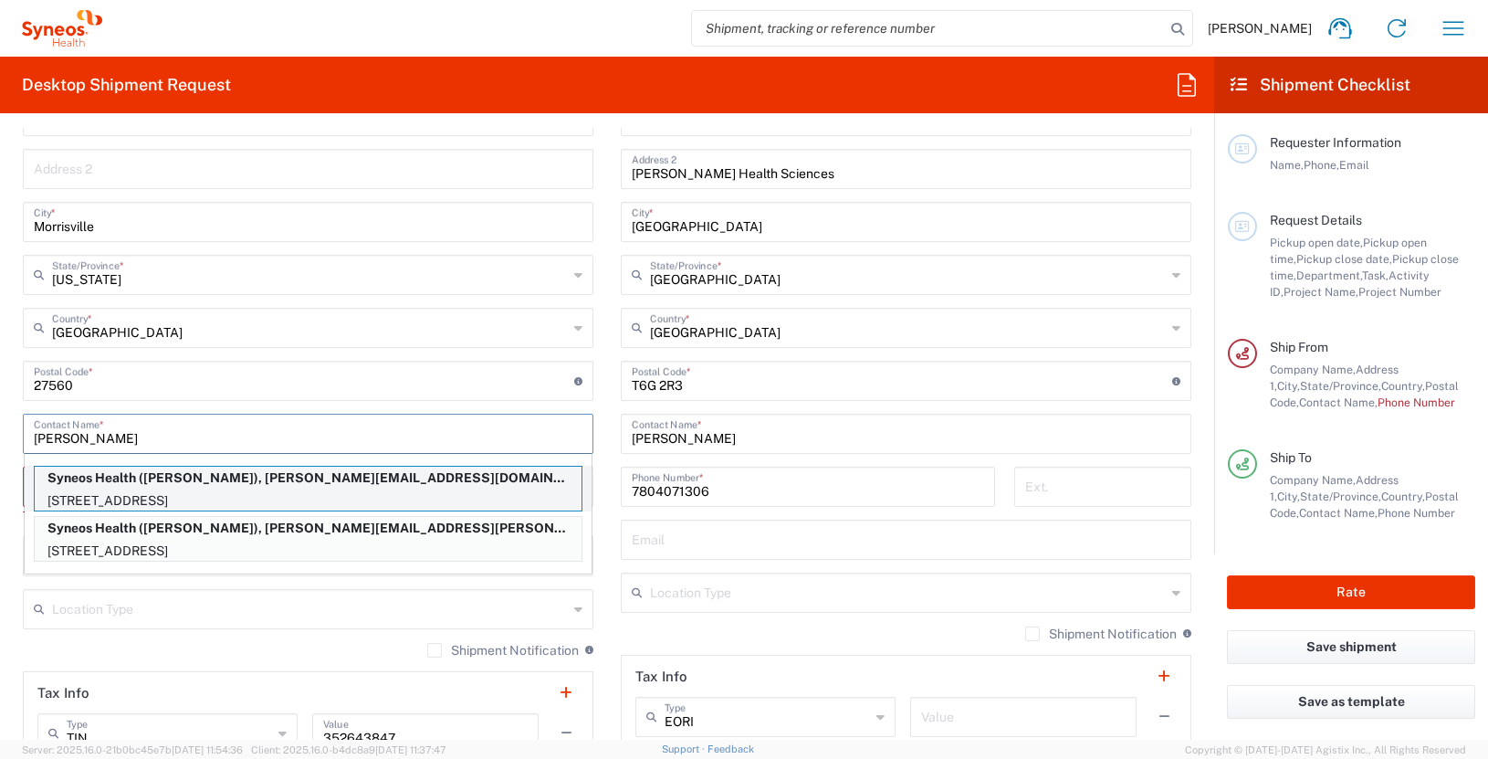
type input "laura"
click at [179, 478] on p "Syneos Health (Laura Onyegbula), laura.onyegbula@illingworthresearch.com" at bounding box center [308, 478] width 547 height 23
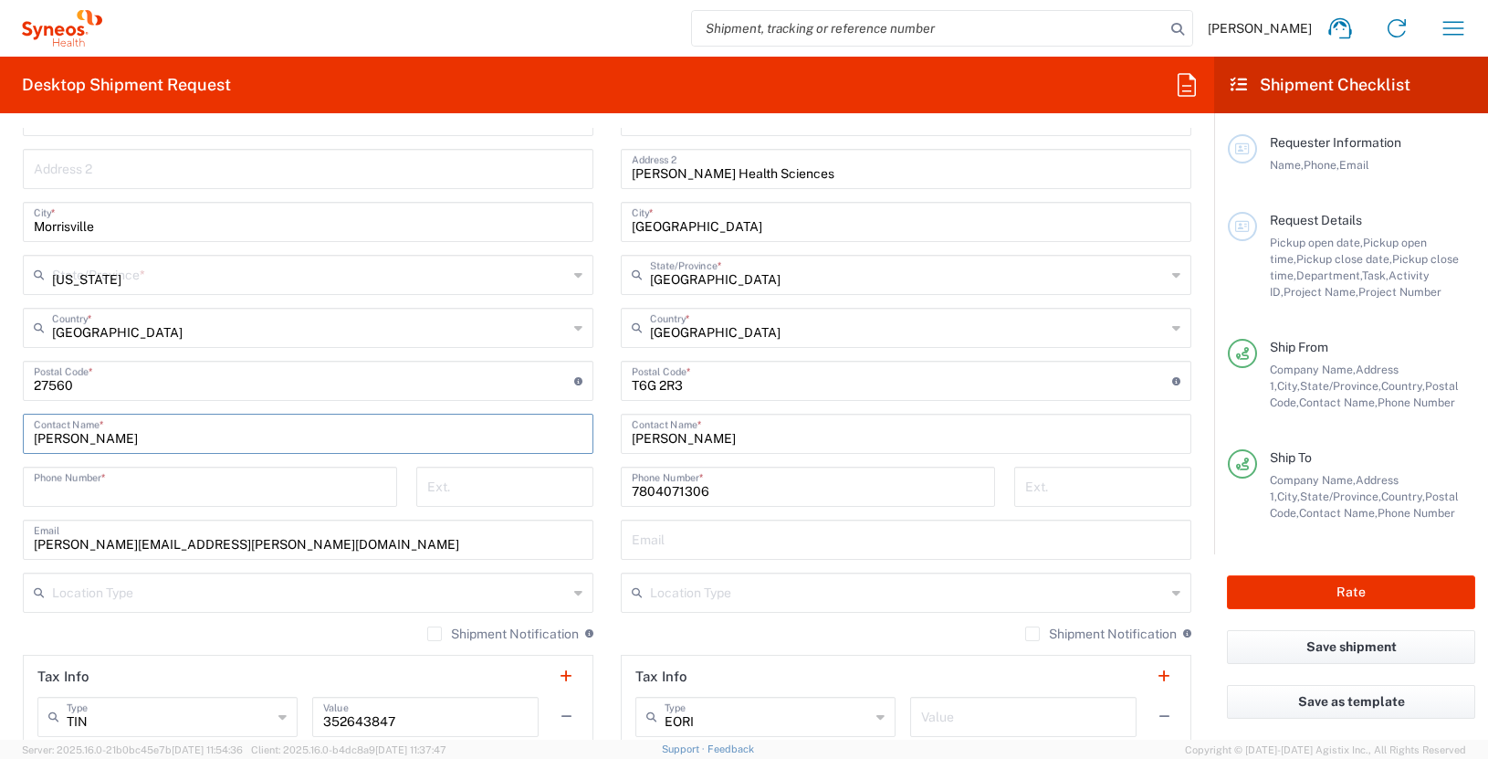
type input "1360 Ainslie Wynd SW"
type input "Edmonton"
type input "Canada"
type input "T6W 3E9"
type input "Laura Onyegbula"
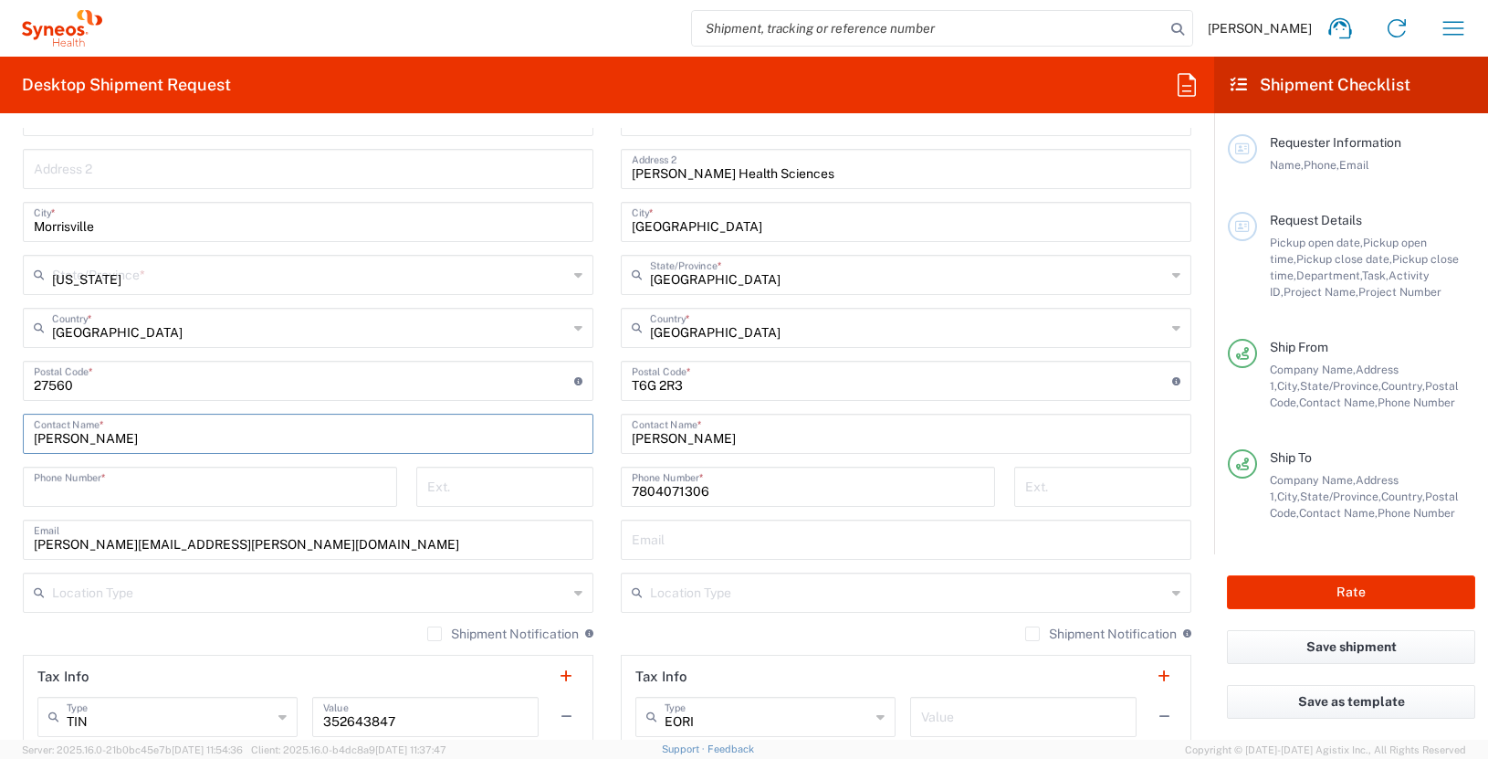
type input "7808862741"
type input "laura.onyegbula@illingworthresearch.com"
type input "Alberta"
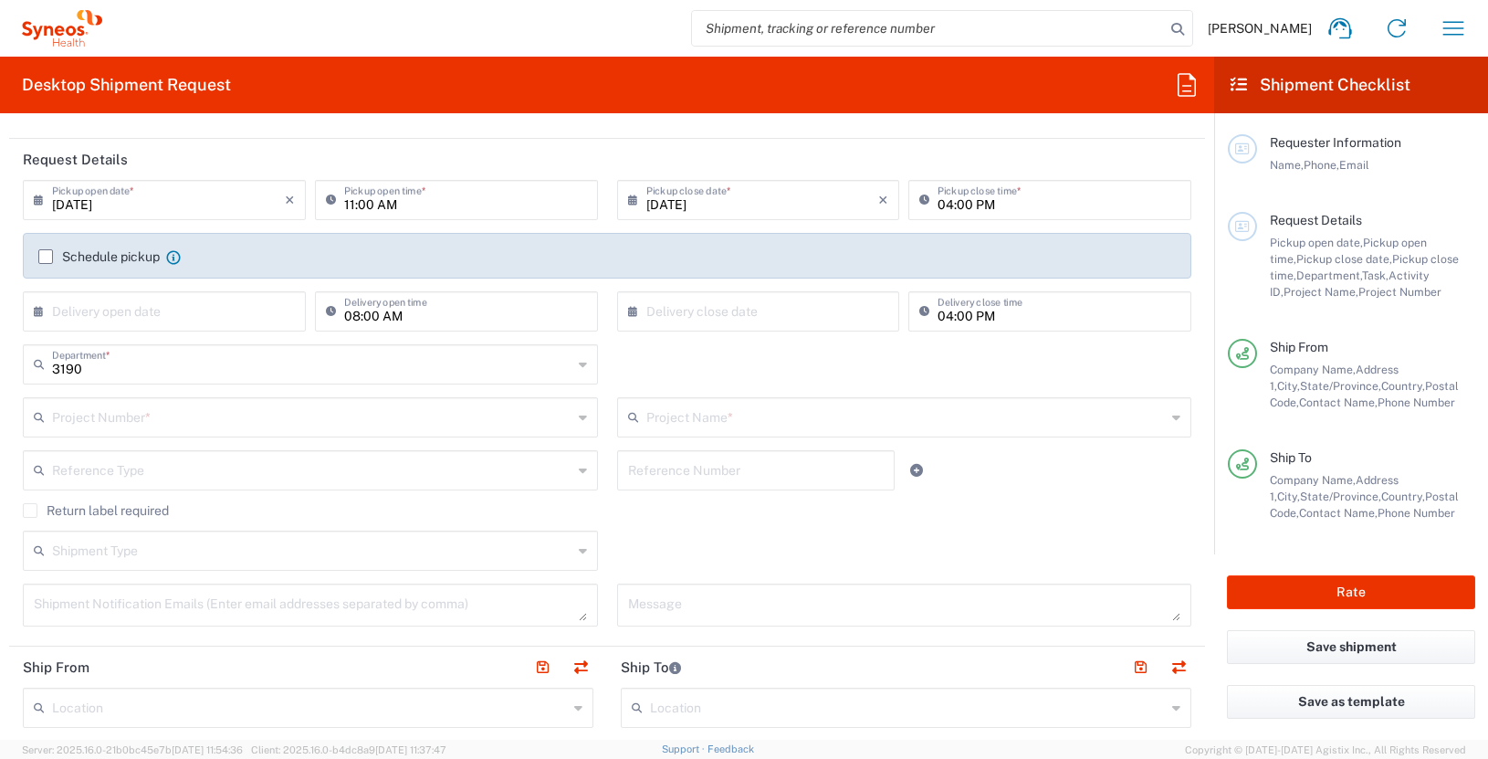
scroll to position [188, 0]
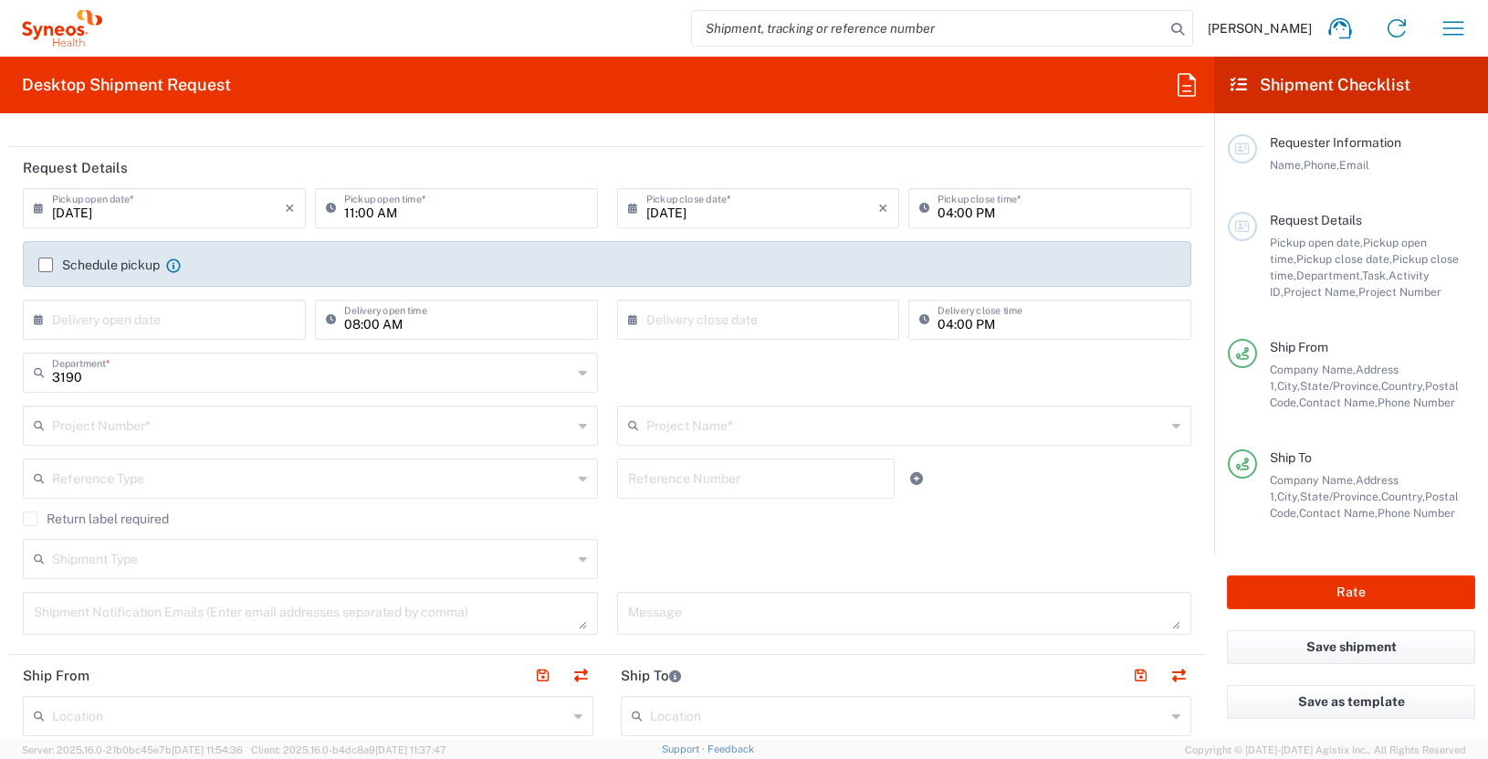
click at [155, 426] on input "text" at bounding box center [312, 424] width 520 height 32
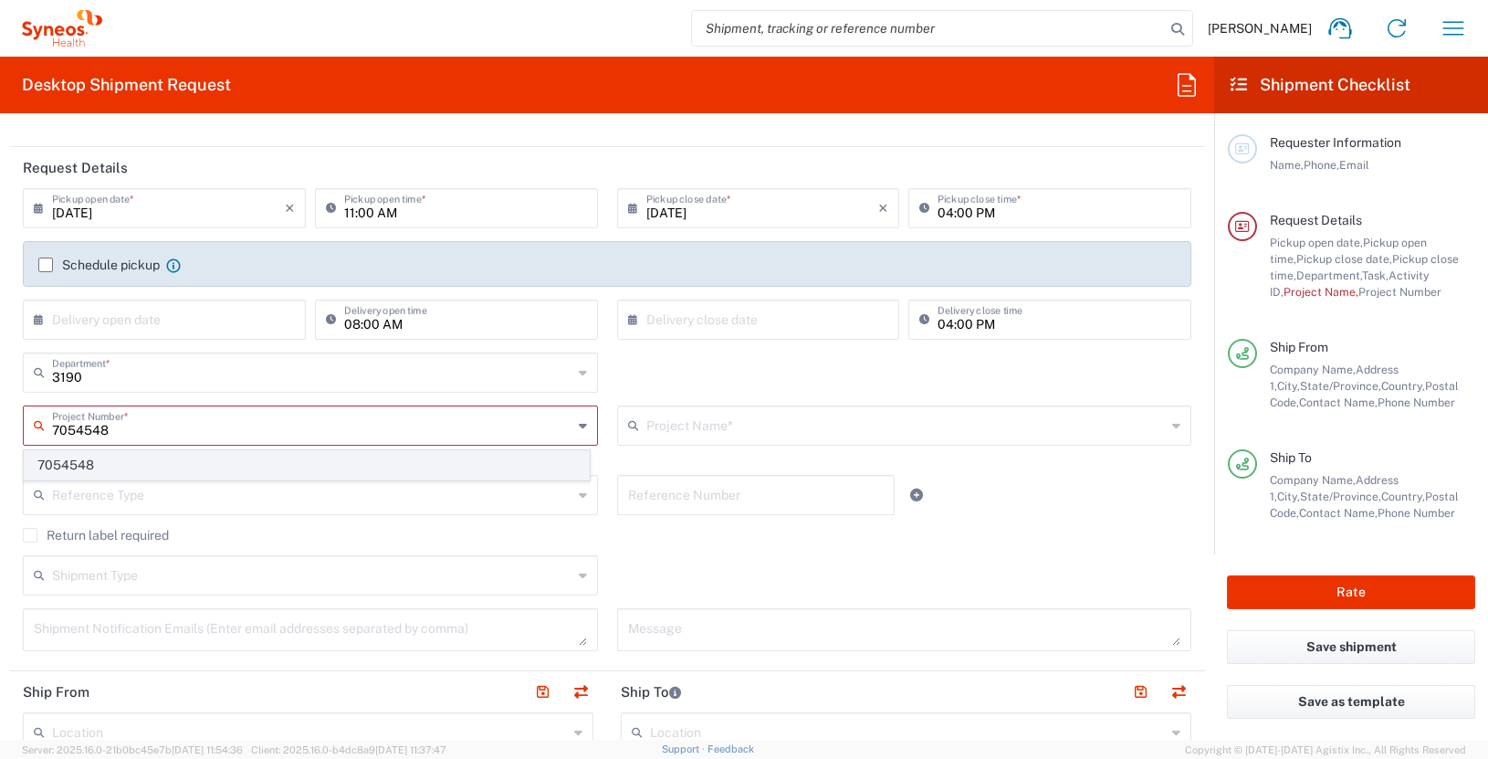
type input "7054548"
click at [111, 460] on span "7054548" at bounding box center [307, 465] width 564 height 28
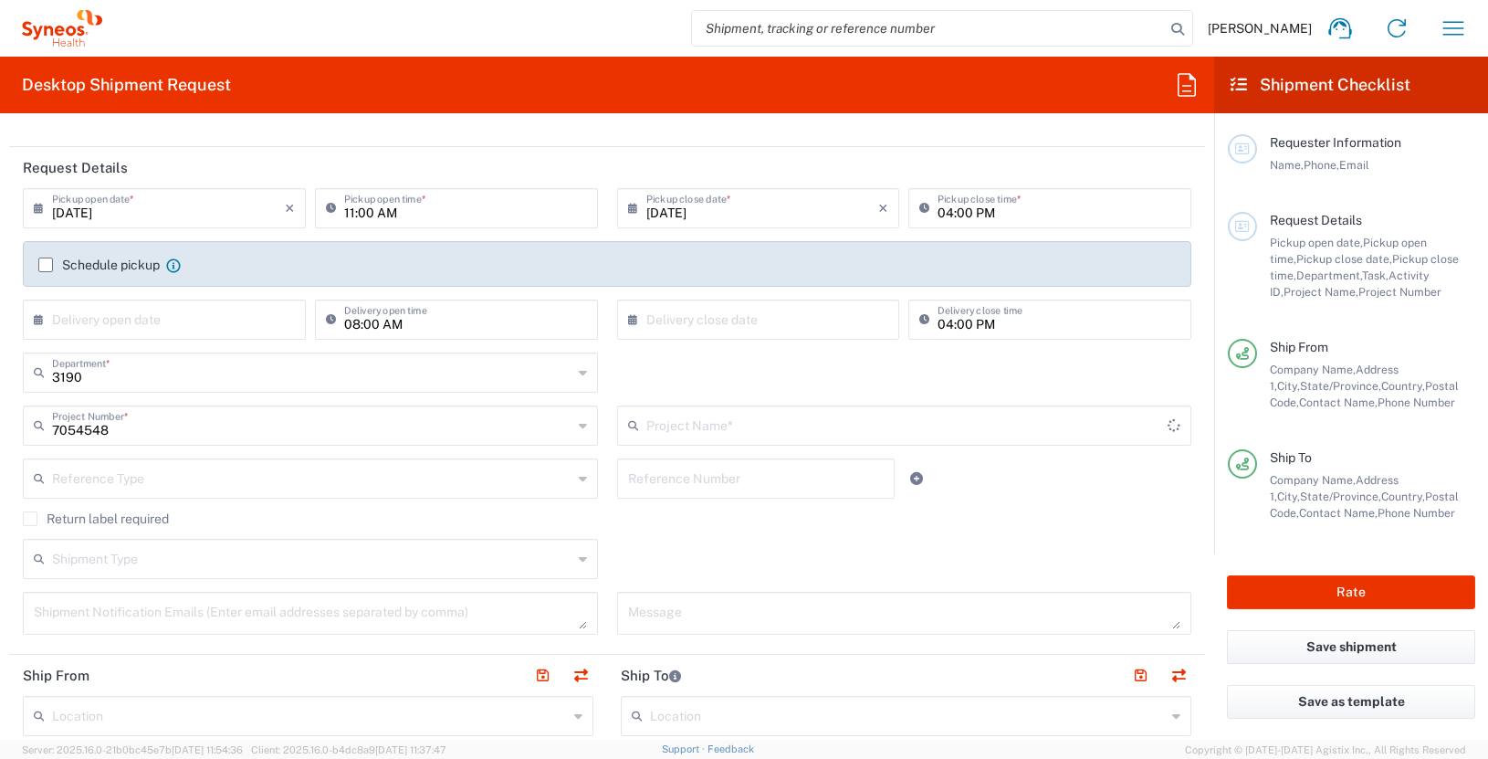
type input "802-JUL-003"
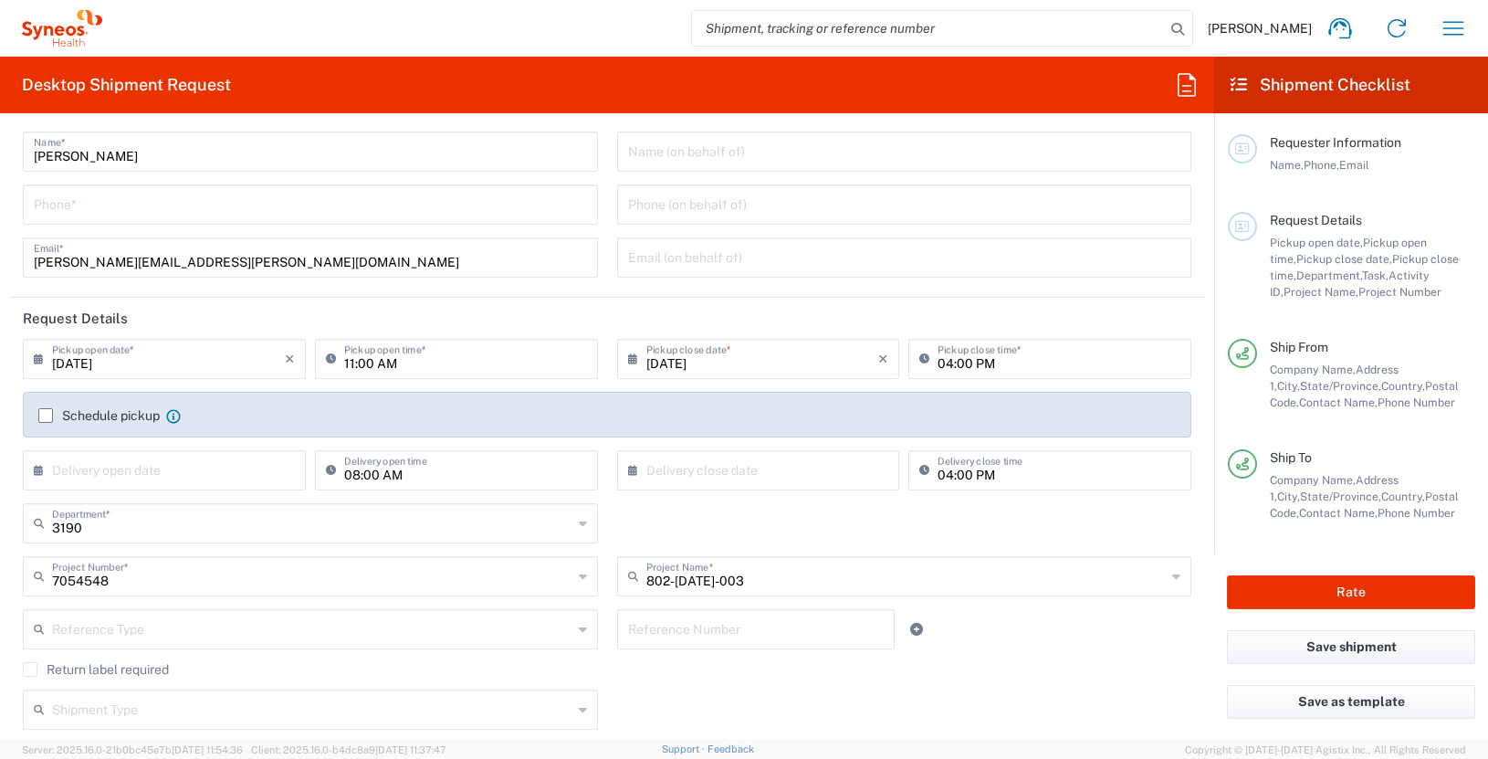
scroll to position [0, 0]
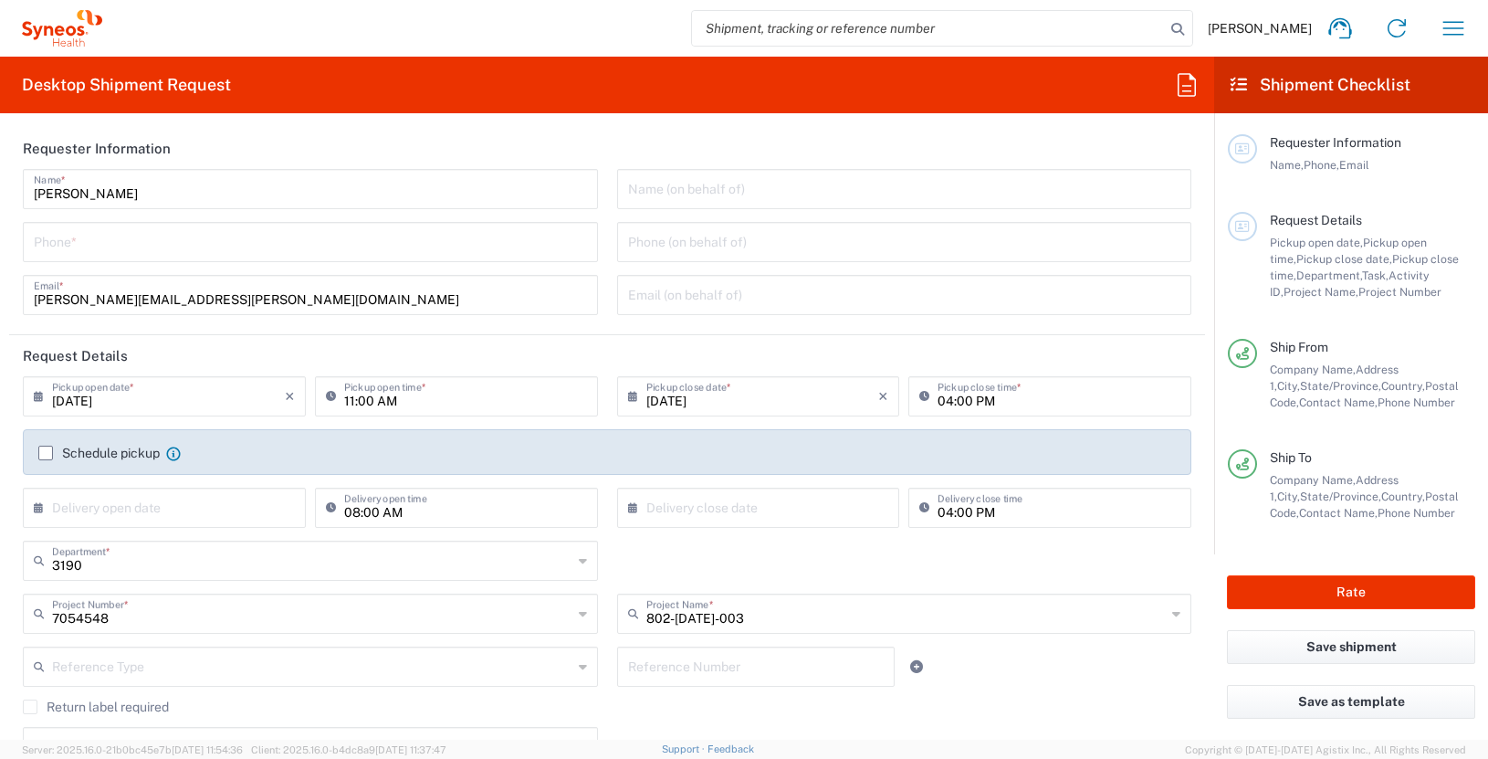
click at [163, 257] on div "Phone *" at bounding box center [310, 242] width 575 height 40
type input "3035422228"
type input "Suite 111"
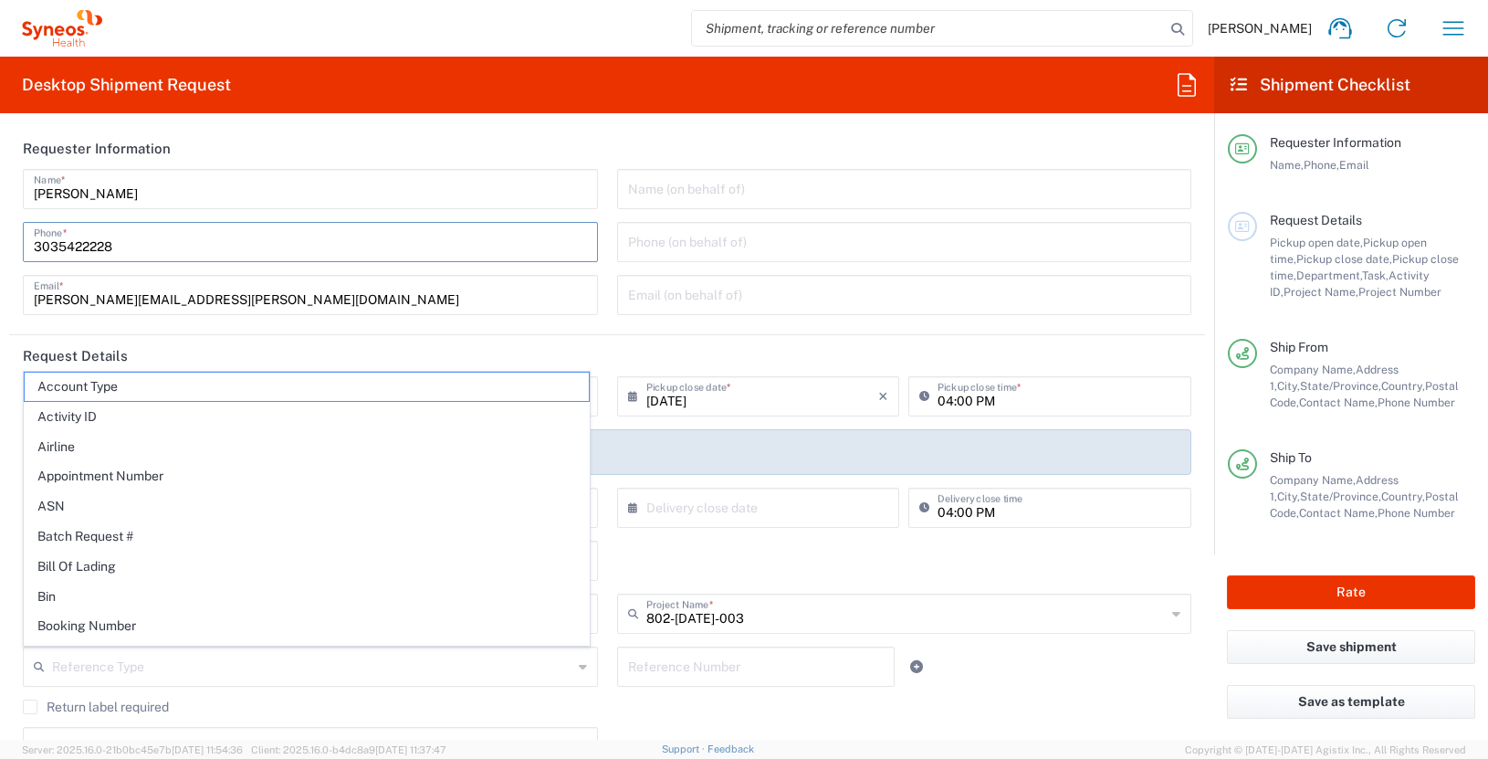
type input "laura.onyegbula@illingworthresearch.com"
click at [662, 347] on header "Request Details" at bounding box center [607, 355] width 1196 height 41
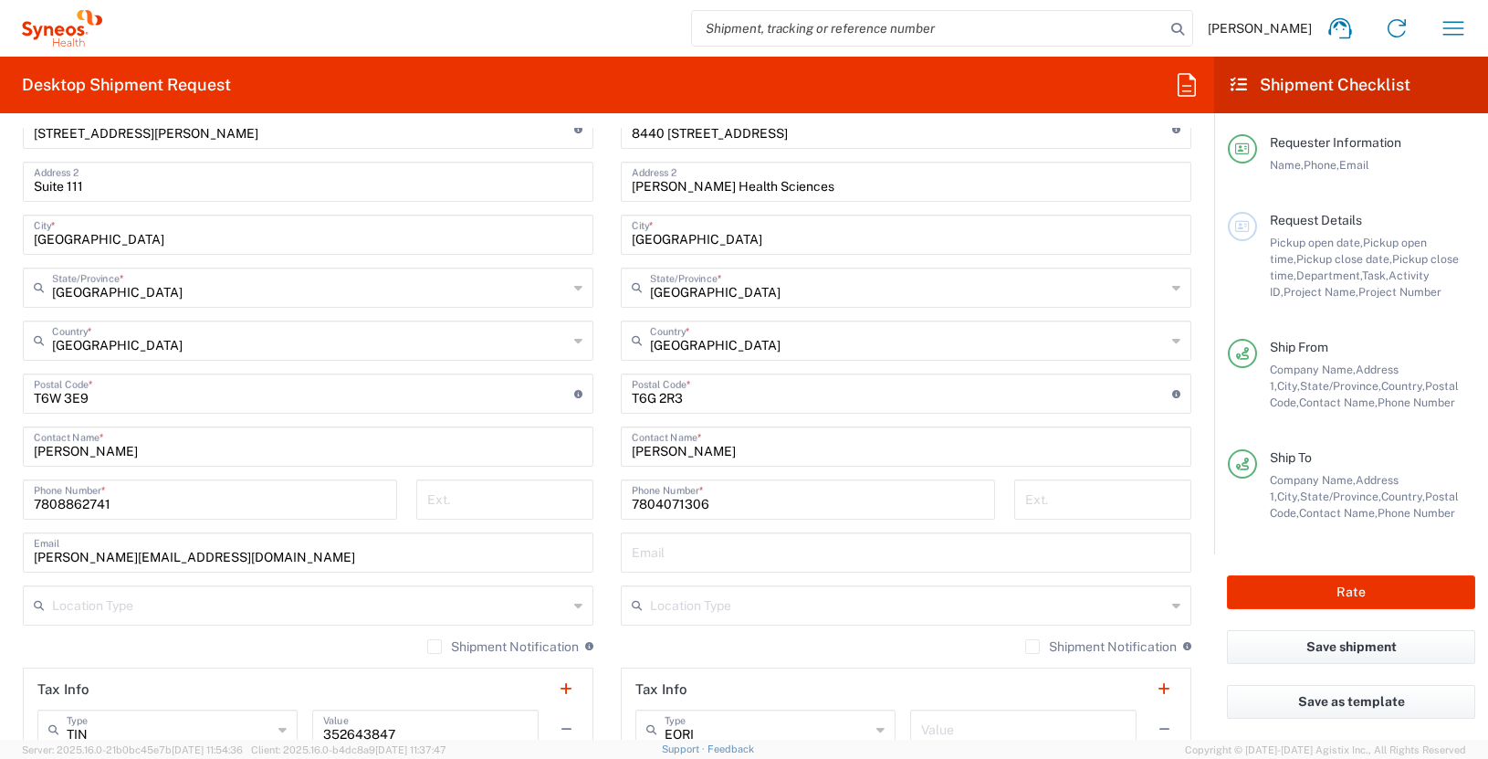
scroll to position [884, 0]
drag, startPoint x: 161, startPoint y: 449, endPoint x: -15, endPoint y: 449, distance: 175.3
click at [0, 449] on html "James Smith Home Shipment estimator Shipment tracking Desktop shipment request …" at bounding box center [744, 379] width 1488 height 759
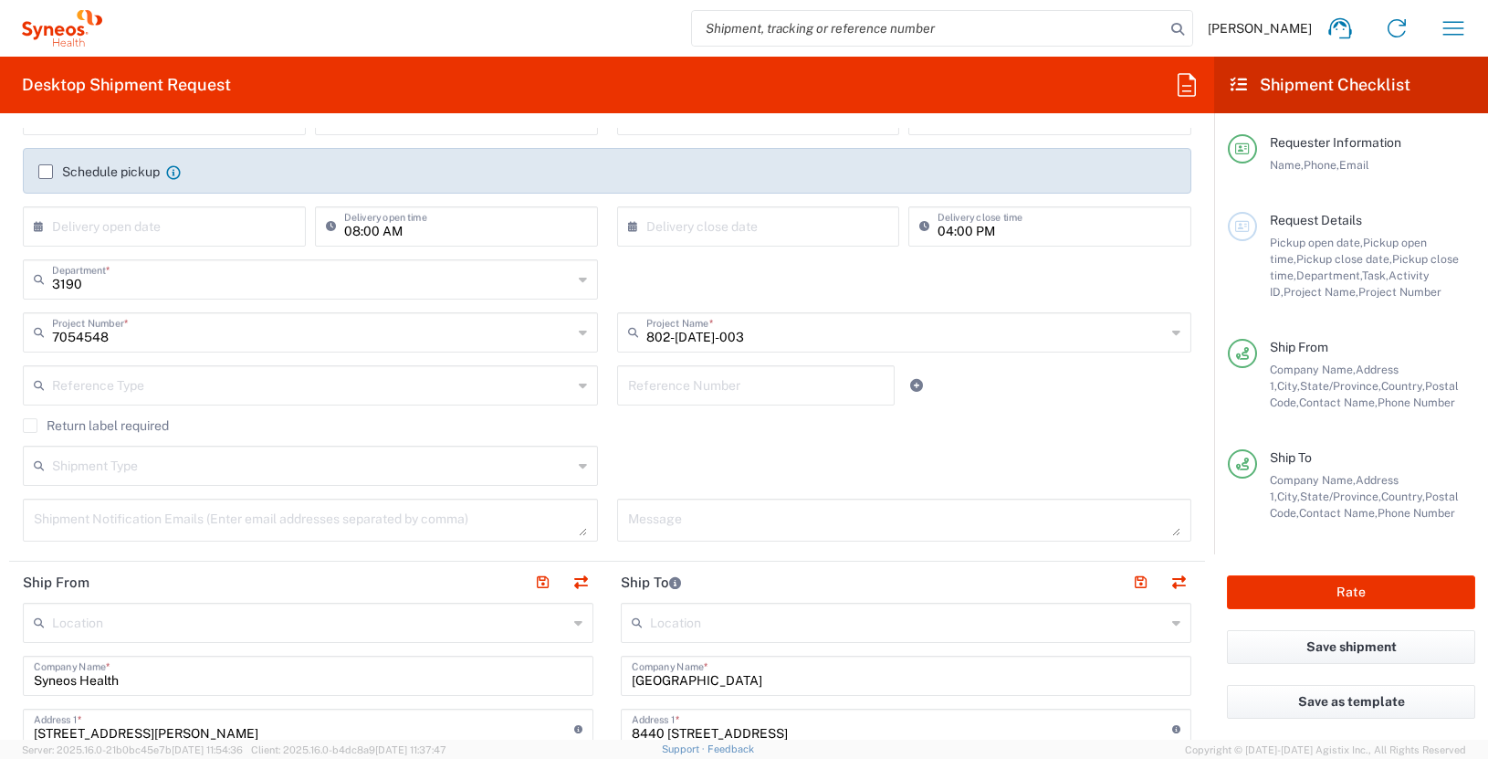
scroll to position [0, 0]
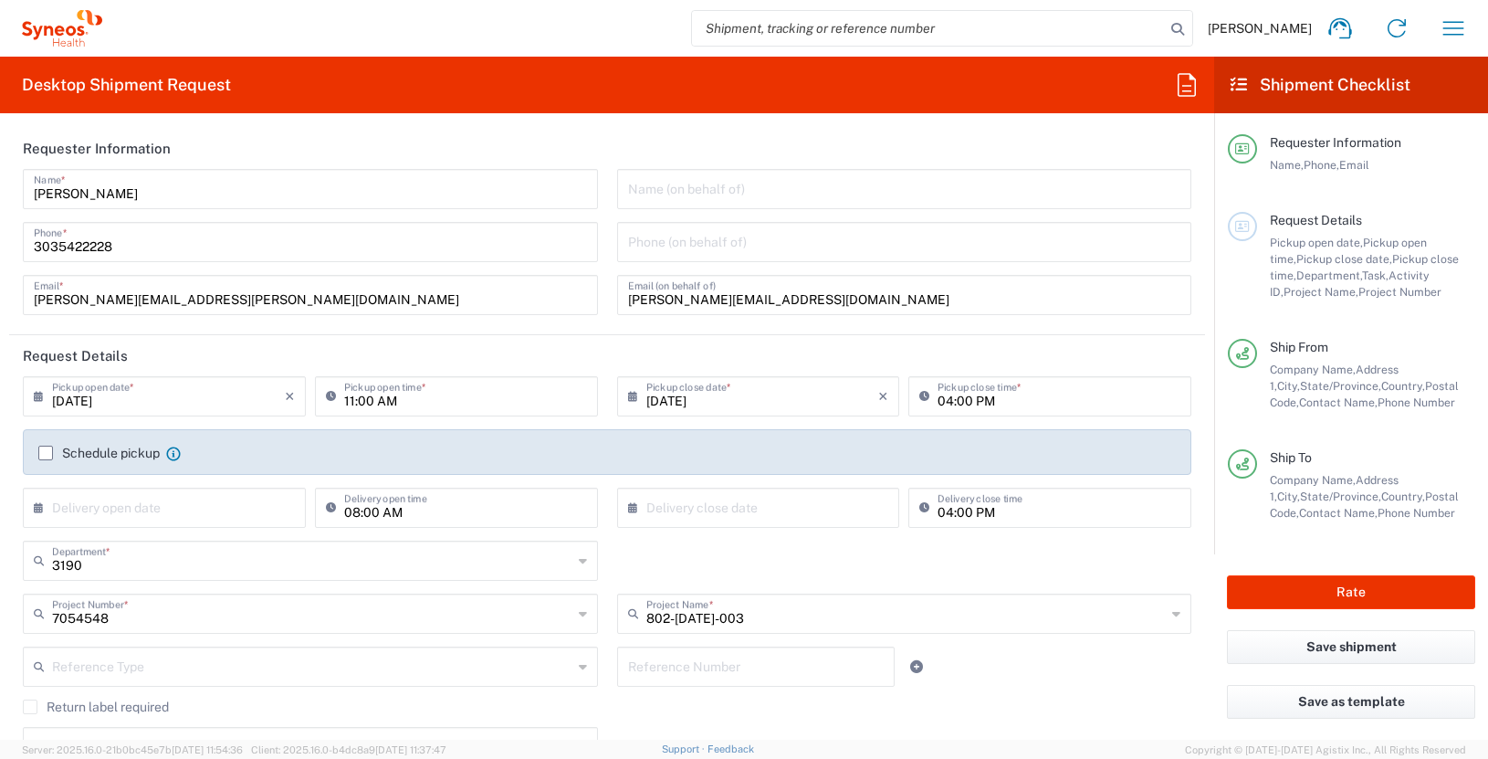
click at [676, 189] on input "text" at bounding box center [904, 188] width 553 height 32
paste input "Laura Onyegbula"
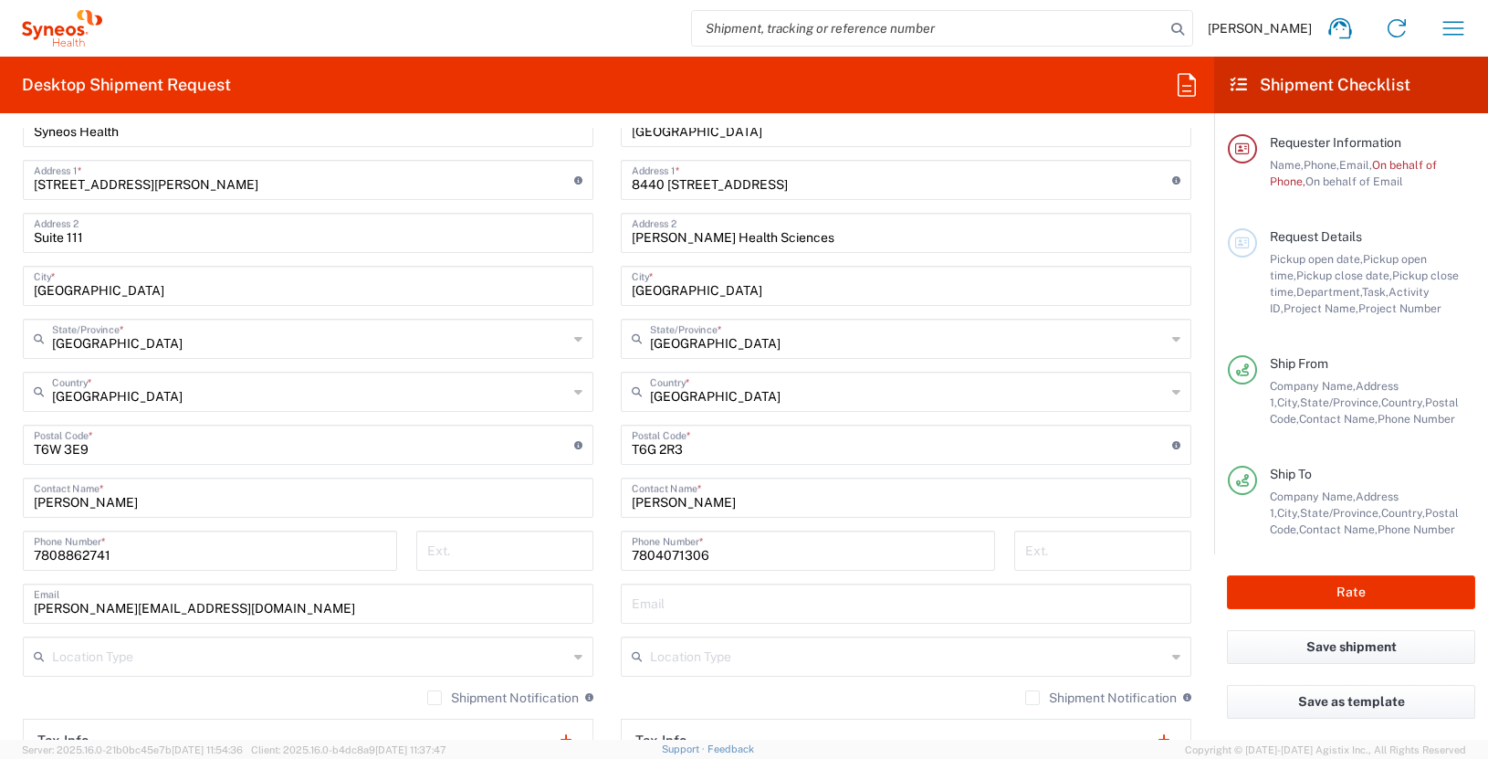
scroll to position [868, 0]
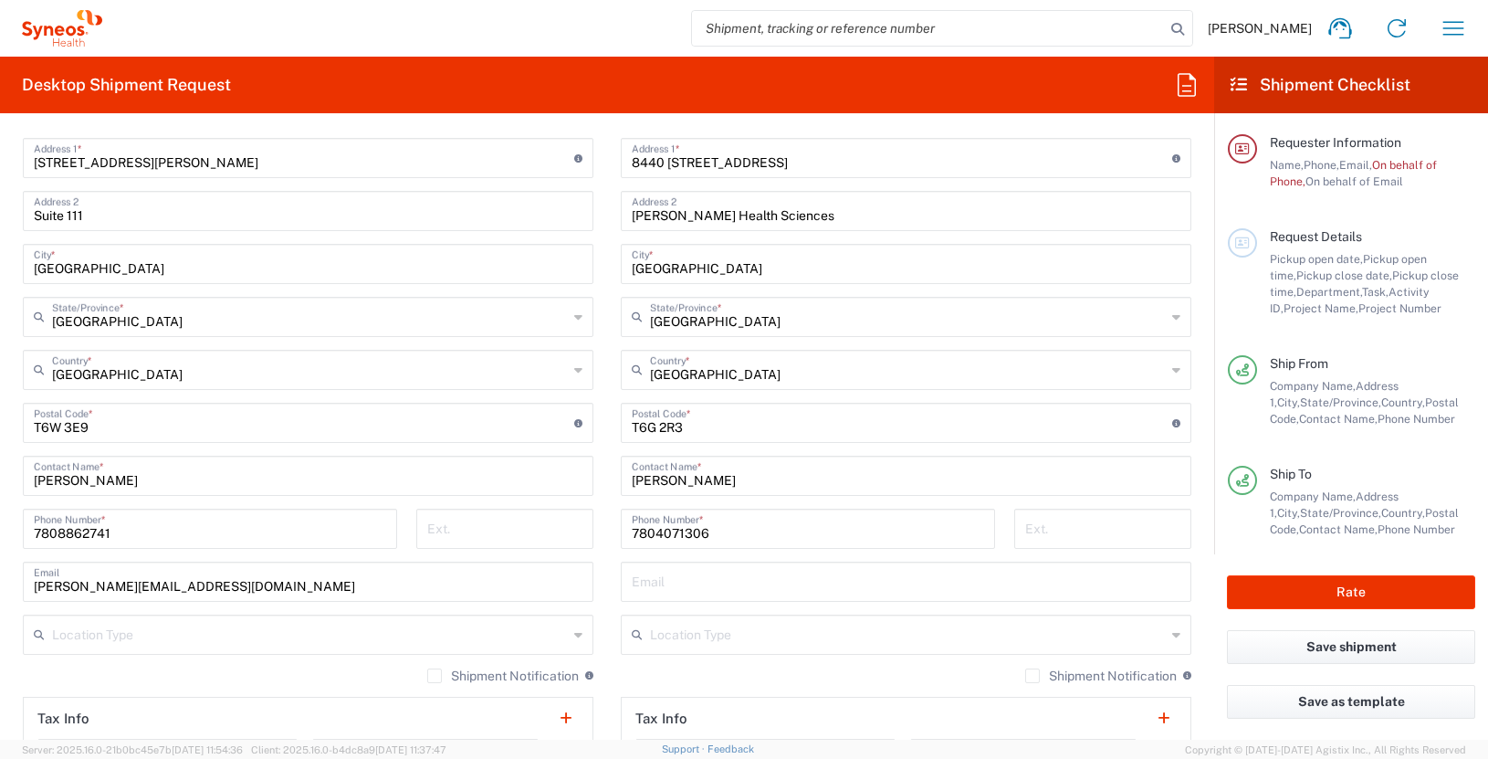
type input "Laura Onyegbula"
drag, startPoint x: 101, startPoint y: 205, endPoint x: -3, endPoint y: 224, distance: 105.7
click at [0, 224] on html "James Smith Home Shipment estimator Shipment tracking Desktop shipment request …" at bounding box center [744, 379] width 1488 height 759
drag, startPoint x: 106, startPoint y: 212, endPoint x: 26, endPoint y: 226, distance: 80.8
click at [26, 226] on div "Suite 111 Address 2" at bounding box center [308, 211] width 571 height 40
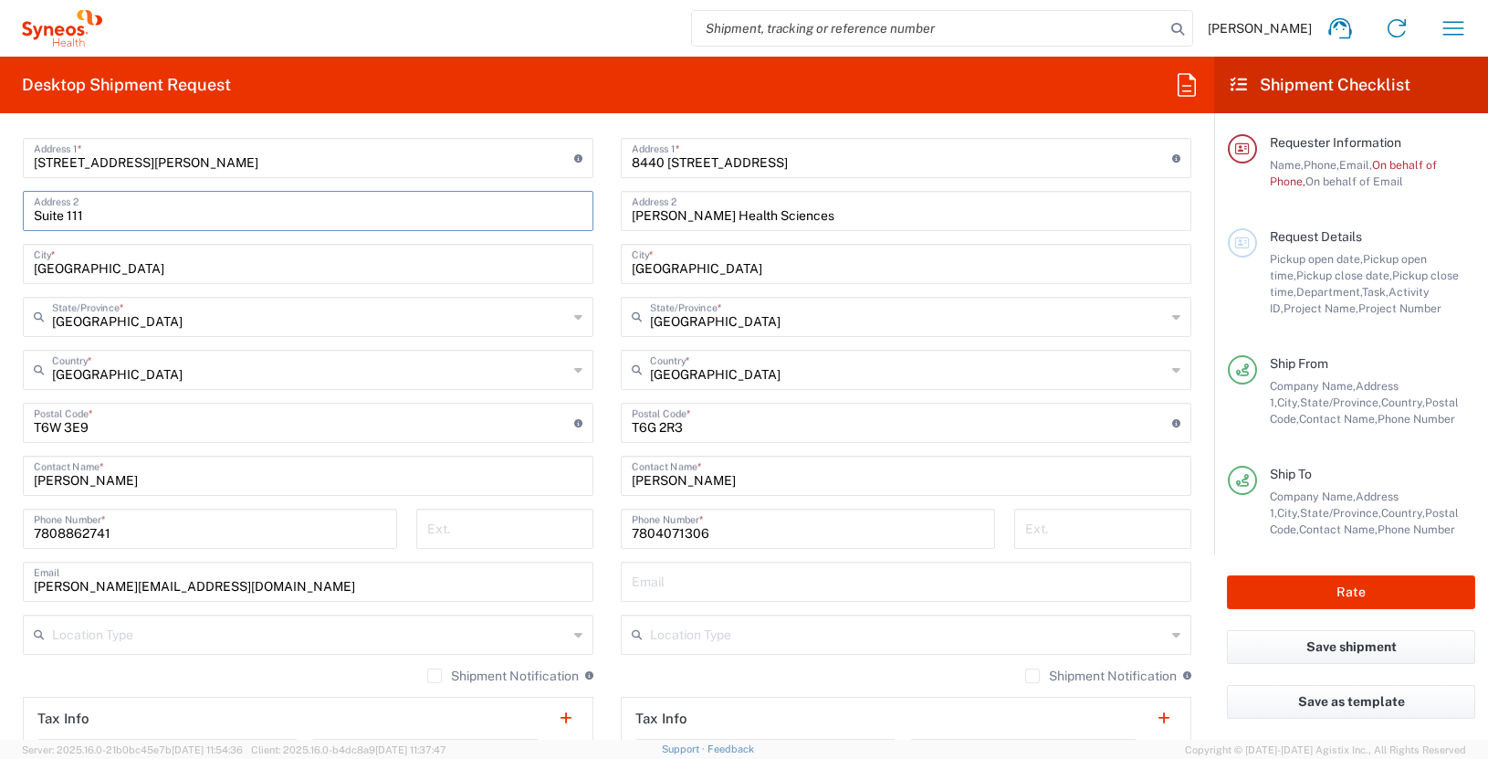
click at [41, 222] on input "Suite 111" at bounding box center [308, 210] width 549 height 32
drag, startPoint x: 119, startPoint y: 533, endPoint x: 6, endPoint y: 530, distance: 112.4
click at [6, 530] on form "Requester Information James Smith Name * 3035422228 Phone * james.smith@illingw…" at bounding box center [607, 434] width 1214 height 612
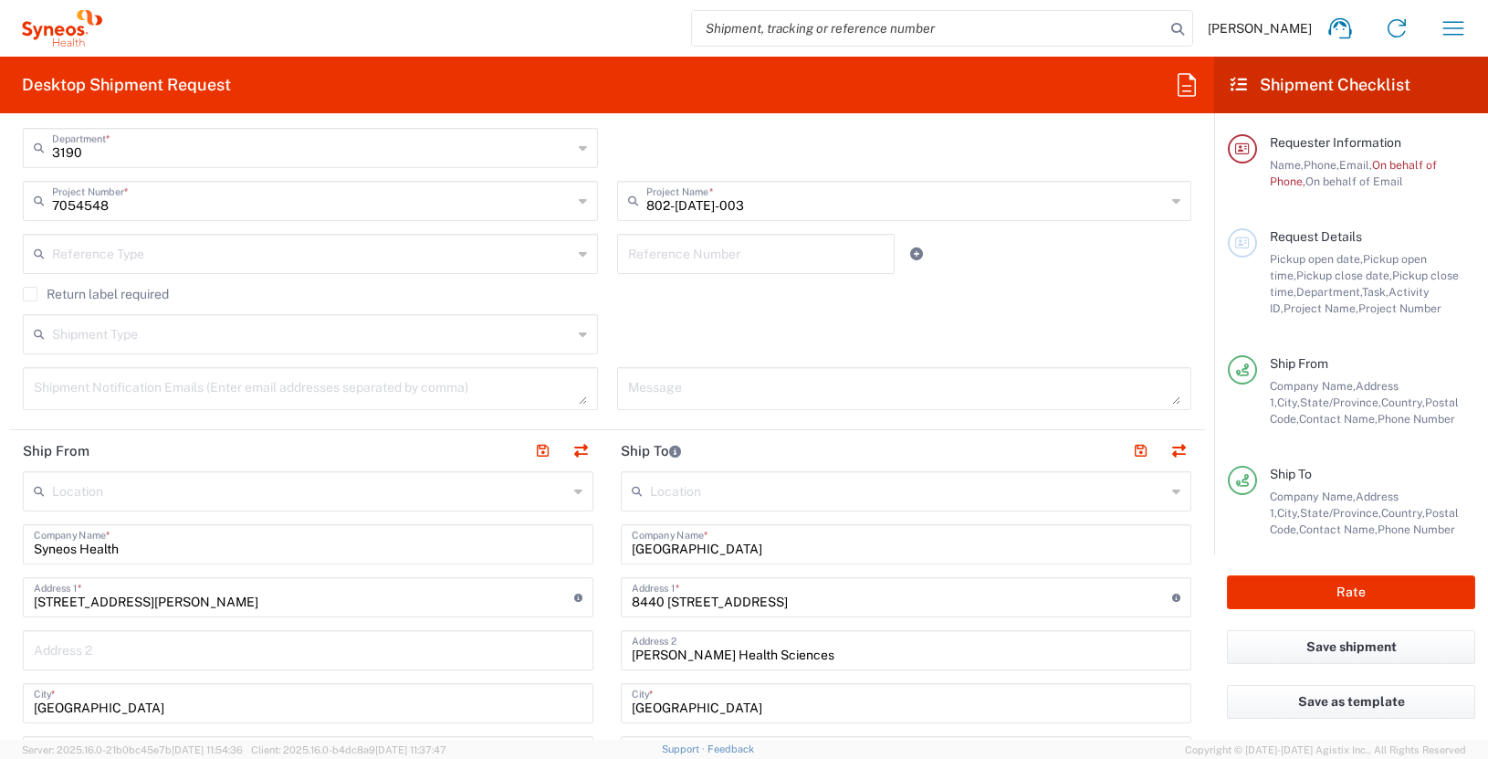
scroll to position [0, 0]
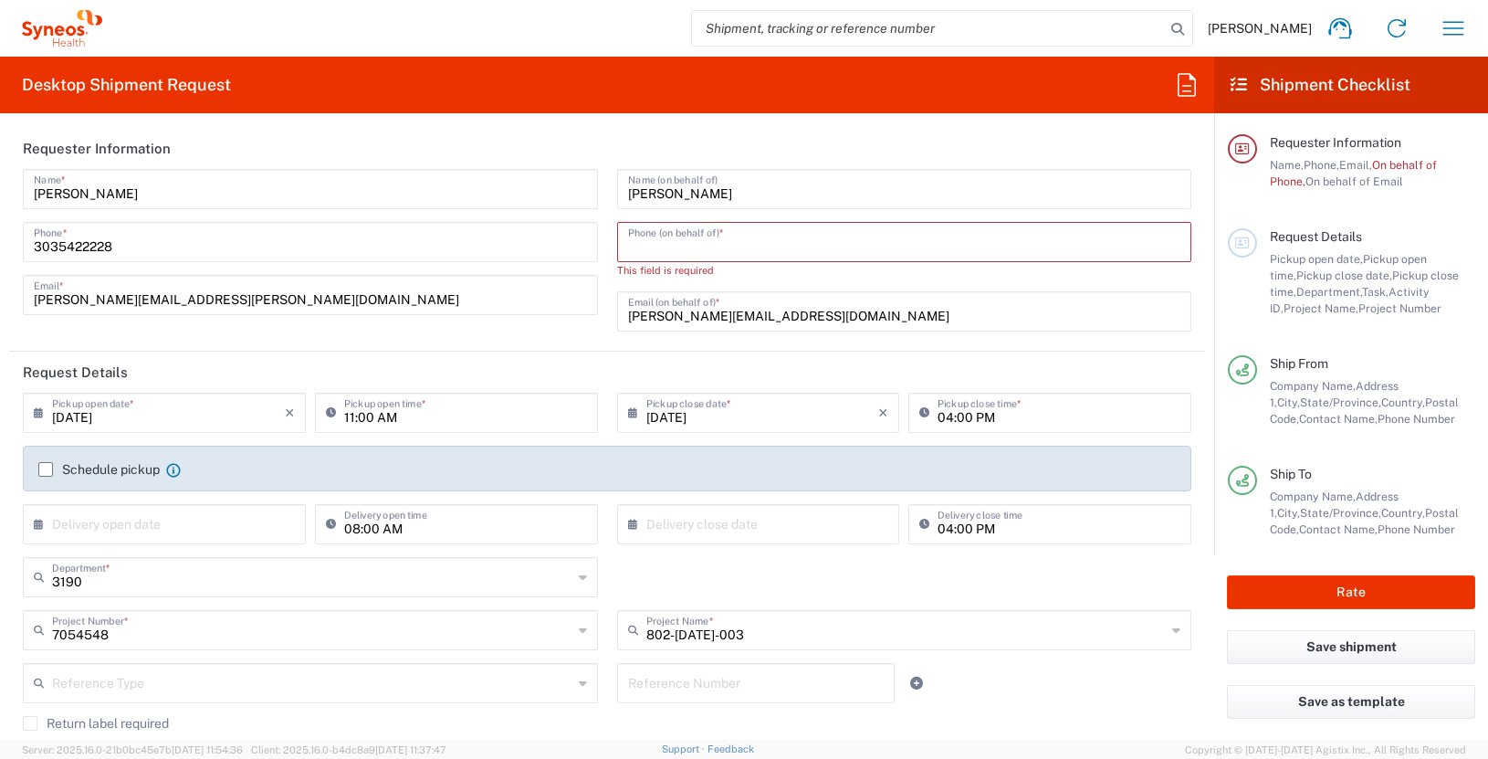
click at [650, 244] on input "tel" at bounding box center [904, 241] width 553 height 32
paste input "7808862741"
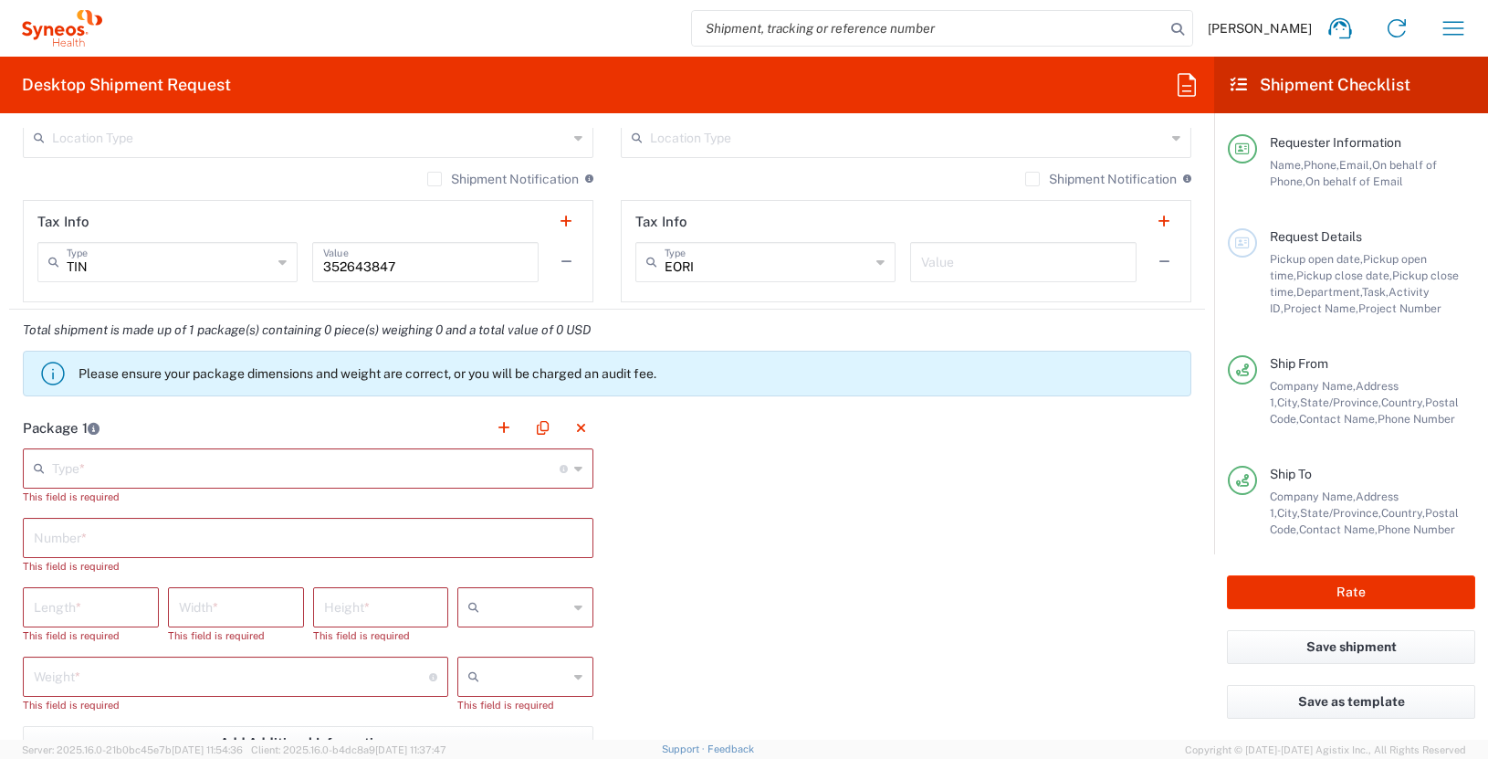
scroll to position [1363, 0]
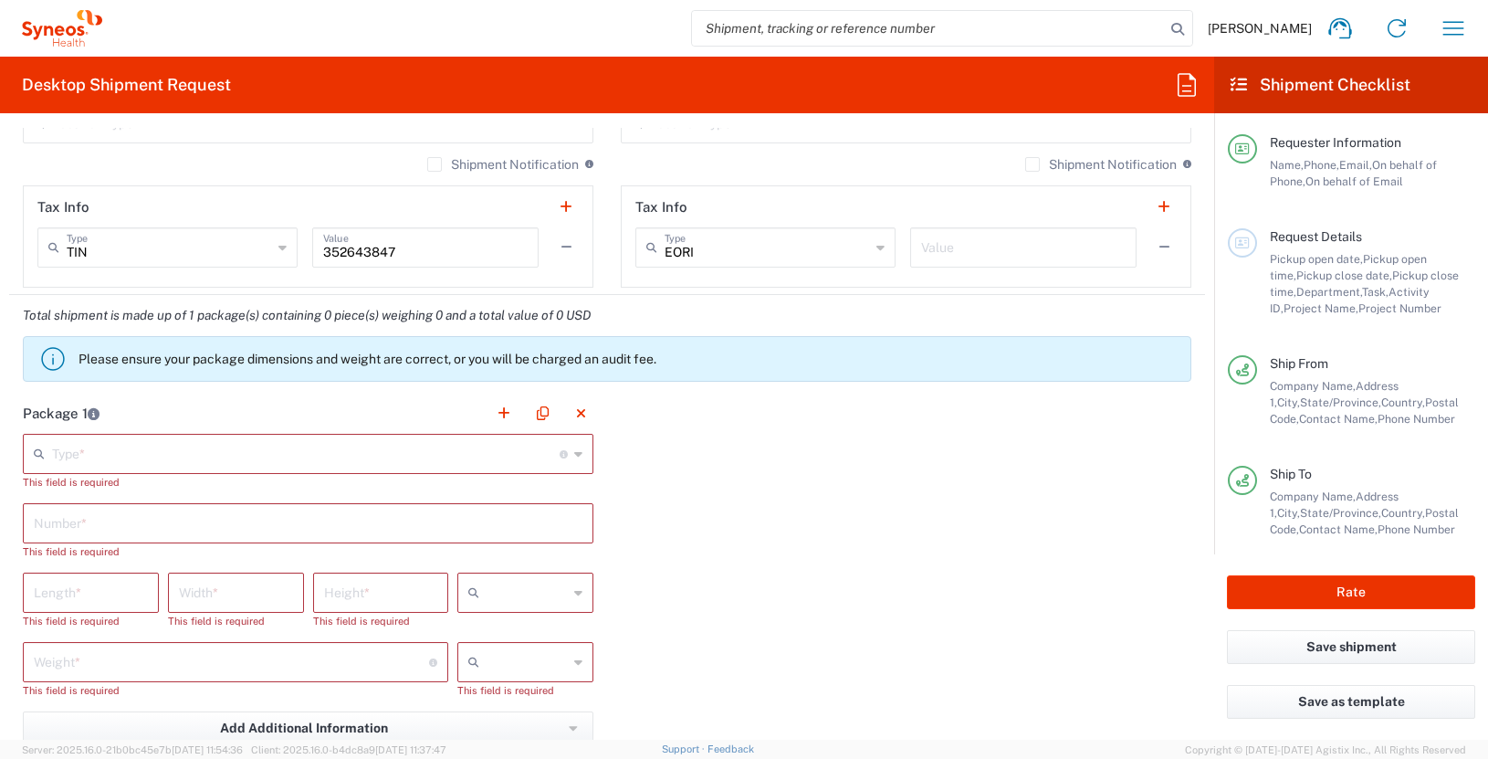
type input "7808862741"
click at [399, 461] on input "text" at bounding box center [306, 452] width 508 height 32
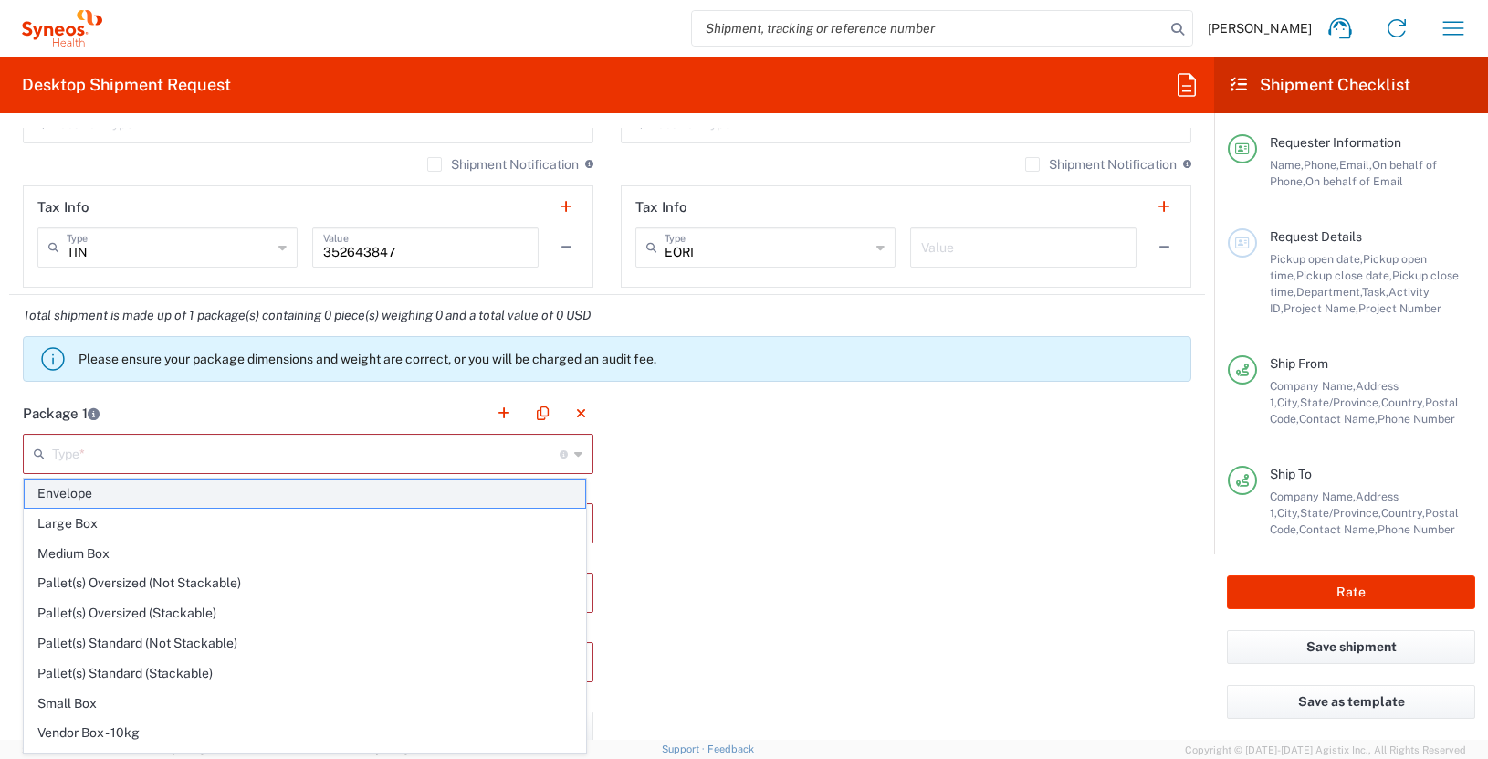
click at [360, 499] on span "Envelope" at bounding box center [305, 493] width 561 height 28
type input "Envelope"
type input "1"
type input "9.5"
type input "12.5"
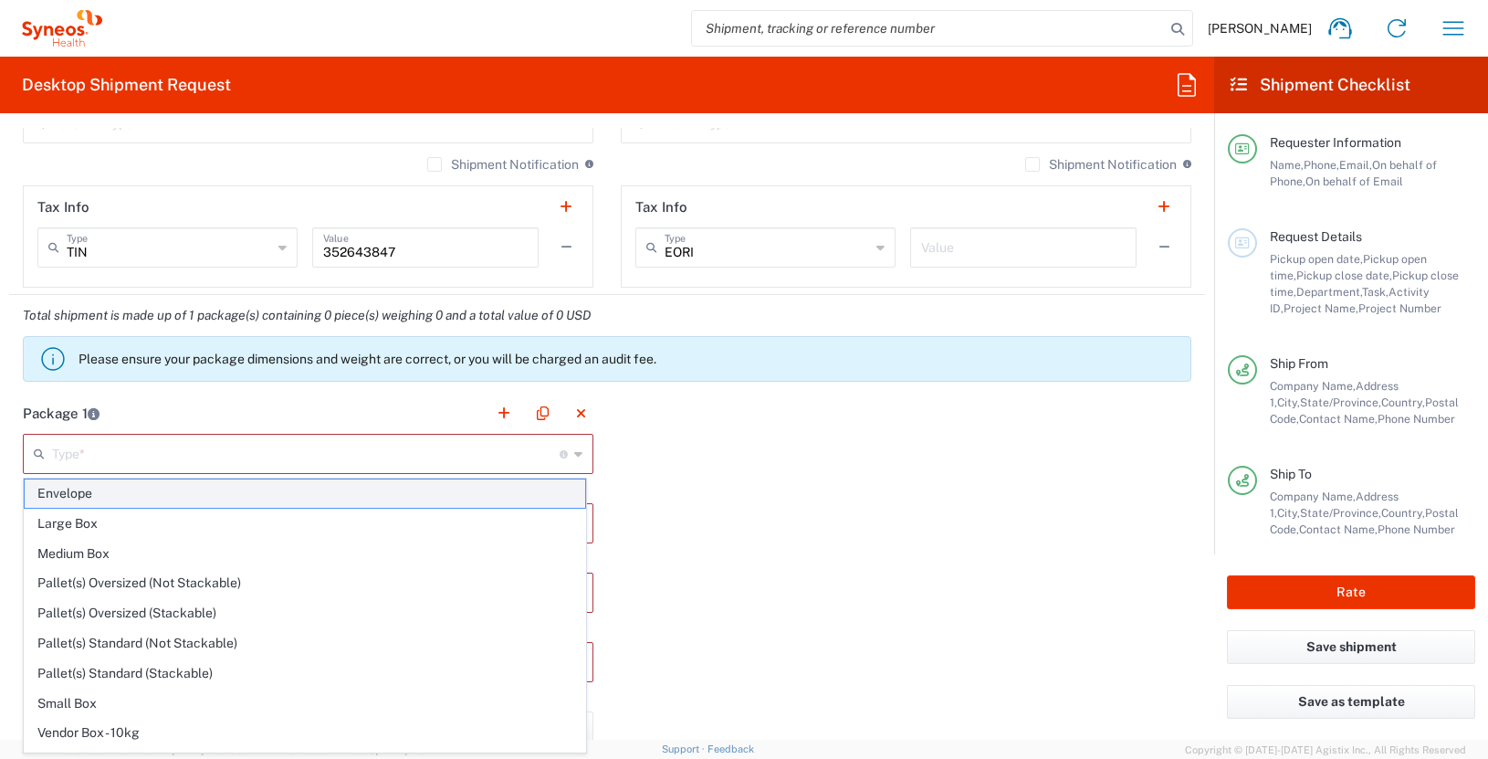
type input "0.25"
type input "in"
type input "0.45"
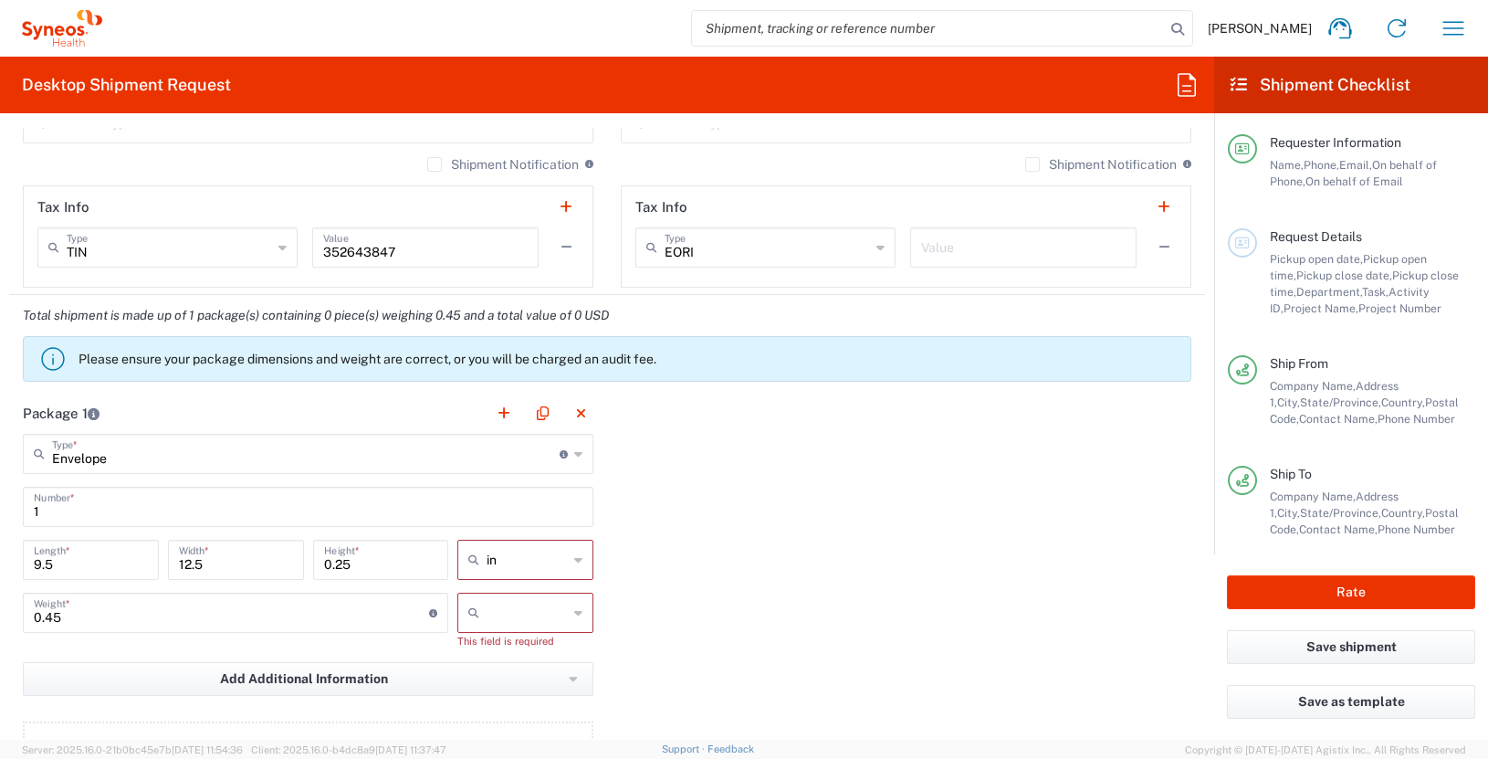
click at [514, 612] on input "text" at bounding box center [527, 612] width 81 height 29
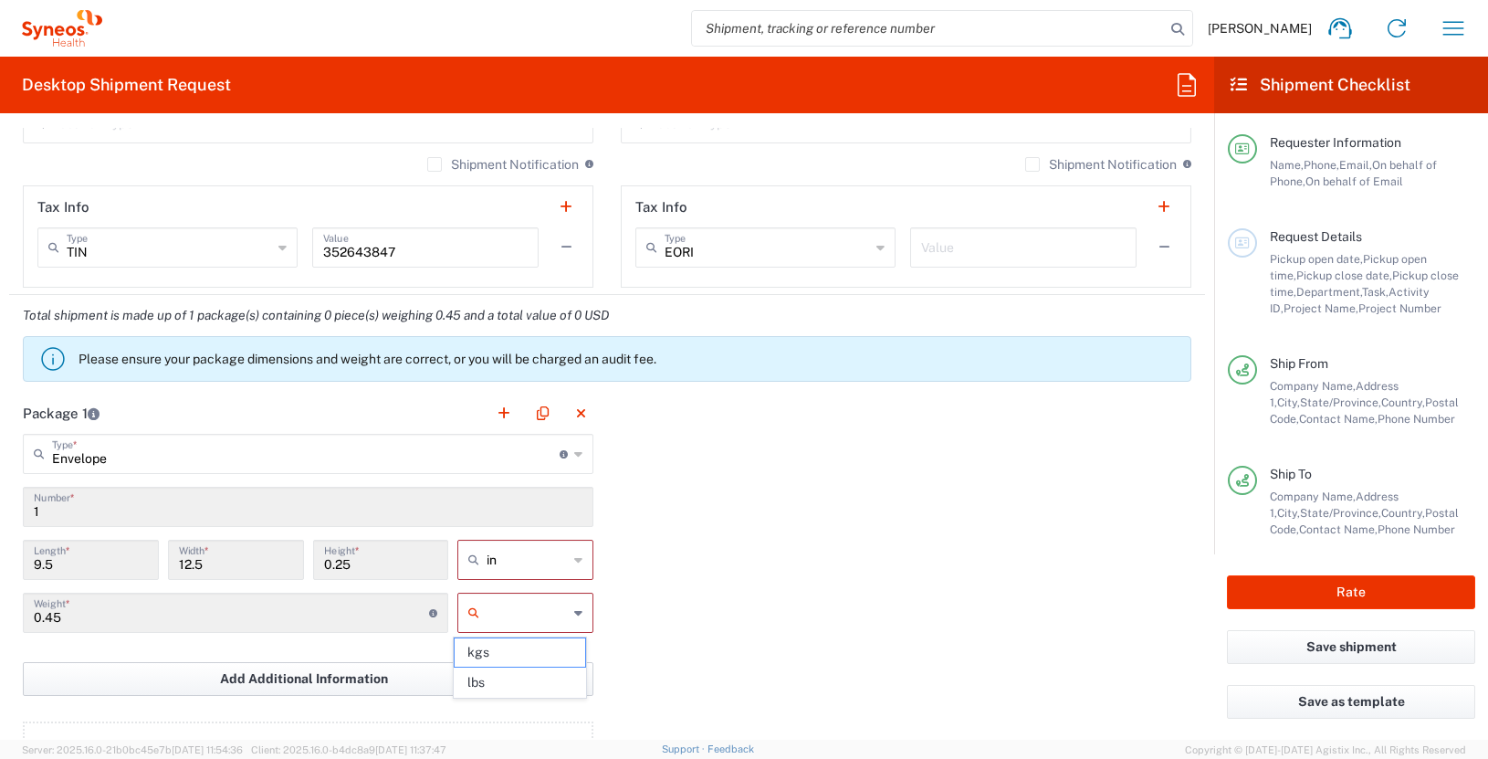
click at [514, 677] on span "lbs" at bounding box center [520, 682] width 131 height 28
type input "lbs"
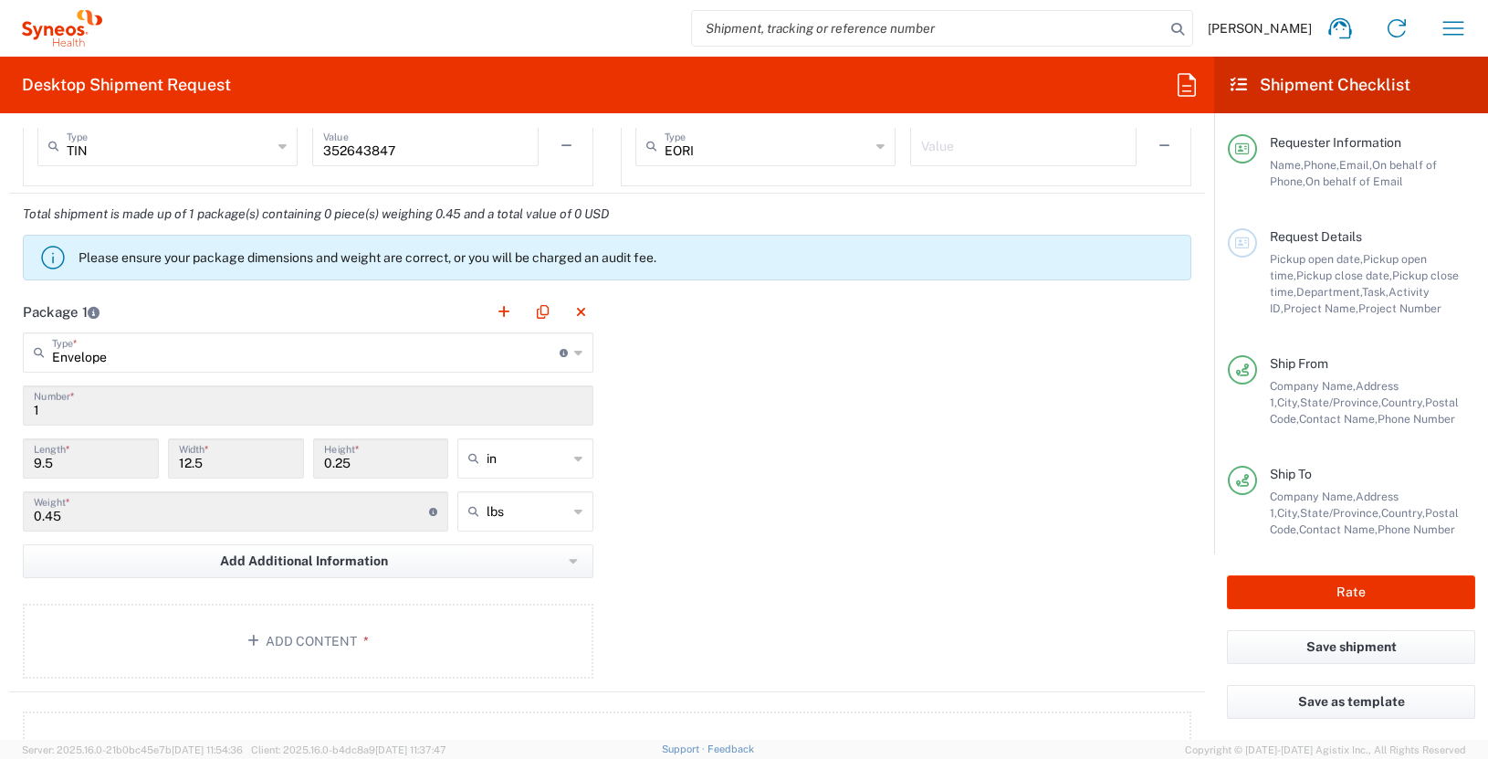
scroll to position [1469, 0]
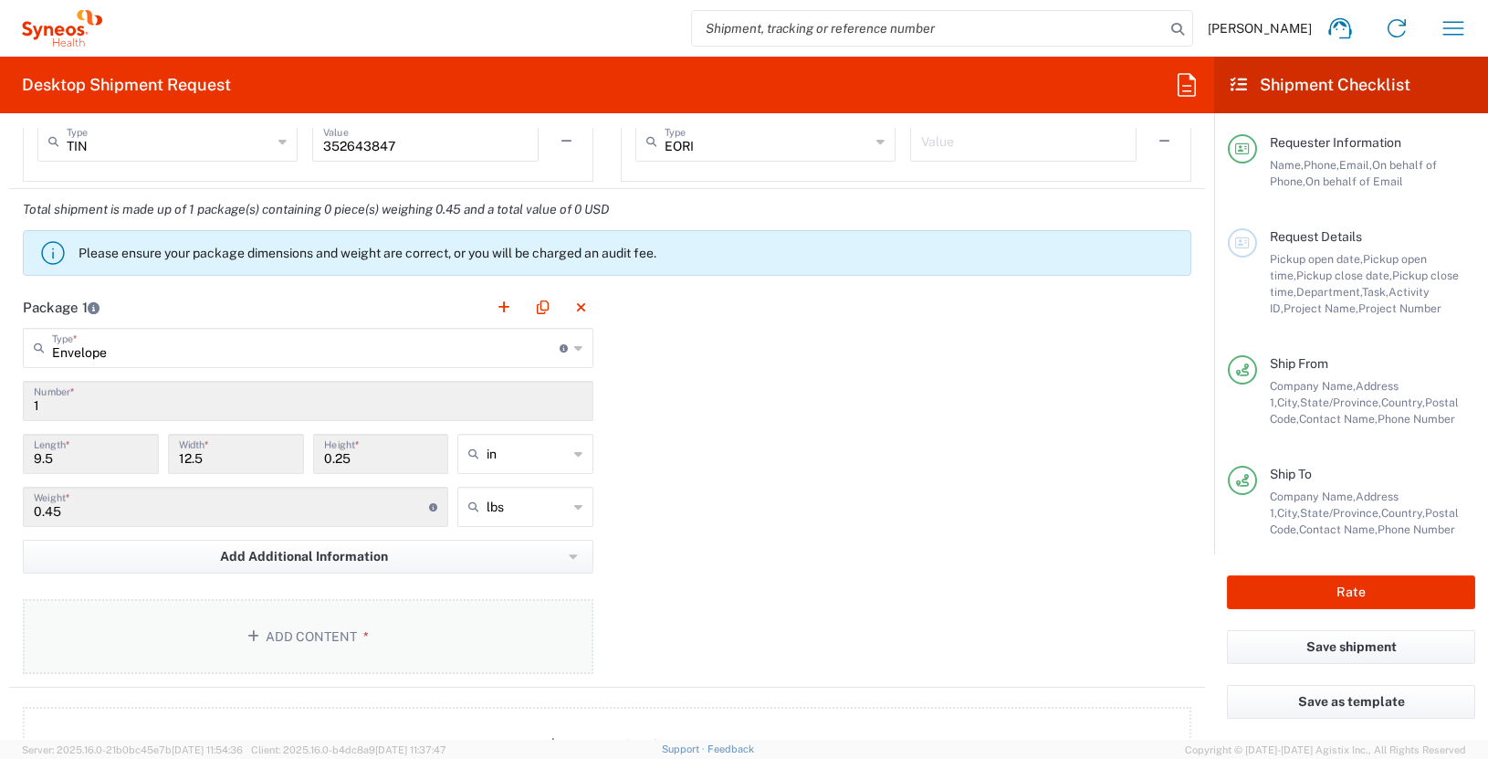
click at [446, 641] on button "Add Content *" at bounding box center [308, 636] width 571 height 75
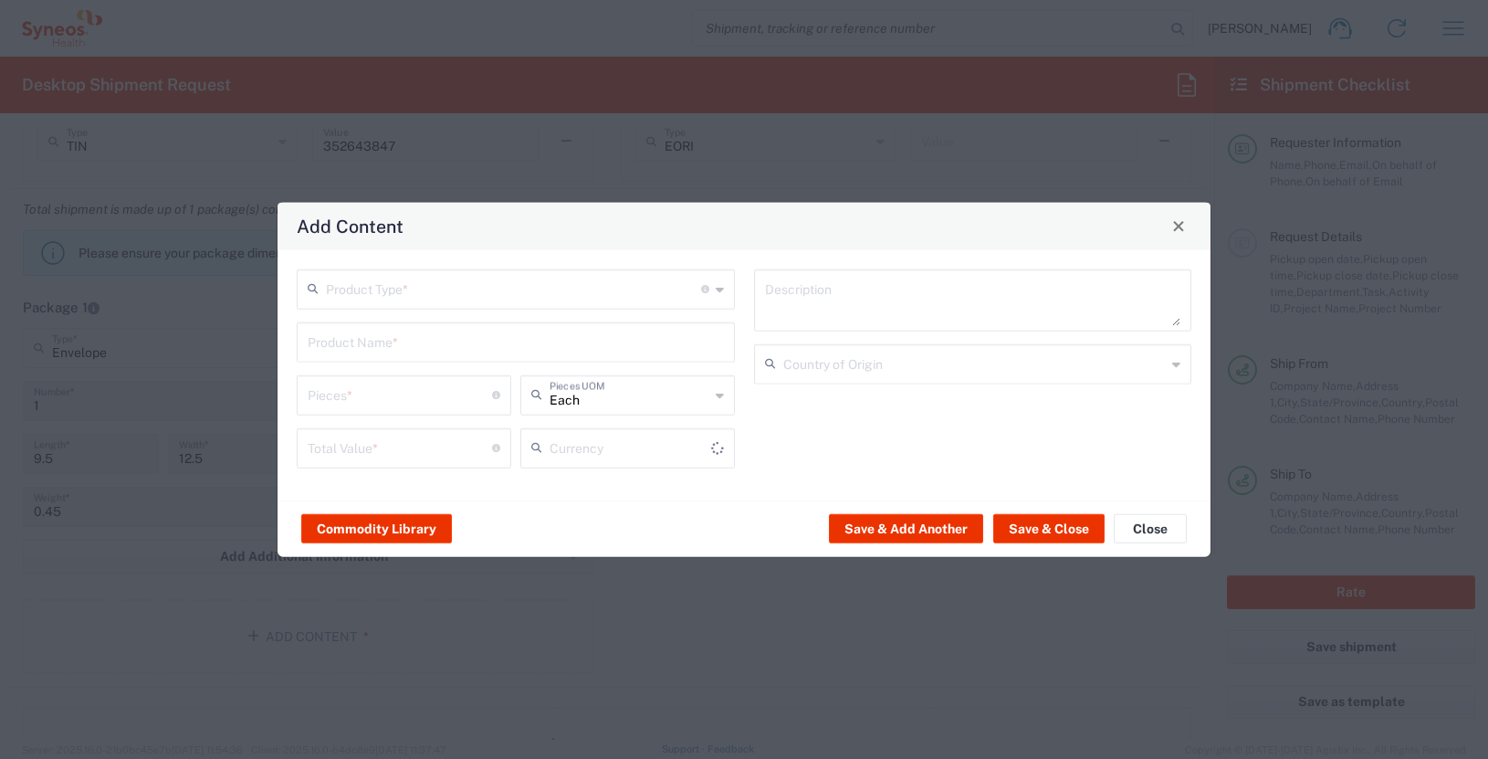
type input "US Dollar"
click at [474, 299] on input "text" at bounding box center [513, 287] width 375 height 32
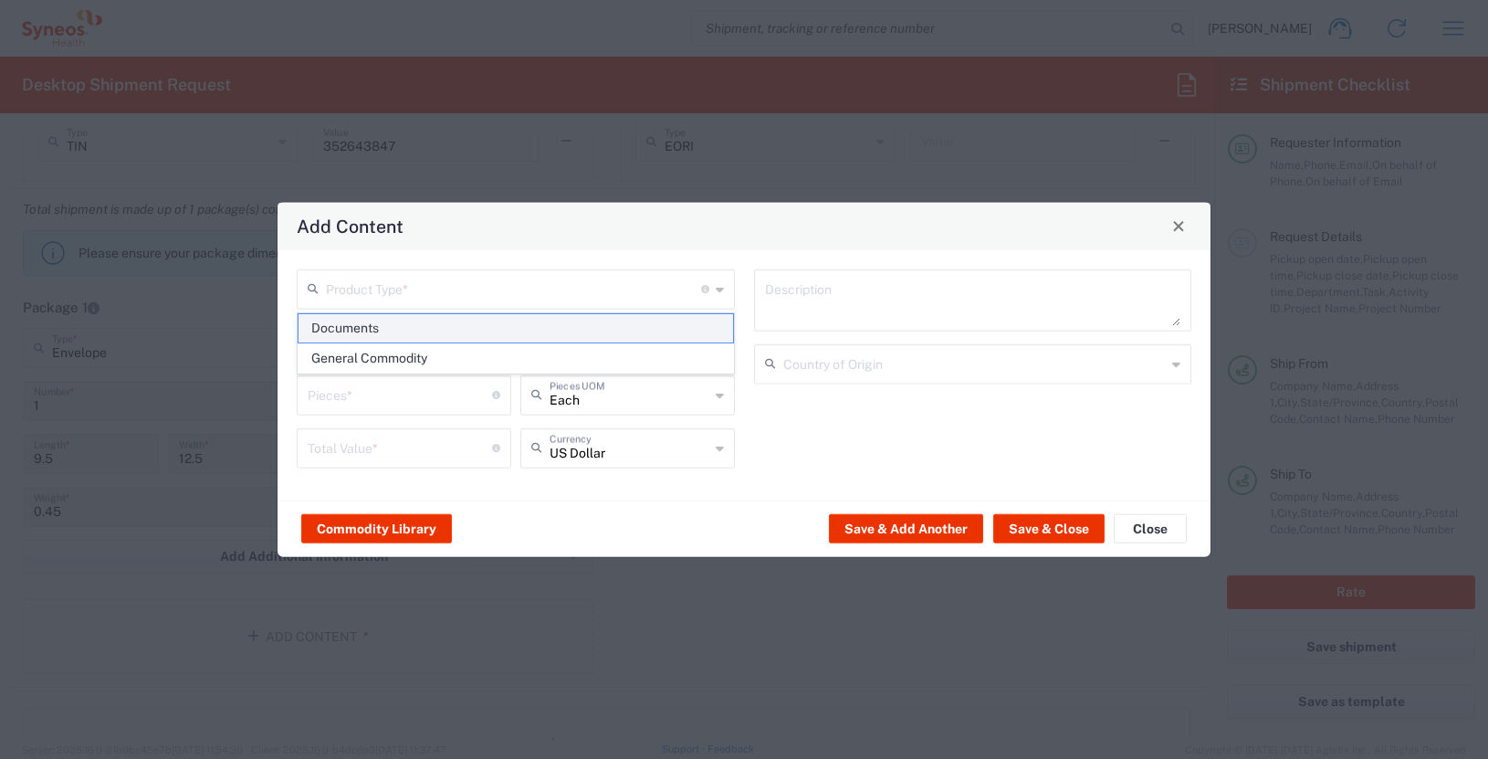
click at [464, 330] on span "Documents" at bounding box center [516, 328] width 435 height 28
type input "Documents"
type input "1"
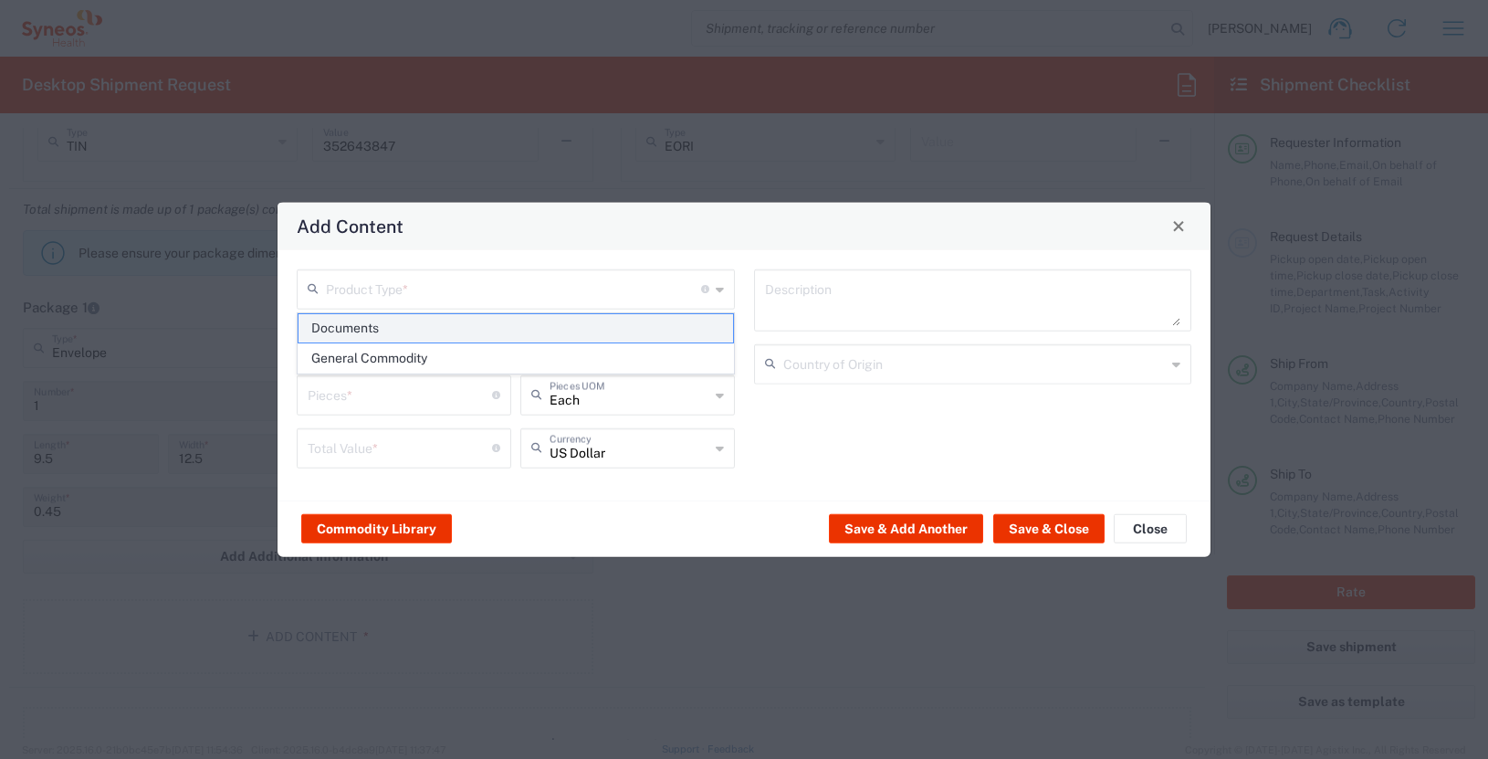
type textarea "Documents"
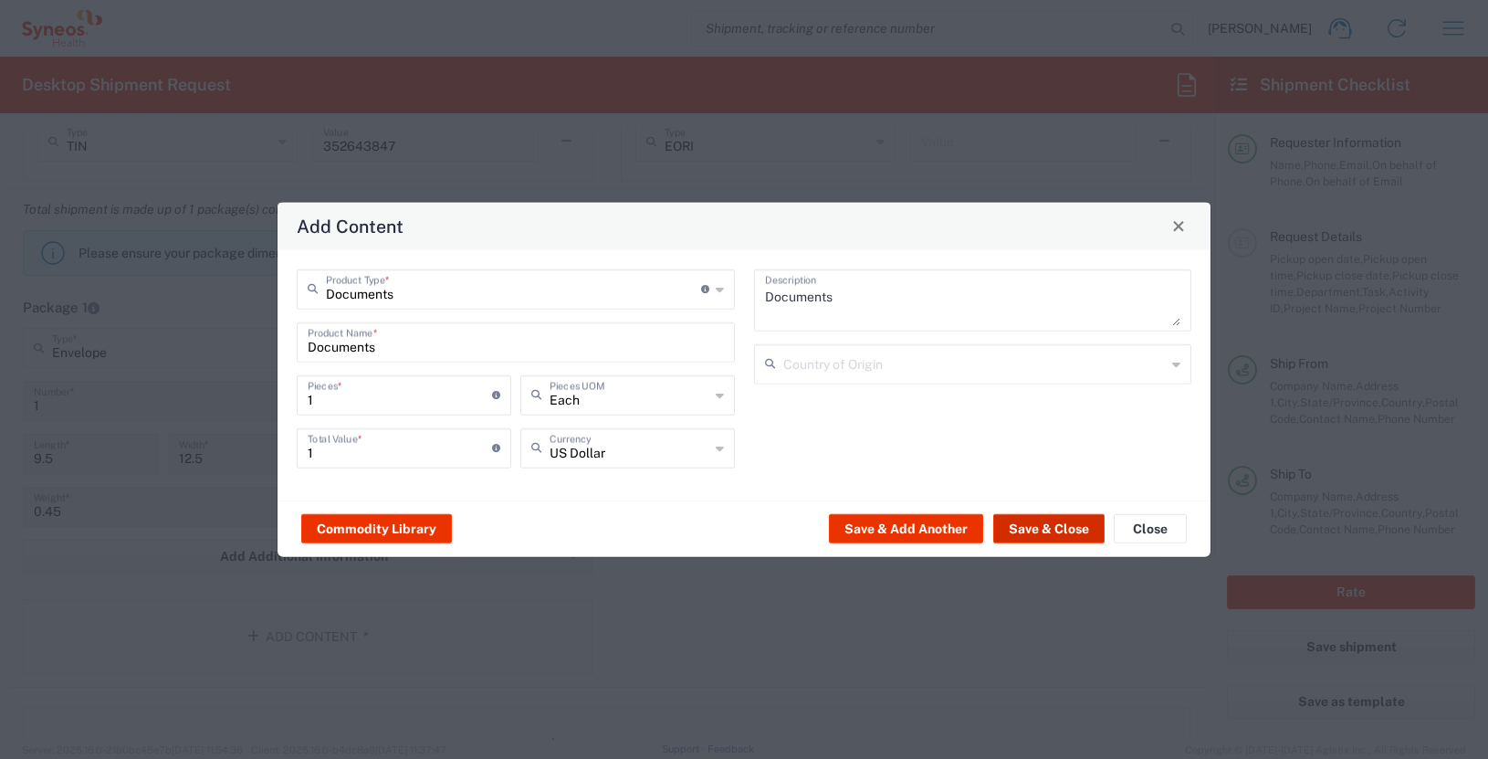
click at [1044, 534] on button "Save & Close" at bounding box center [1048, 528] width 111 height 29
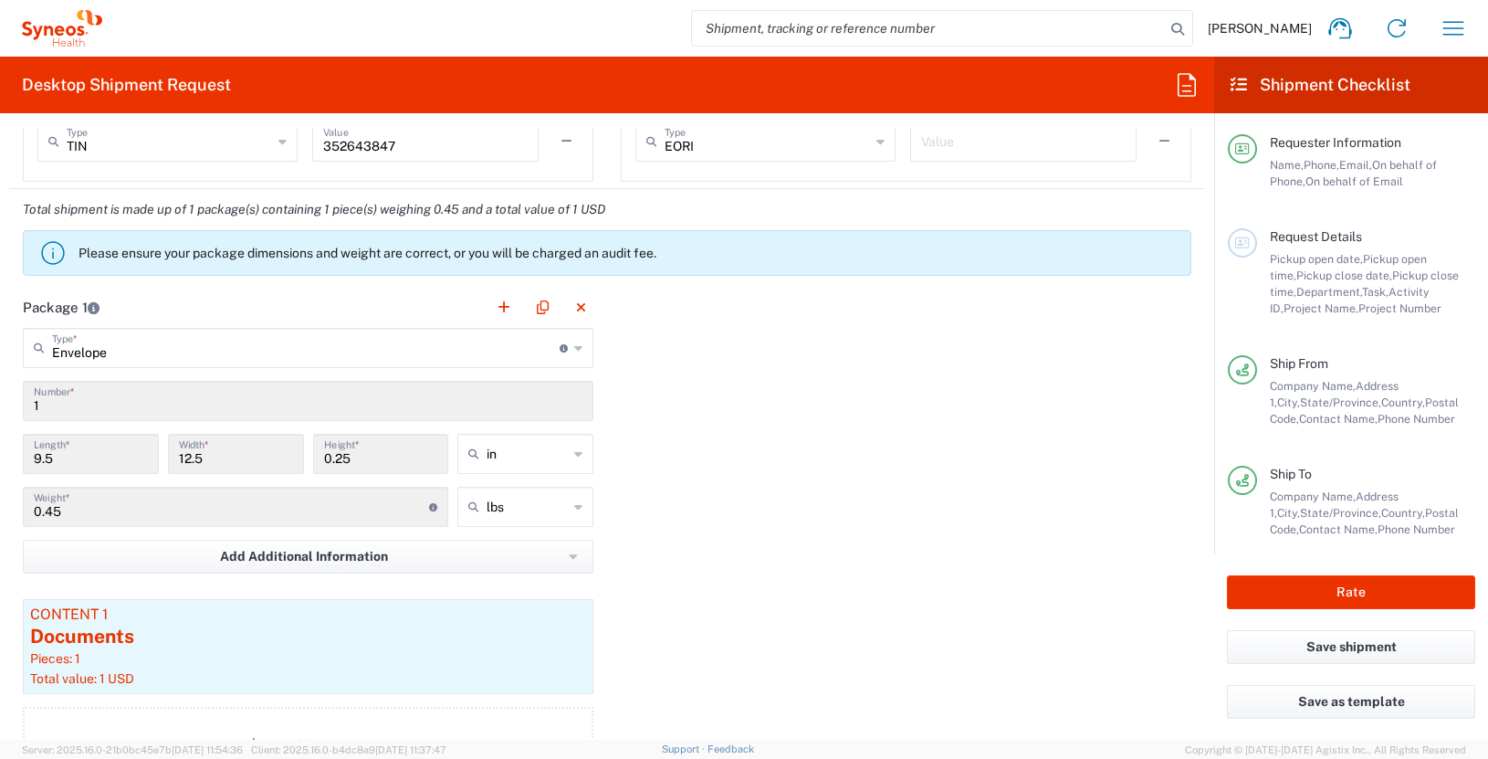
scroll to position [1507, 0]
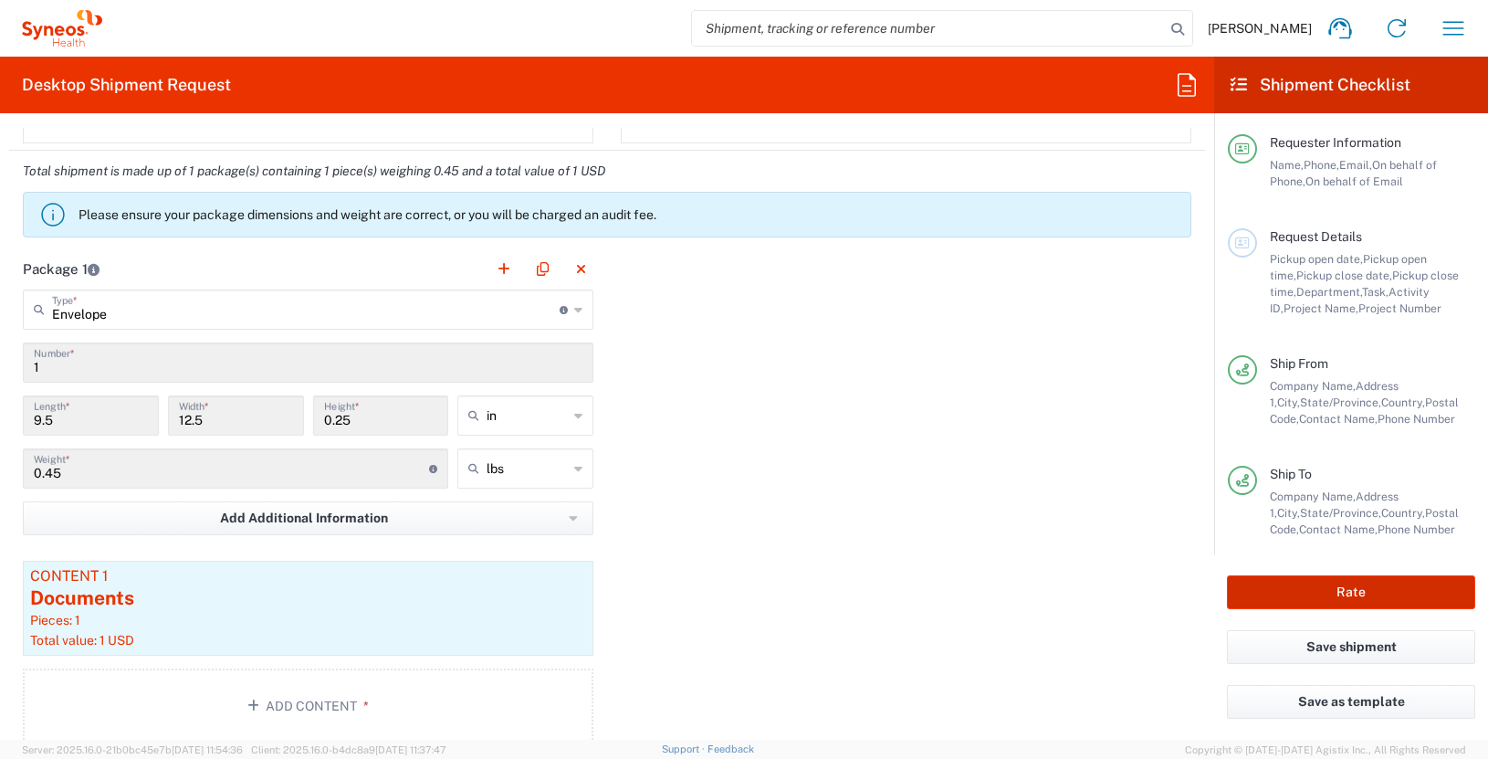
click at [1353, 596] on button "Rate" at bounding box center [1351, 592] width 248 height 34
type input "7054548"
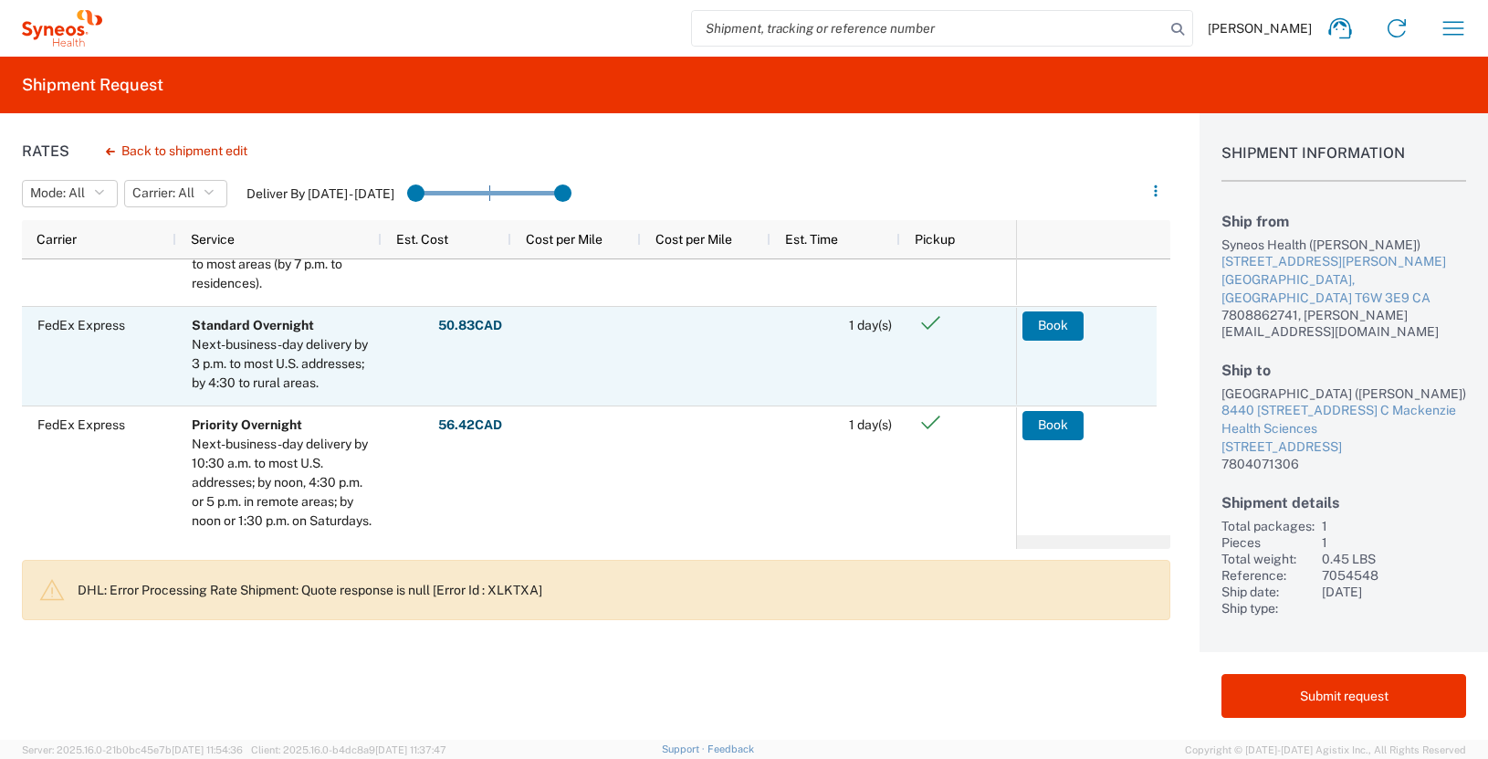
scroll to position [180, 0]
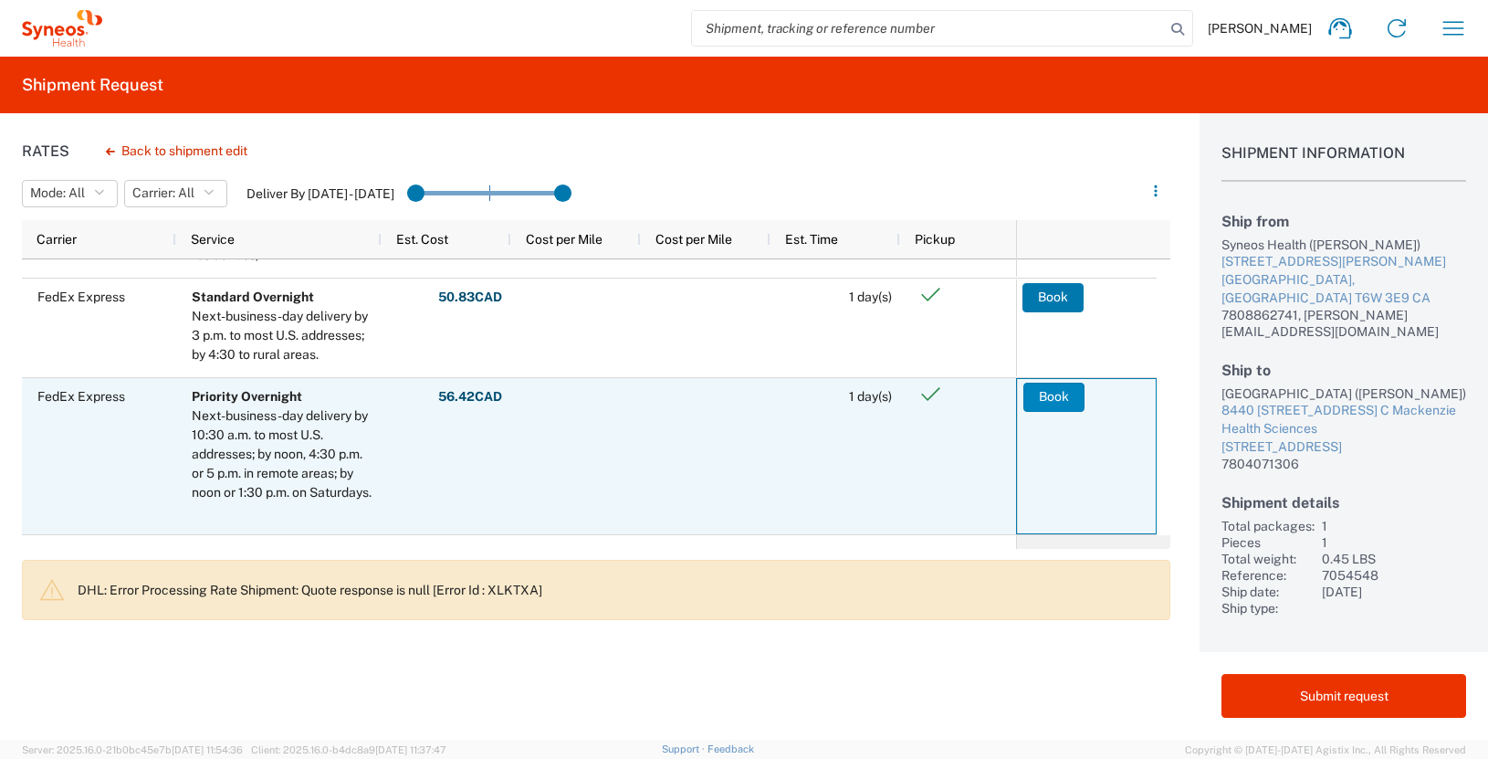
click at [1046, 398] on button "Book" at bounding box center [1054, 397] width 61 height 29
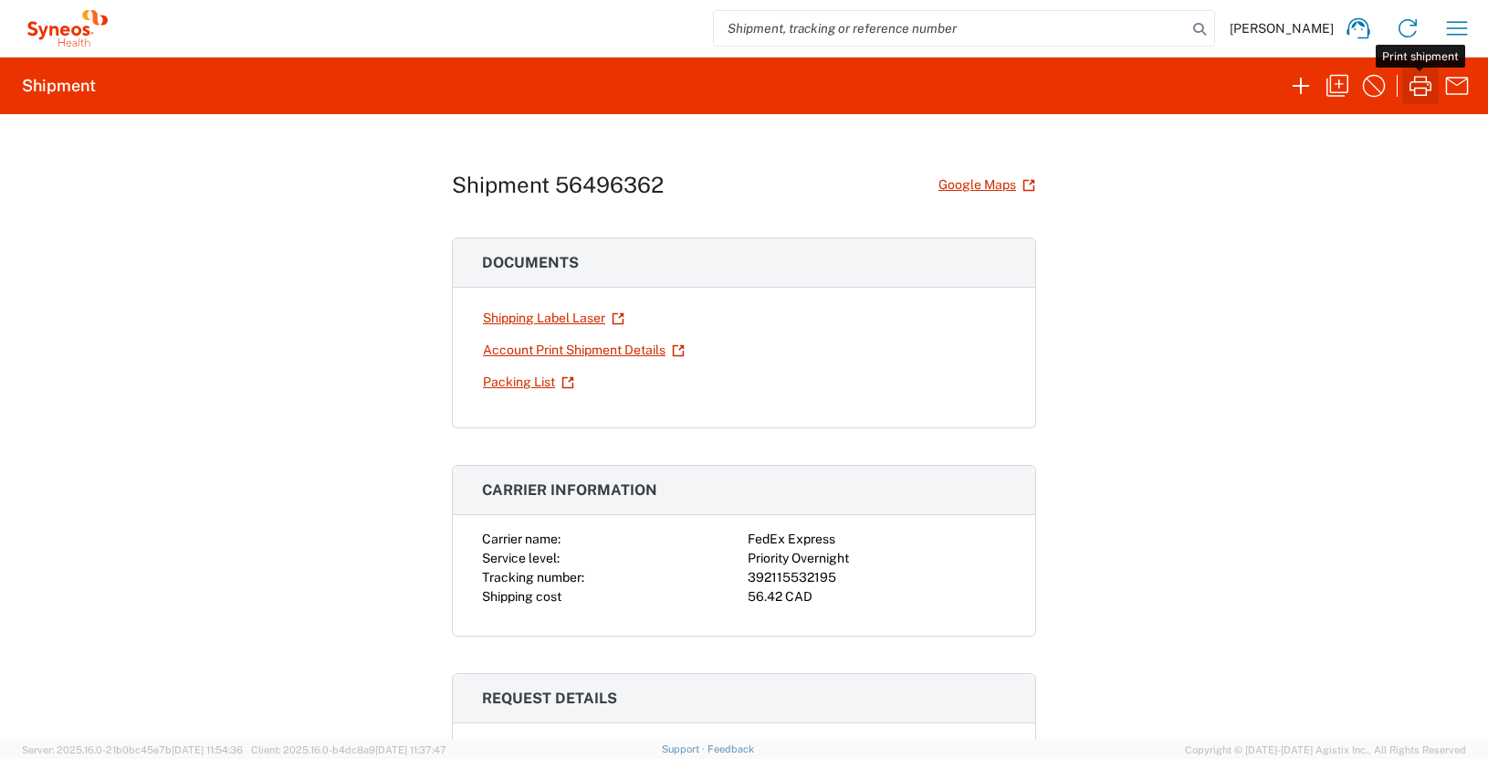
click at [1417, 89] on icon "button" at bounding box center [1421, 86] width 22 height 20
